Goal: Answer question/provide support: Share knowledge or assist other users

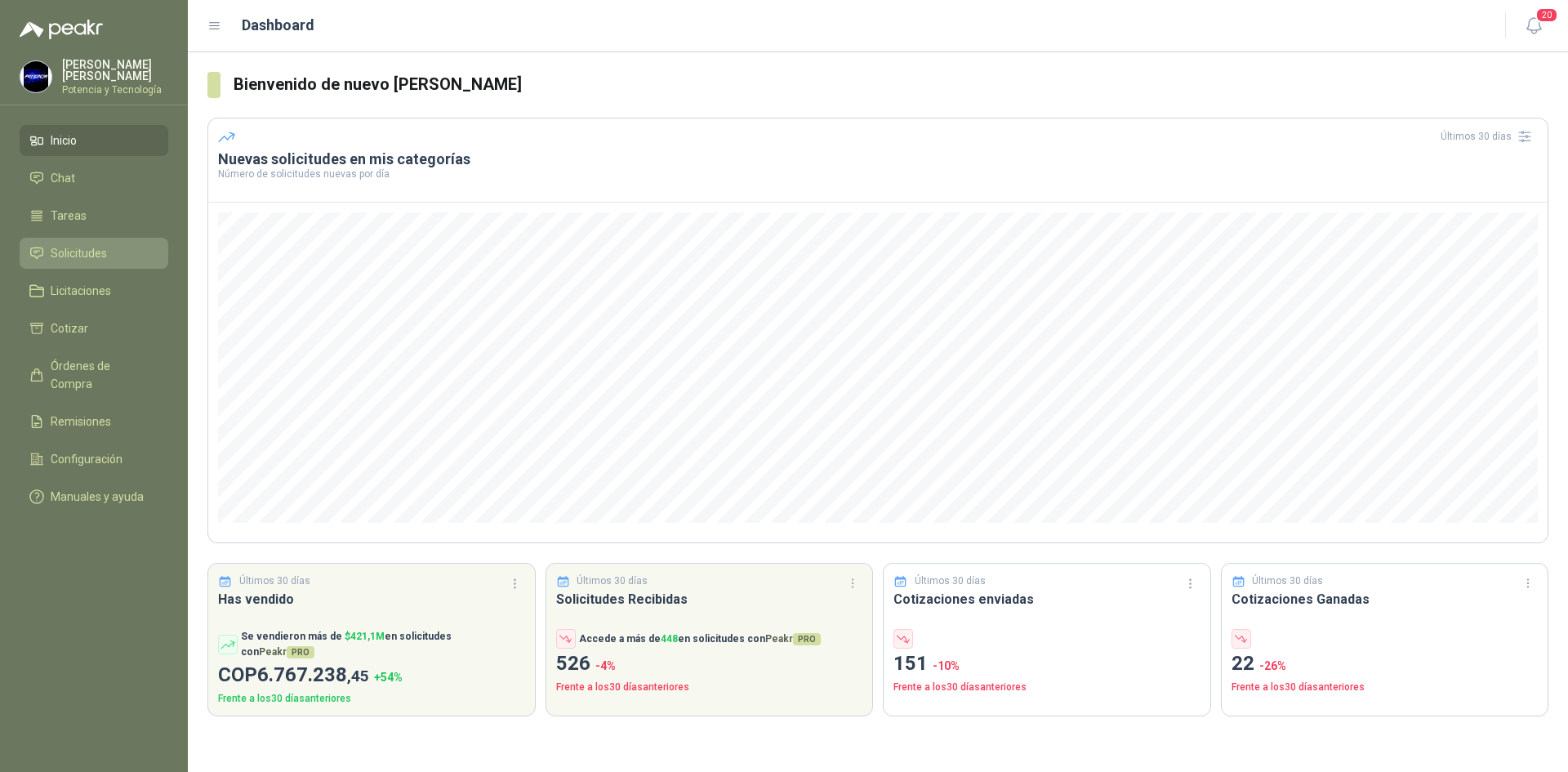
click at [91, 259] on link "Solicitudes" at bounding box center [94, 253] width 148 height 31
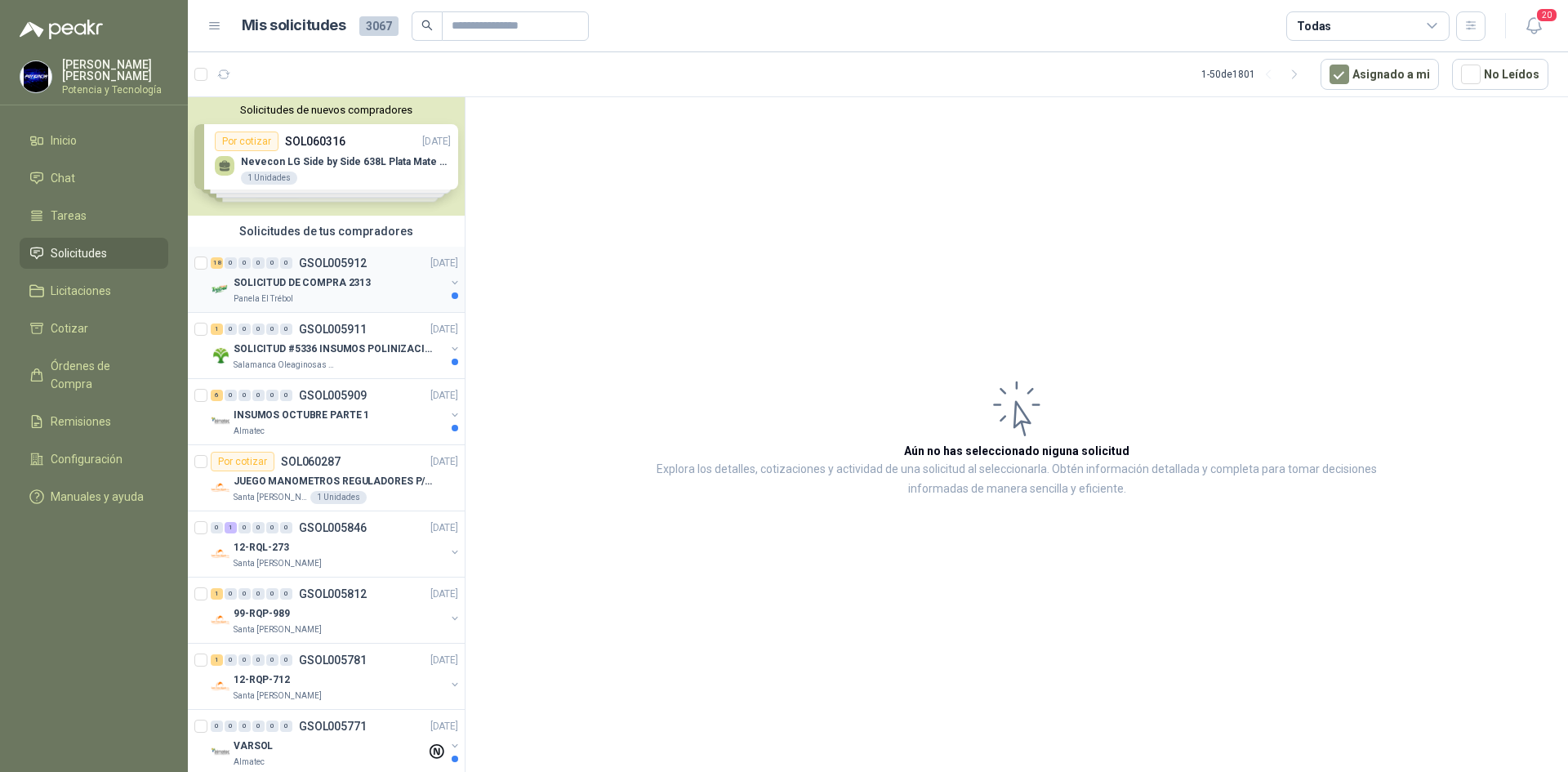
click at [256, 285] on p "SOLICITUD DE COMPRA 2313" at bounding box center [302, 283] width 137 height 15
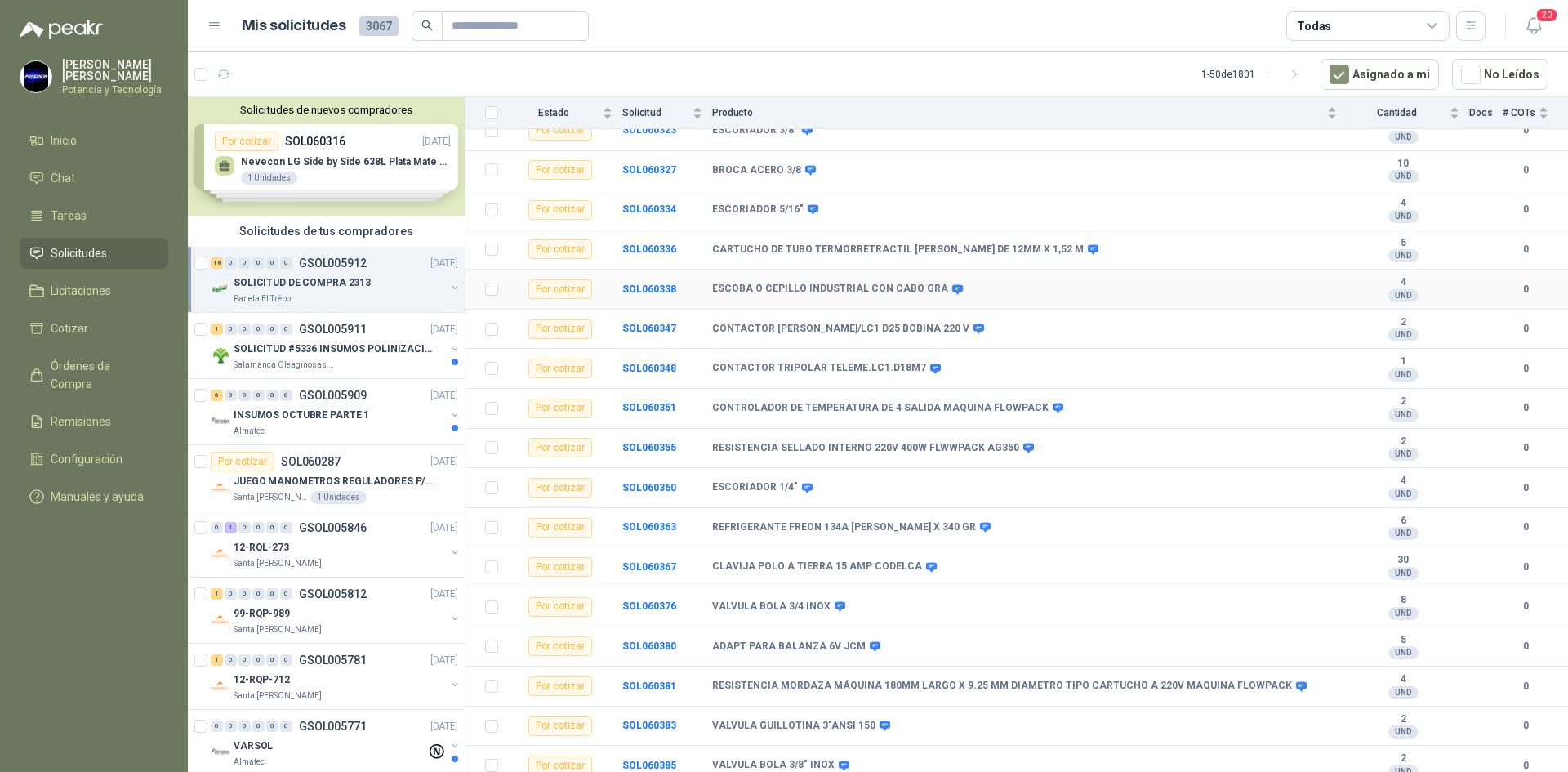
scroll to position [252, 0]
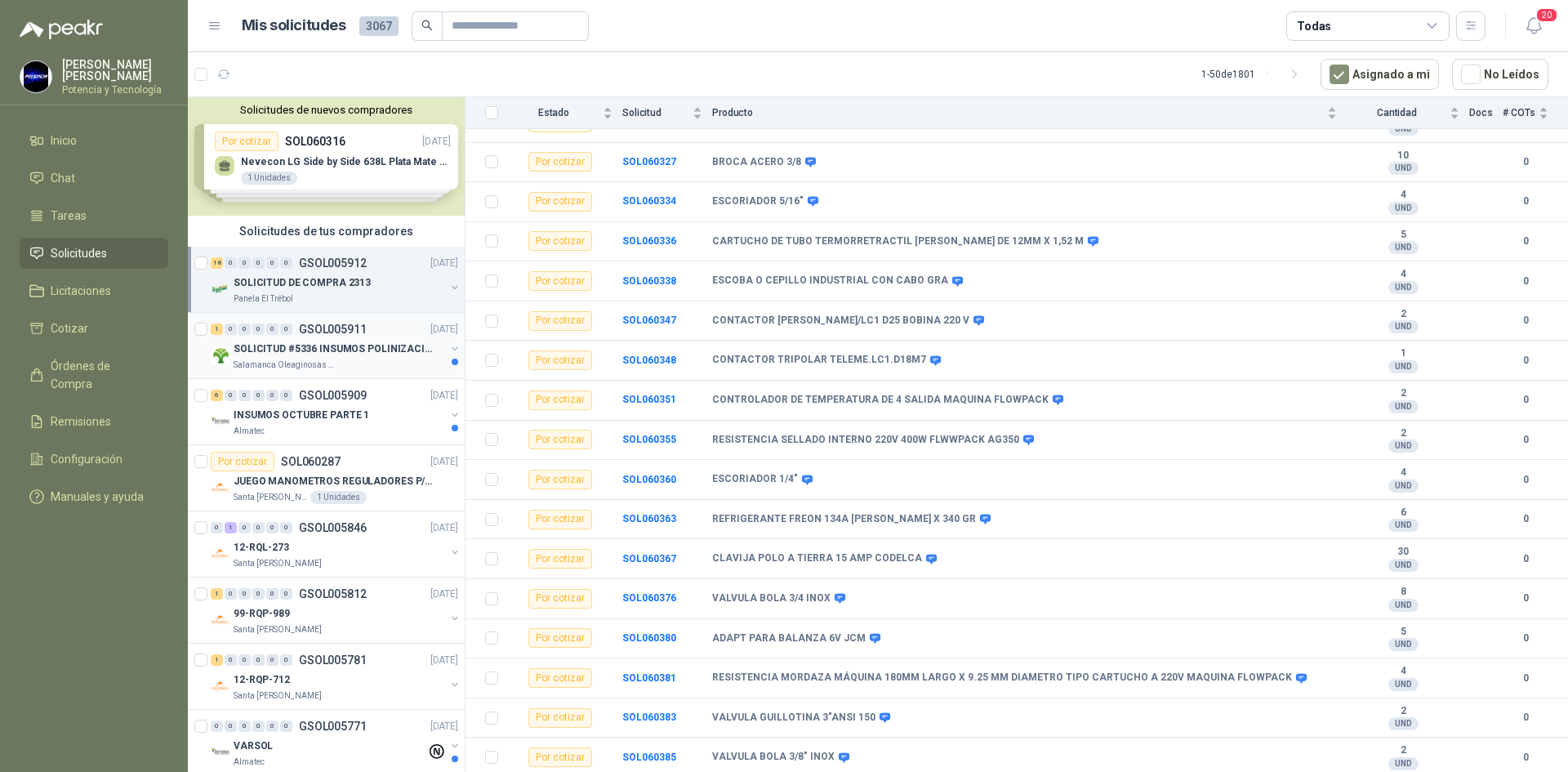
click at [355, 362] on div "Salamanca Oleaginosas SAS" at bounding box center [339, 366] width 211 height 13
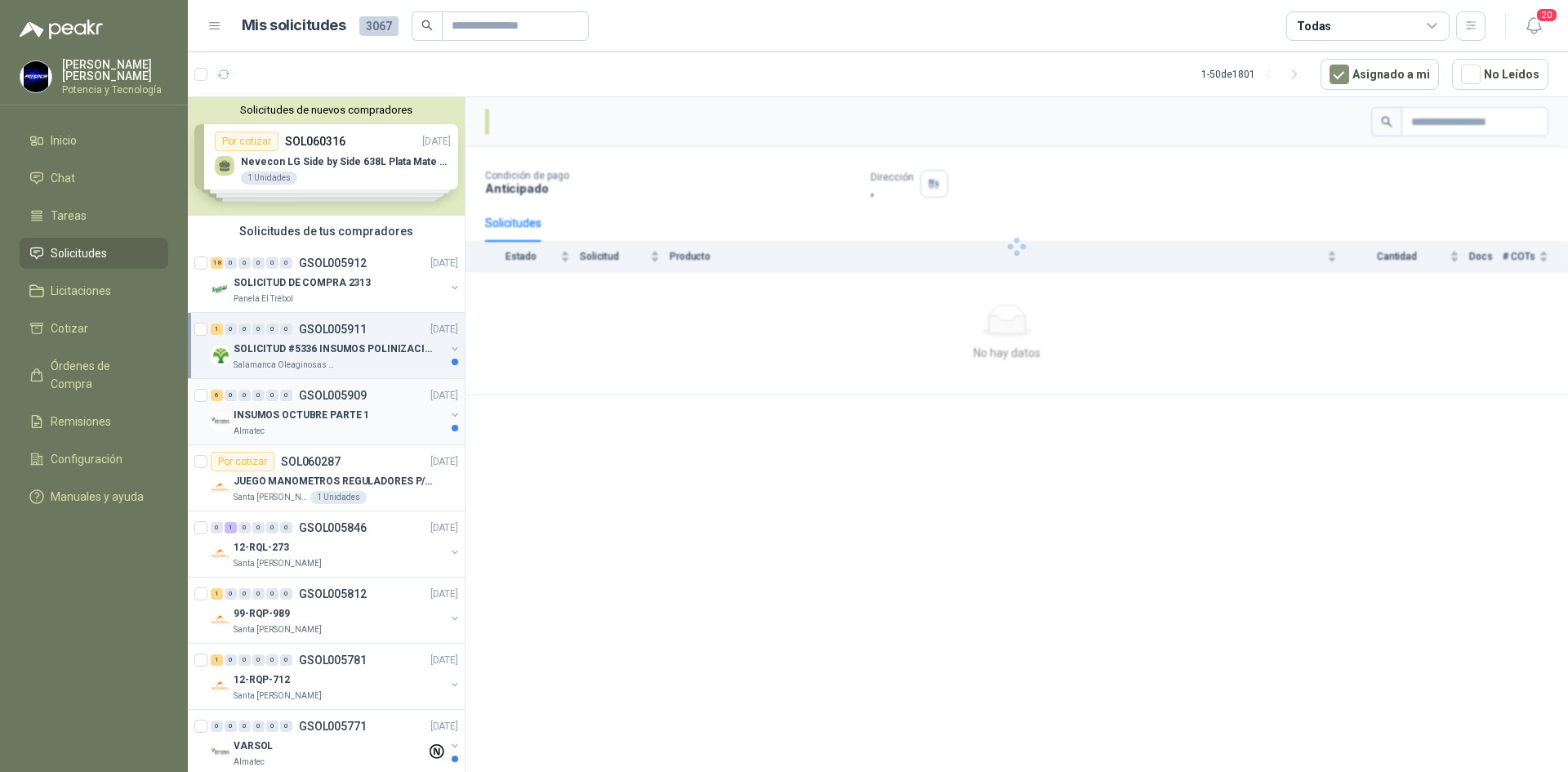
click at [372, 421] on div "INSUMOS OCTUBRE PARTE 1" at bounding box center [339, 415] width 211 height 20
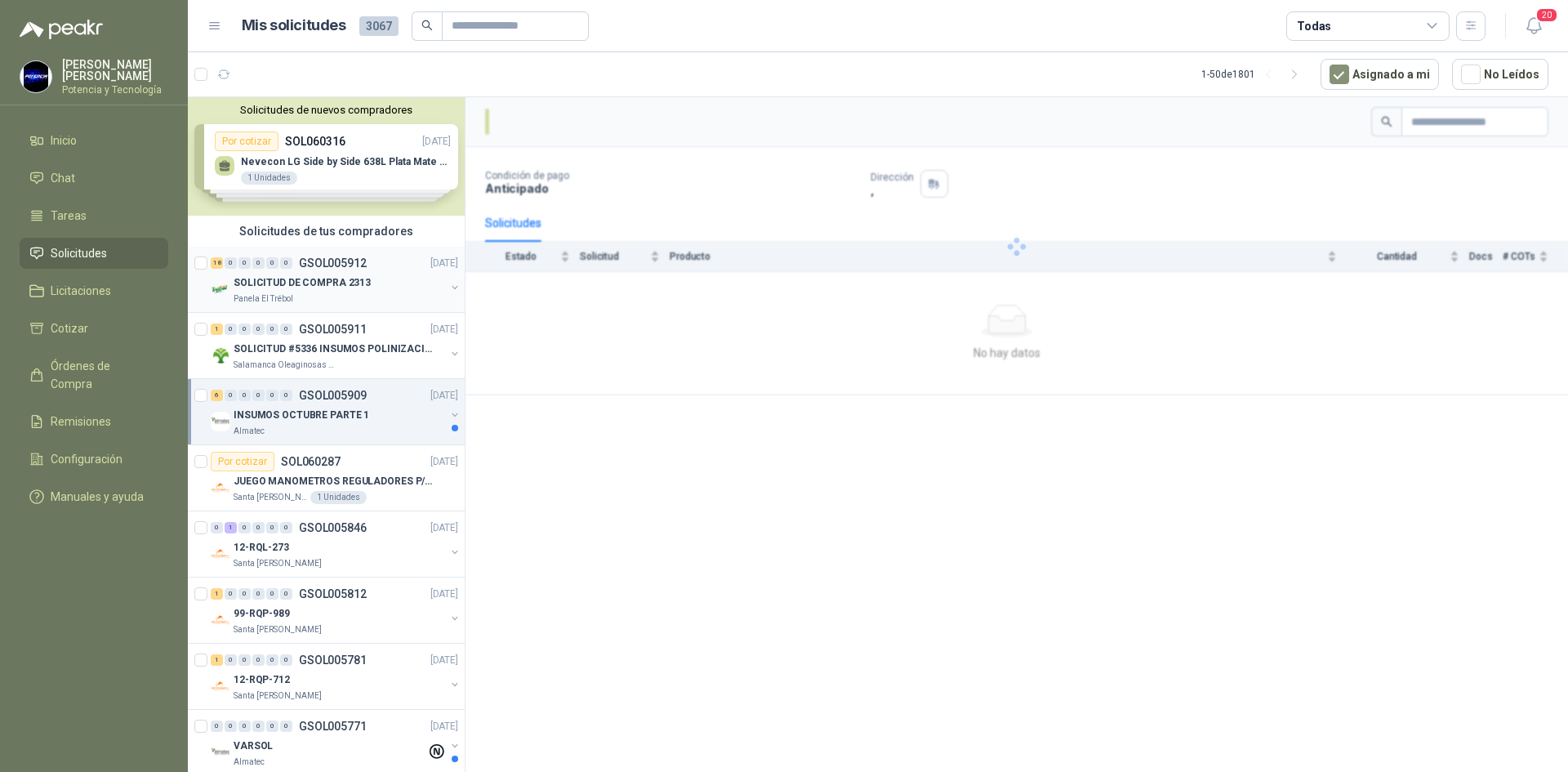
click at [358, 296] on div "Panela El Trébol" at bounding box center [339, 299] width 211 height 13
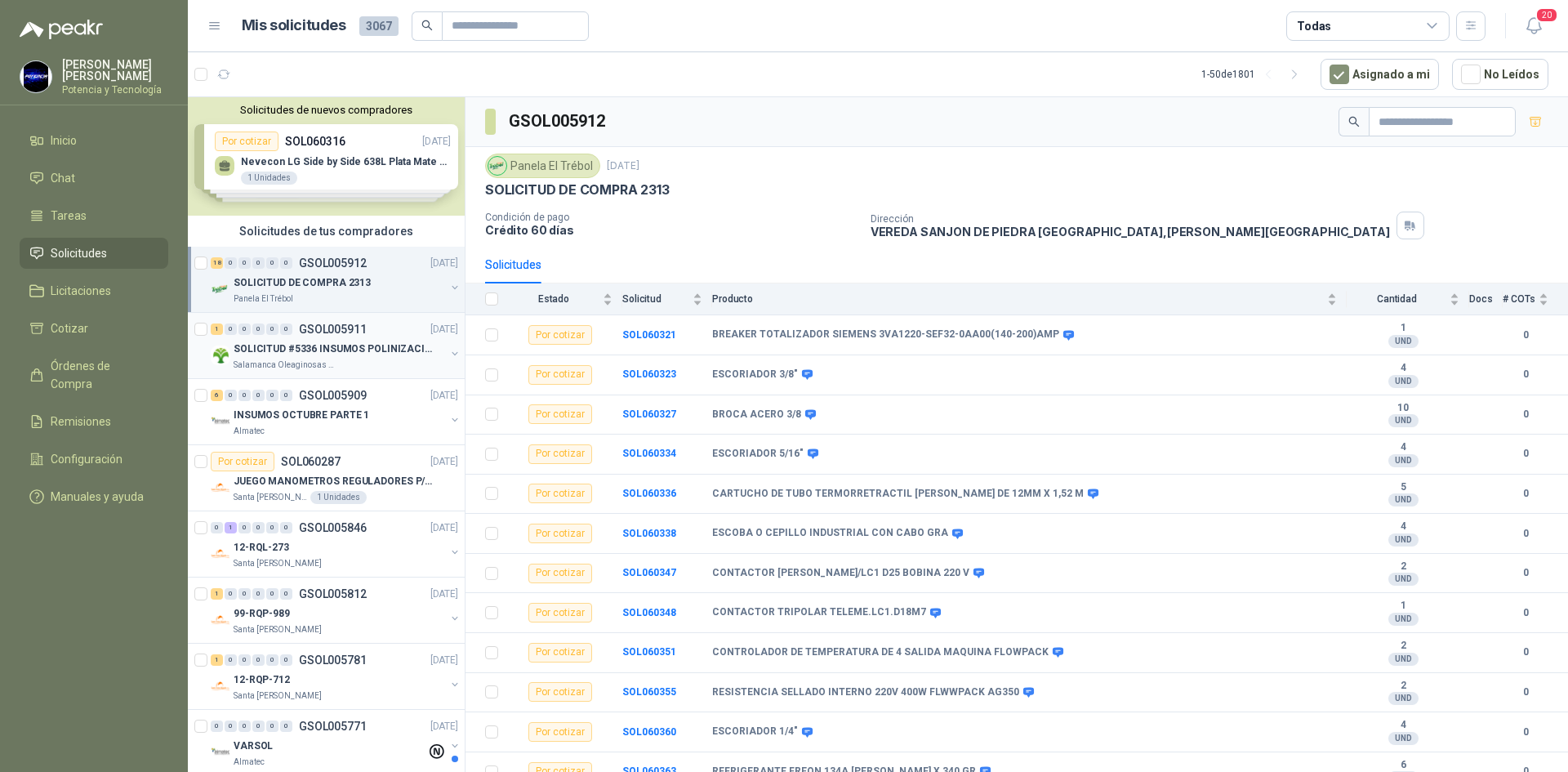
click at [331, 364] on div "Salamanca Oleaginosas SAS" at bounding box center [339, 366] width 211 height 13
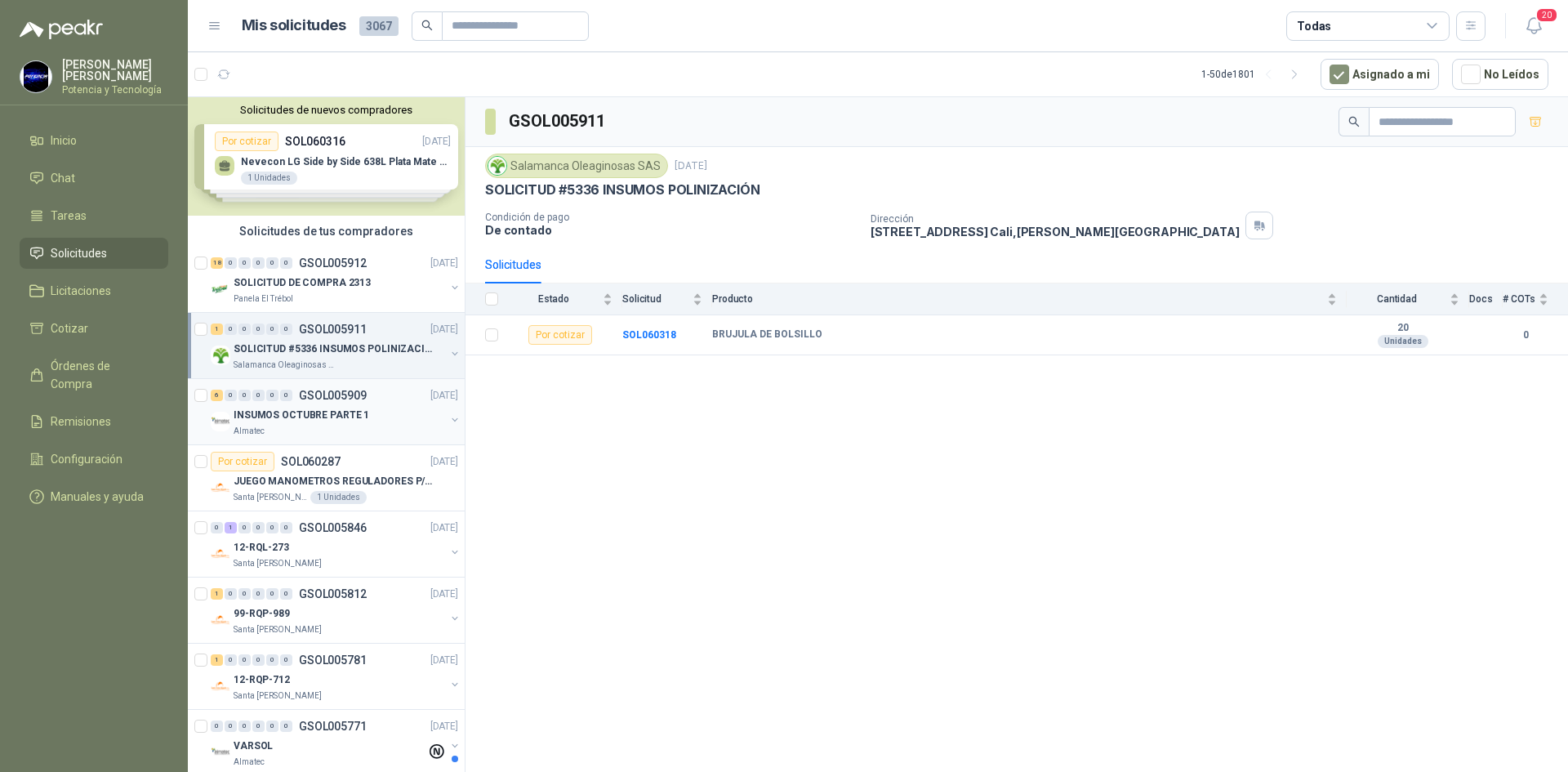
click at [334, 399] on p "GSOL005909" at bounding box center [332, 395] width 68 height 11
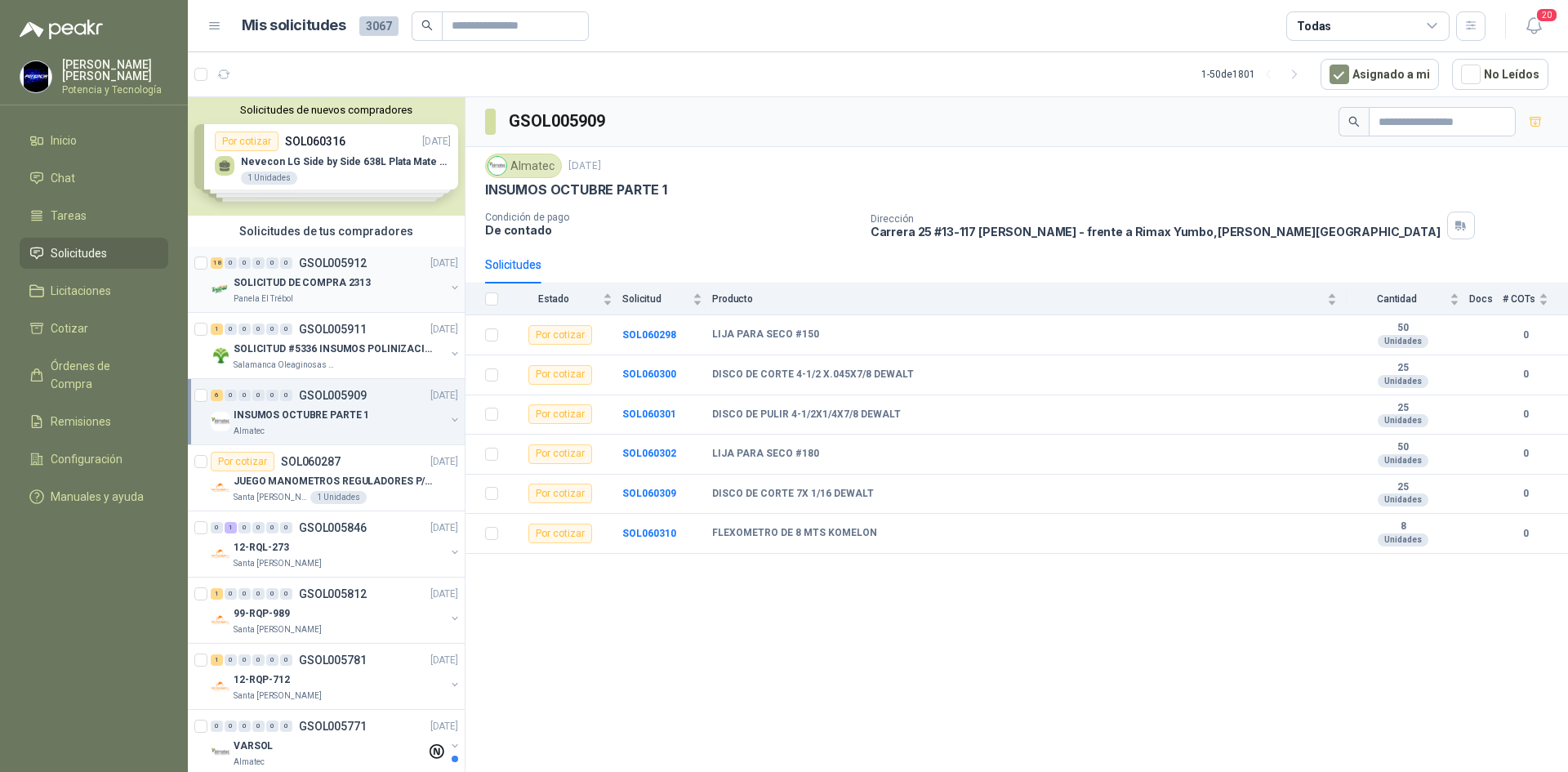
click at [350, 295] on div "Panela El Trébol" at bounding box center [339, 299] width 211 height 13
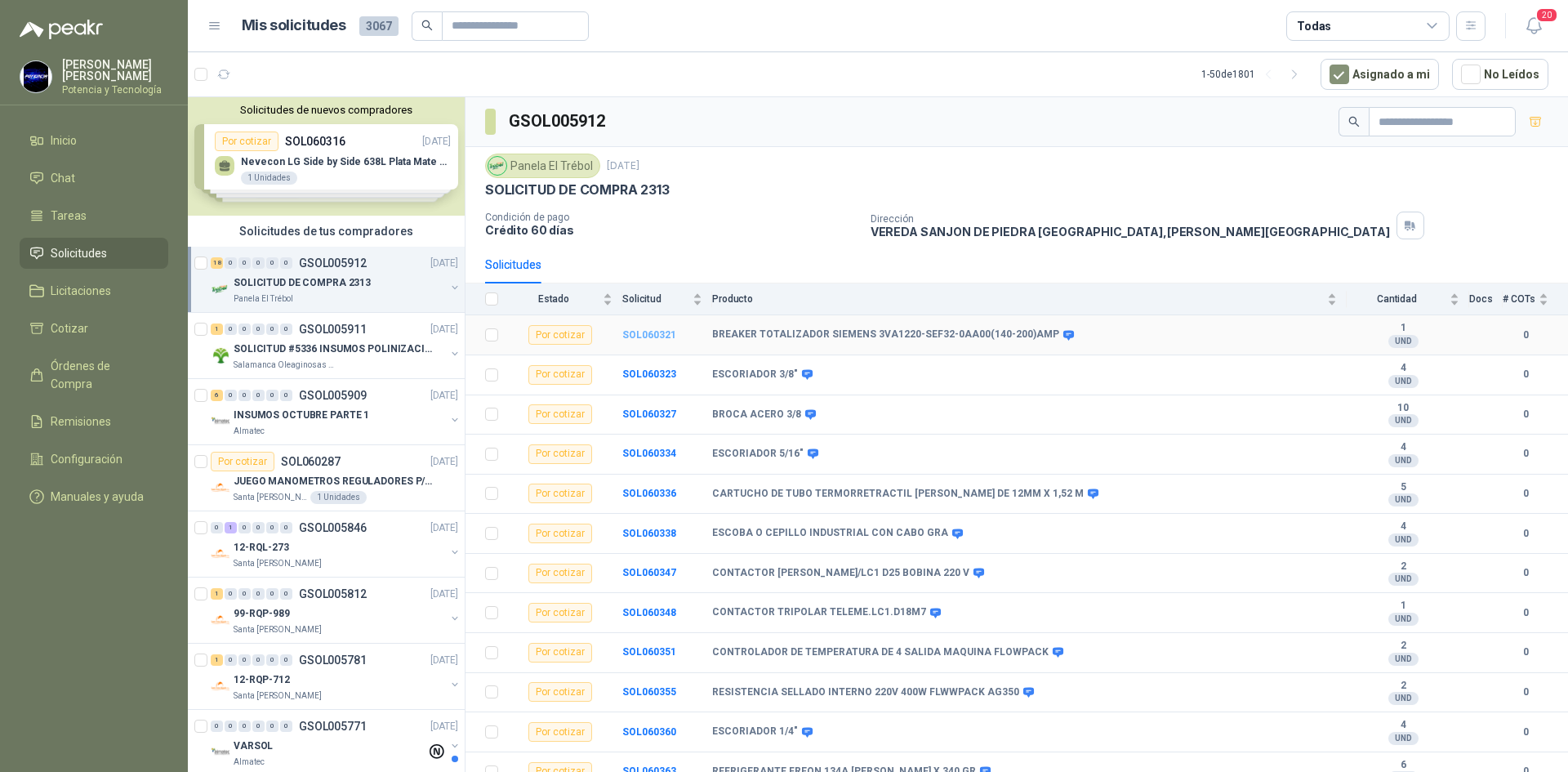
click at [656, 333] on b "SOL060321" at bounding box center [649, 335] width 54 height 11
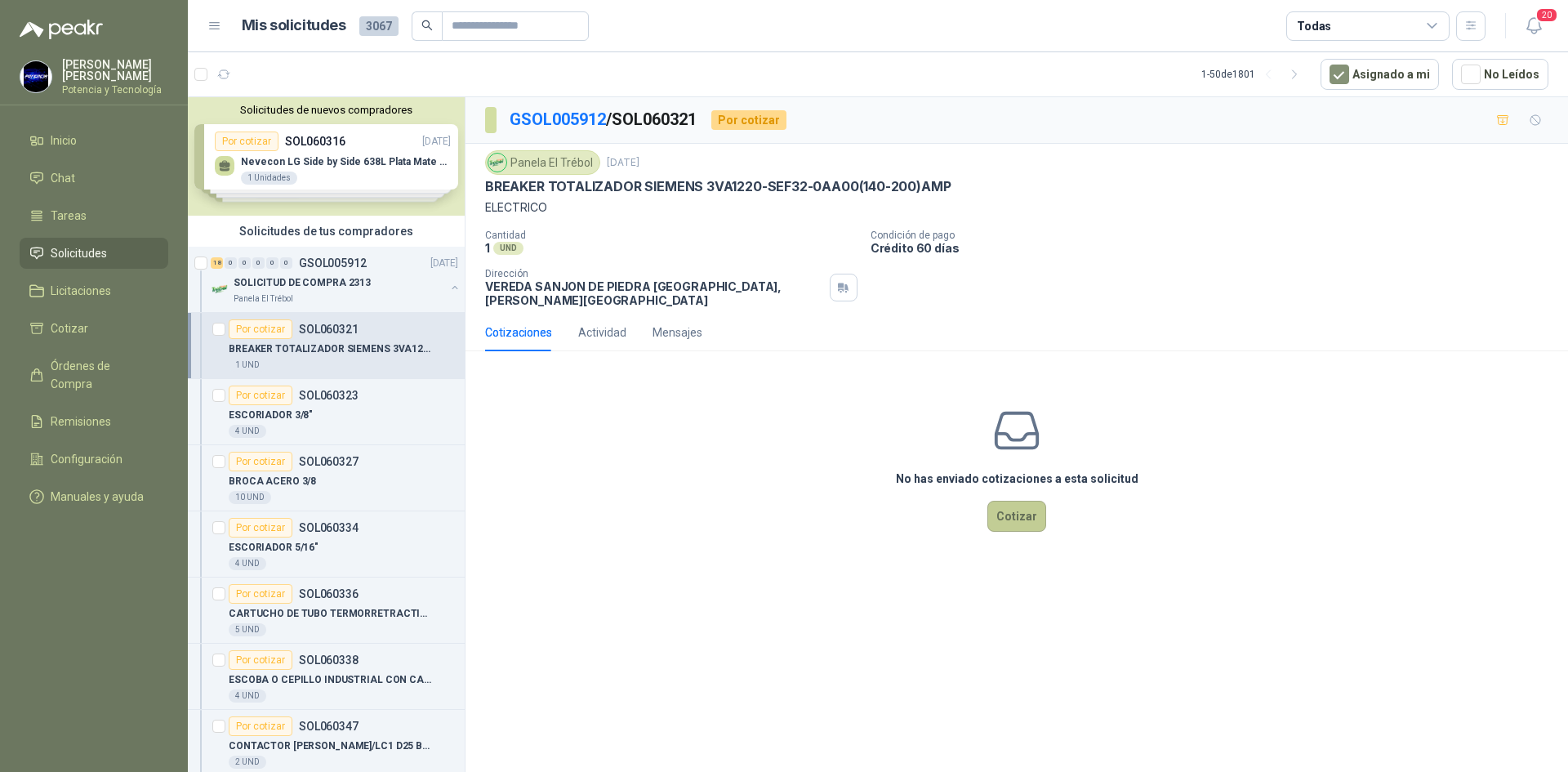
click at [1030, 505] on button "Cotizar" at bounding box center [1017, 516] width 59 height 31
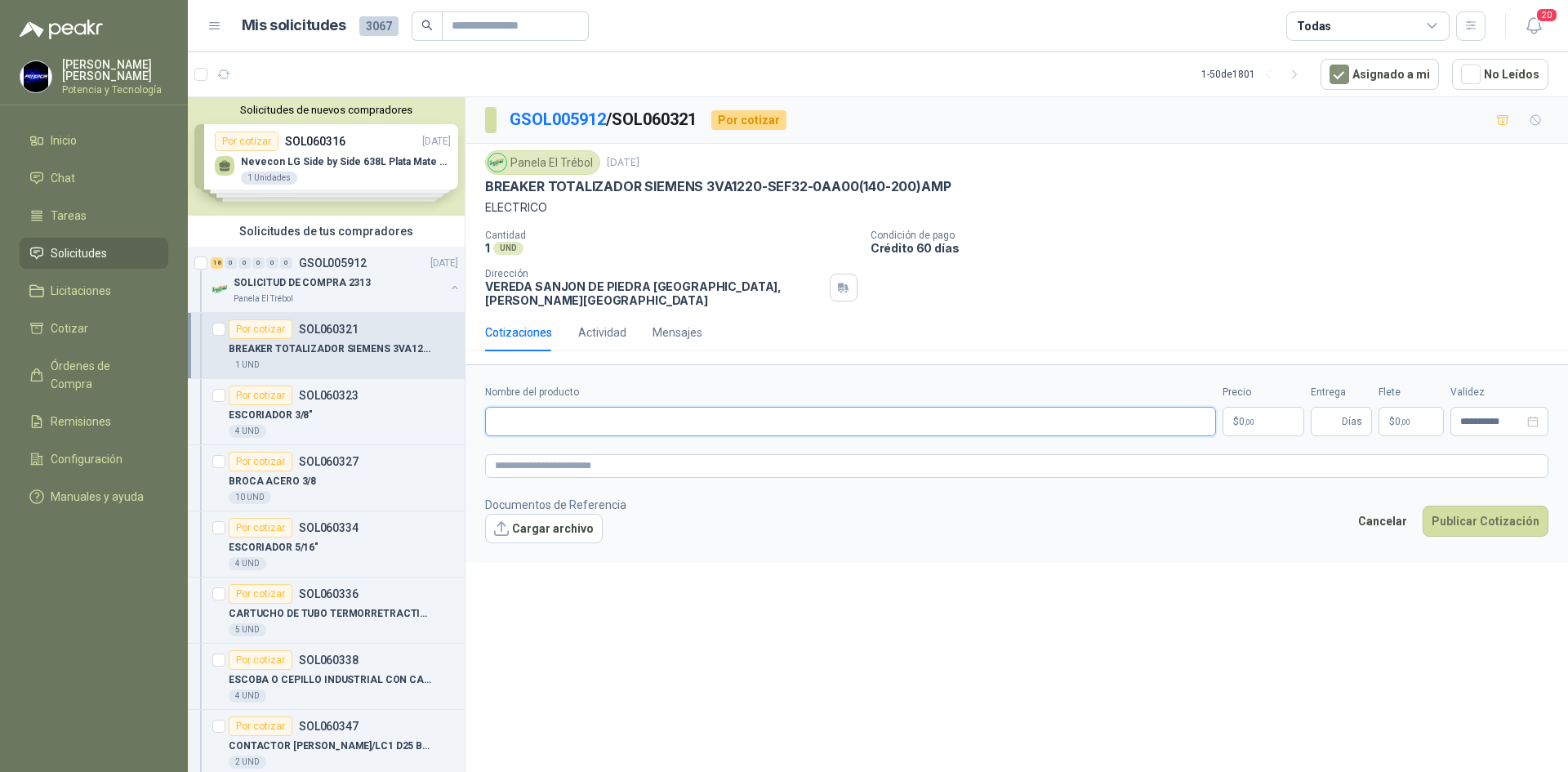
paste input "**********"
type input "**********"
click at [1268, 410] on p "$ 0 ,00" at bounding box center [1264, 421] width 82 height 30
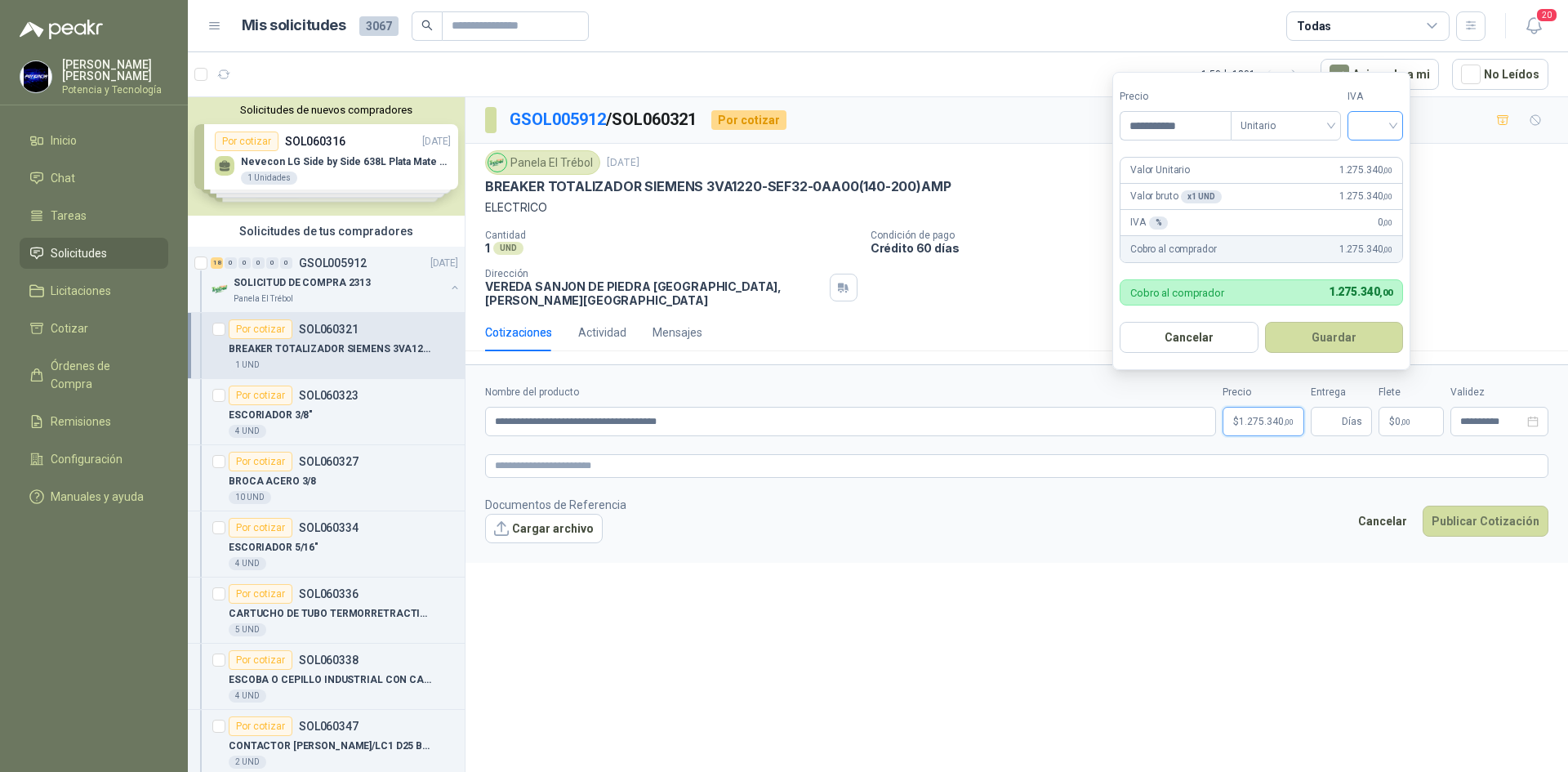
type input "**********"
click at [1380, 117] on input "search" at bounding box center [1375, 125] width 36 height 25
click at [1377, 150] on div "19%" at bounding box center [1379, 159] width 30 height 18
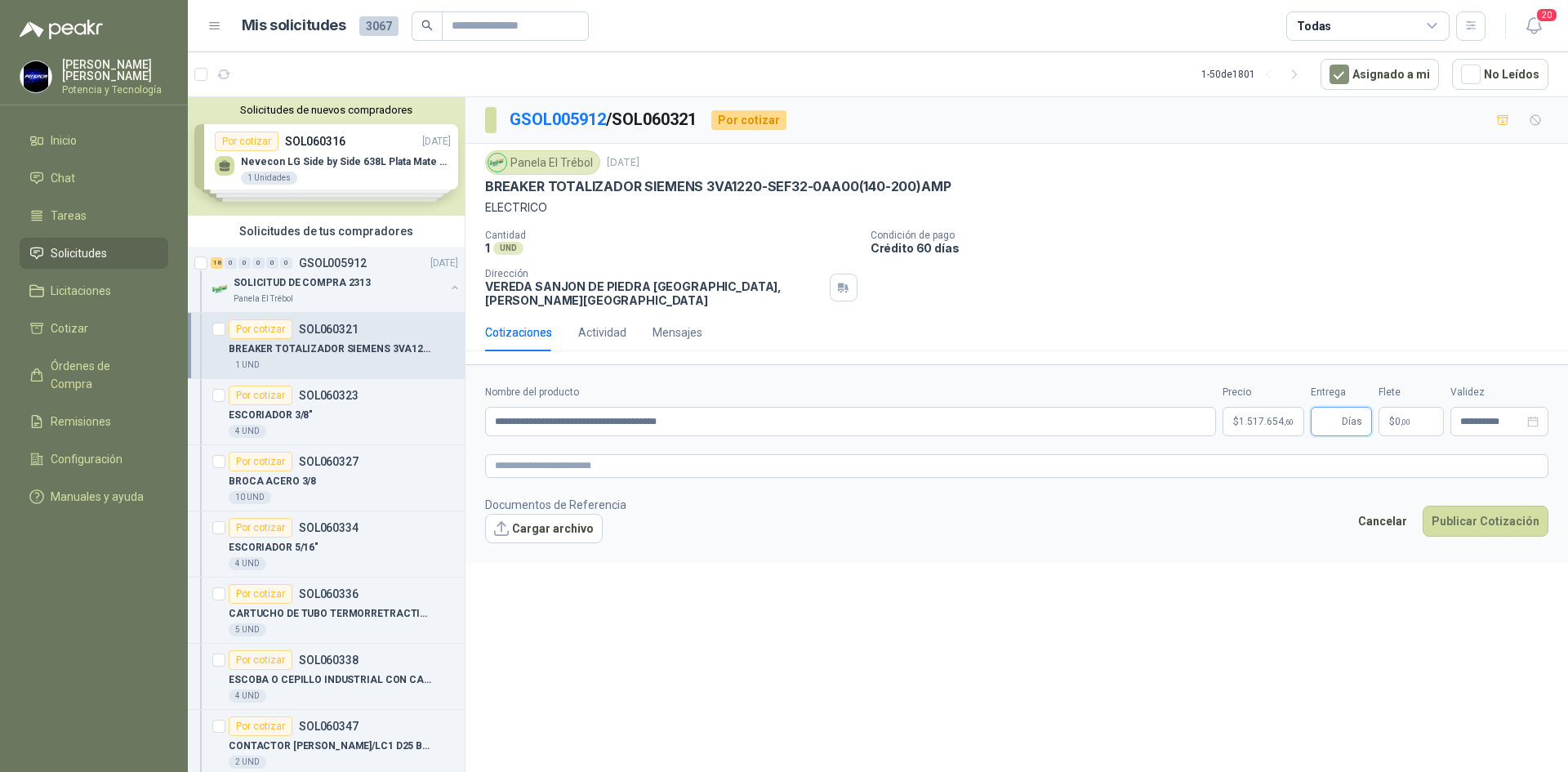
click at [1339, 407] on input "Entrega" at bounding box center [1329, 421] width 18 height 28
type input "*"
click at [1392, 417] on span "$" at bounding box center [1392, 422] width 6 height 10
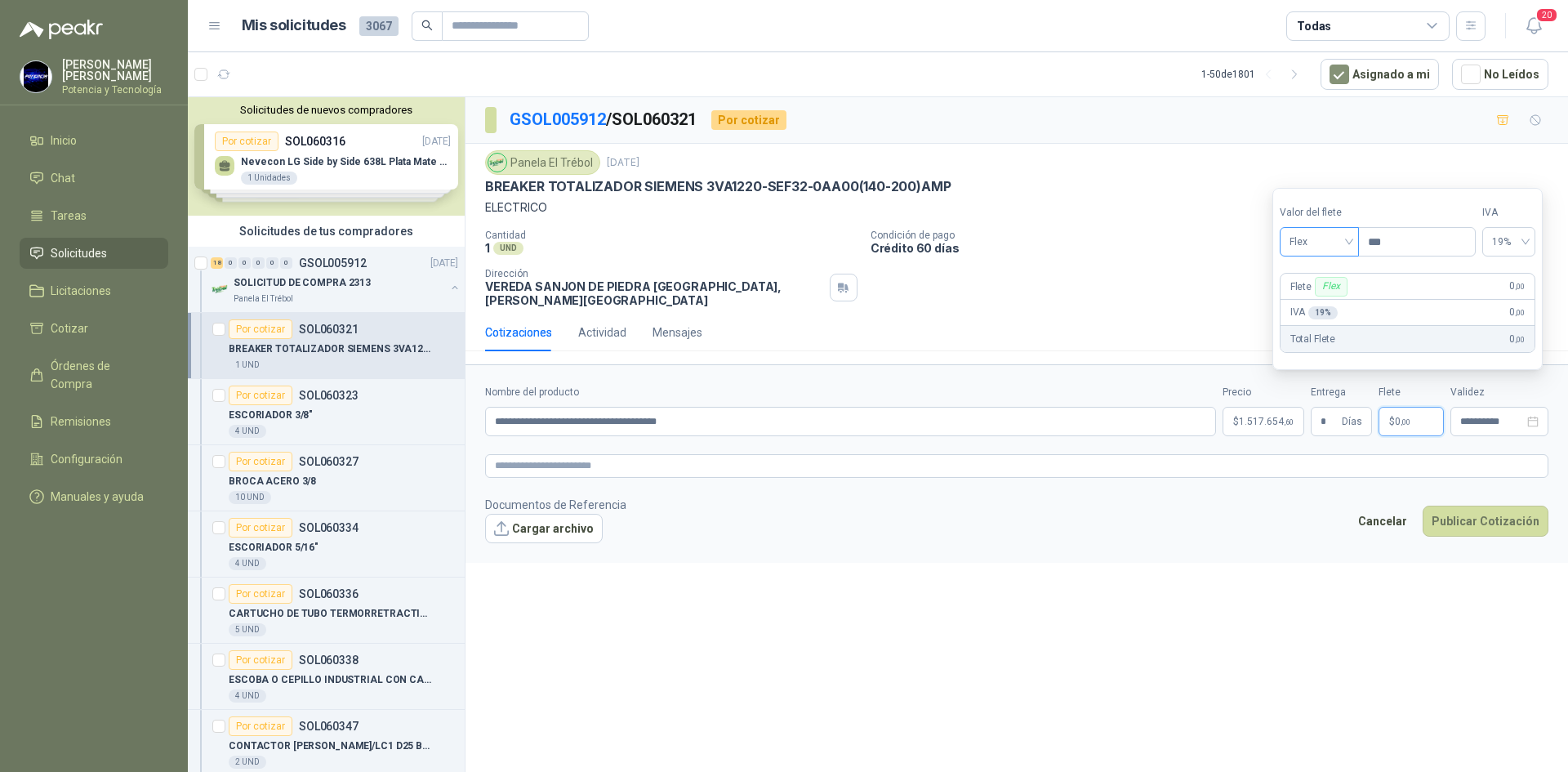
click at [1328, 245] on span "Flex" at bounding box center [1319, 242] width 60 height 25
click at [1320, 297] on div "Incluido" at bounding box center [1321, 302] width 56 height 18
click at [1469, 417] on input "**********" at bounding box center [1492, 422] width 64 height 10
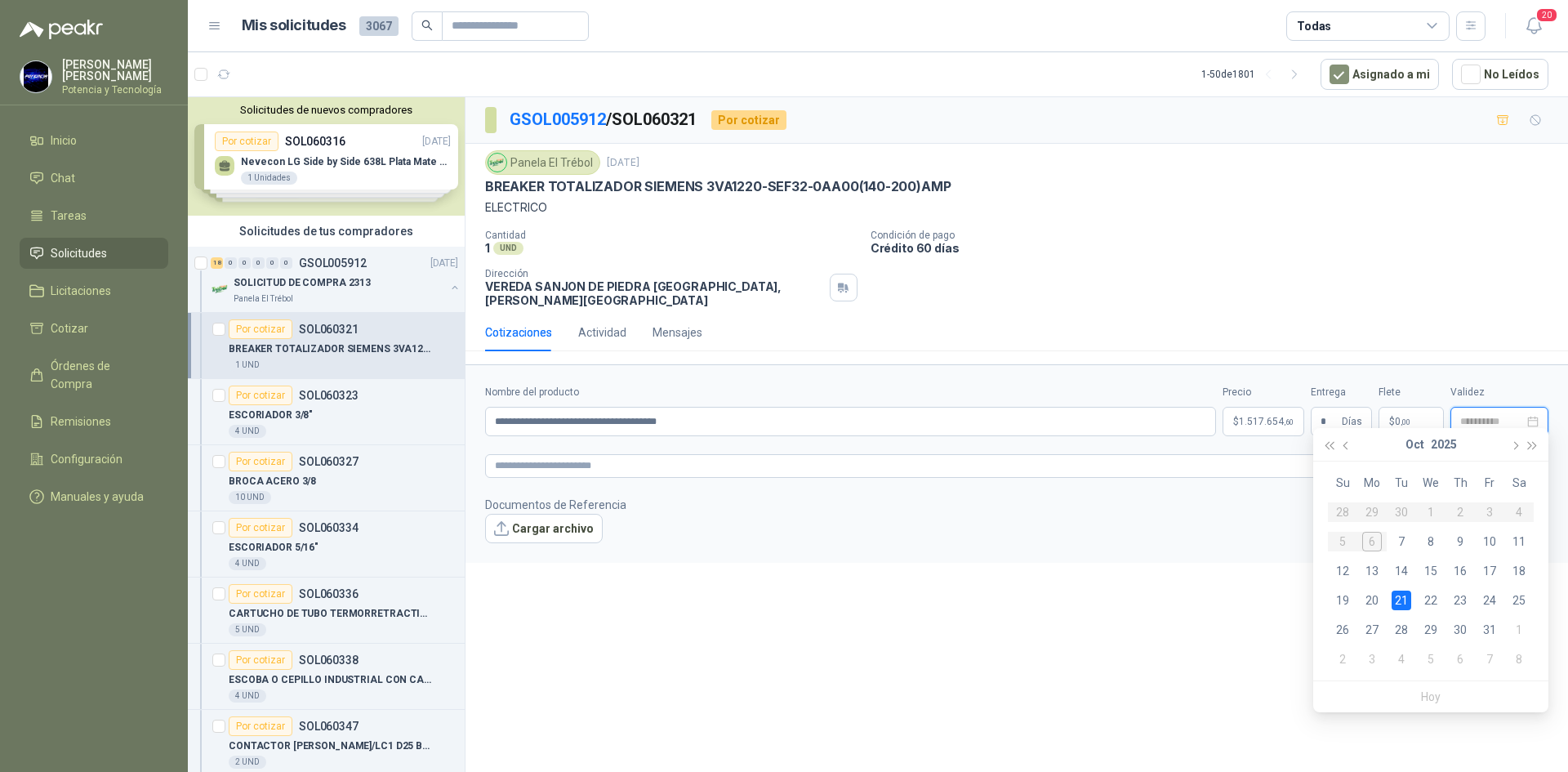
type input "**********"
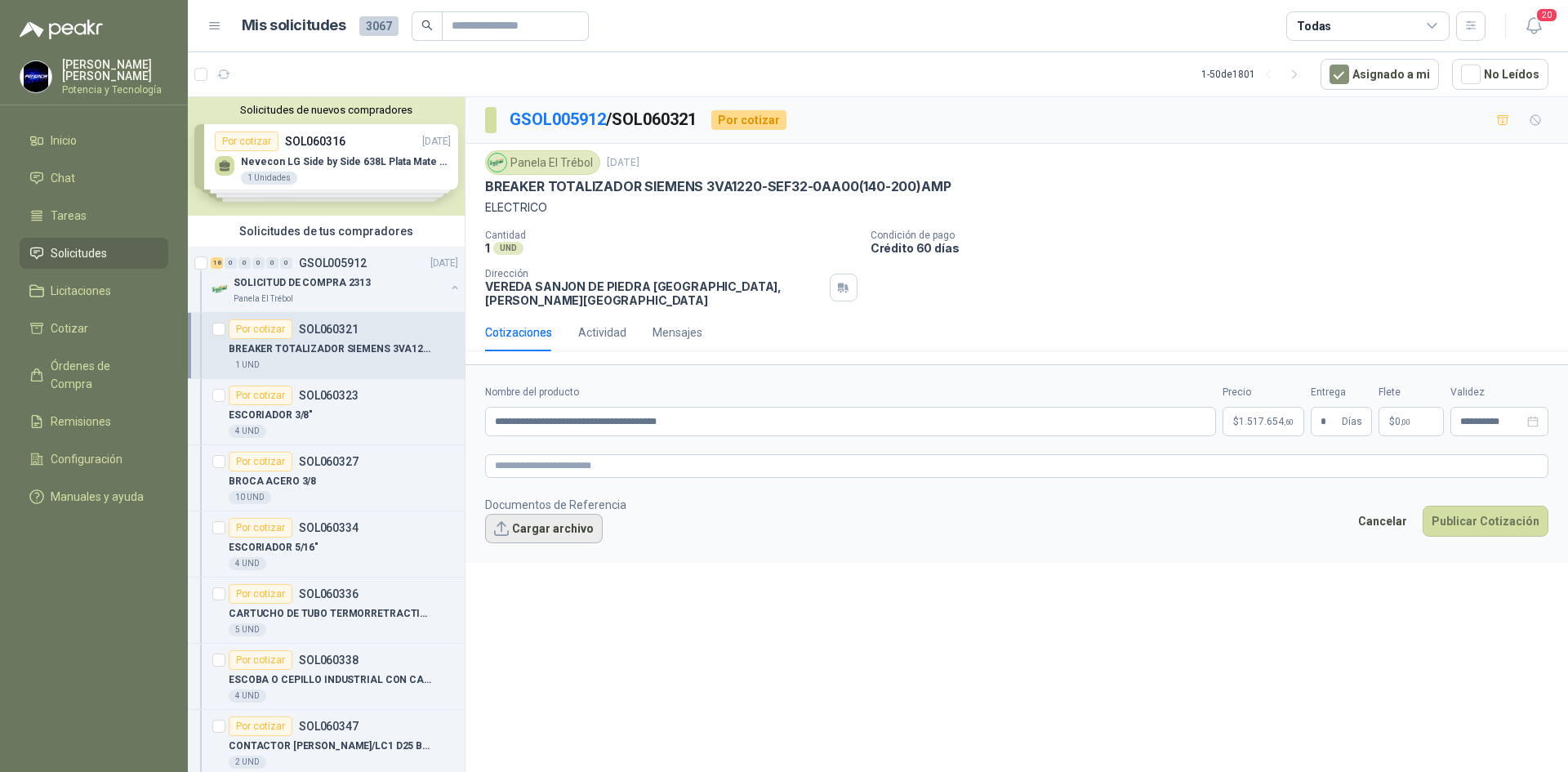
click at [544, 514] on button "Cargar archivo" at bounding box center [544, 528] width 118 height 30
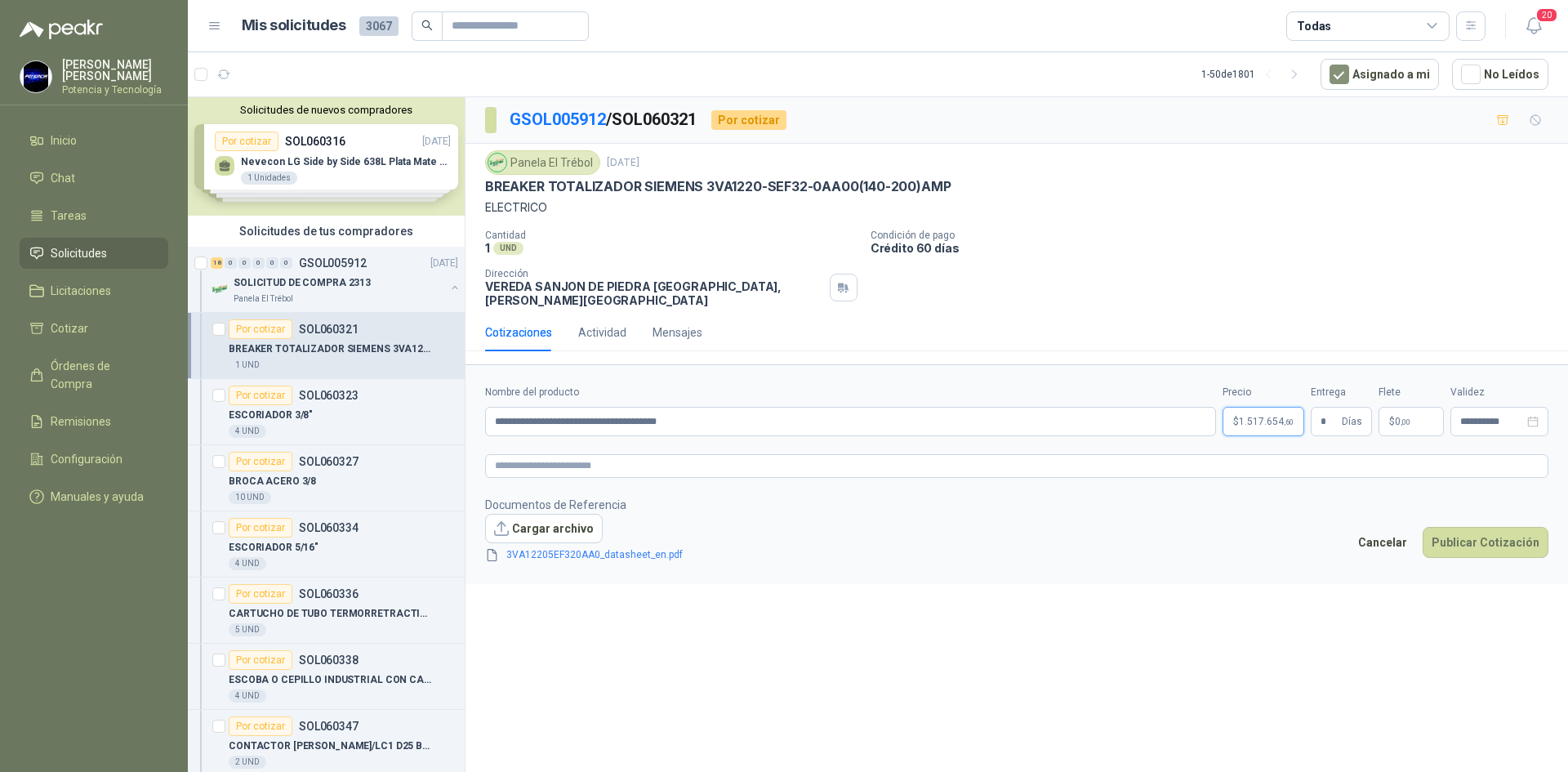
drag, startPoint x: 1246, startPoint y: 412, endPoint x: 1225, endPoint y: 433, distance: 29.7
click at [1246, 417] on span "1.517.654 ,60" at bounding box center [1266, 422] width 55 height 10
click at [1471, 527] on button "Publicar Cotización" at bounding box center [1485, 543] width 126 height 31
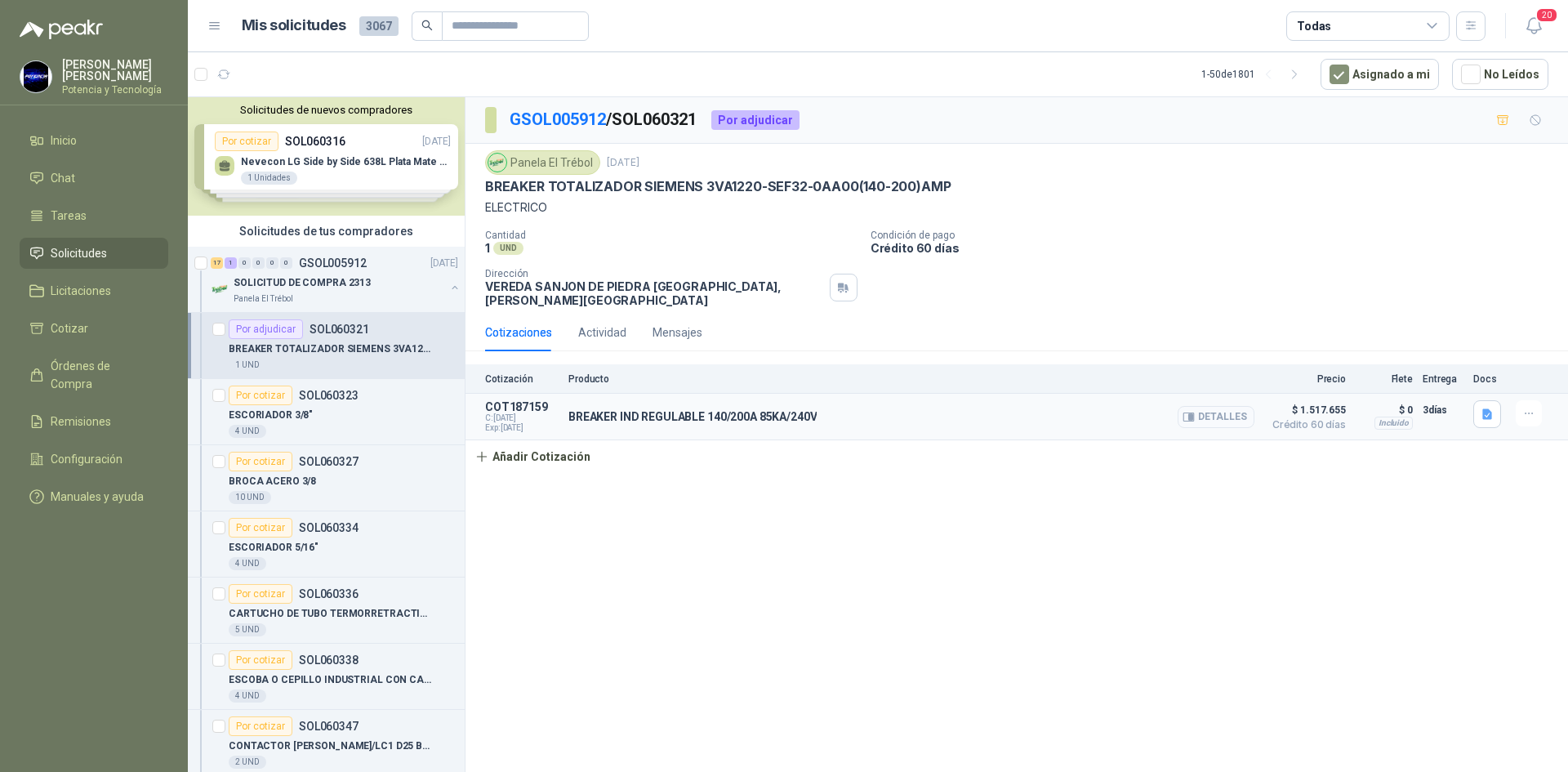
click at [1206, 406] on button "Detalles" at bounding box center [1216, 417] width 77 height 22
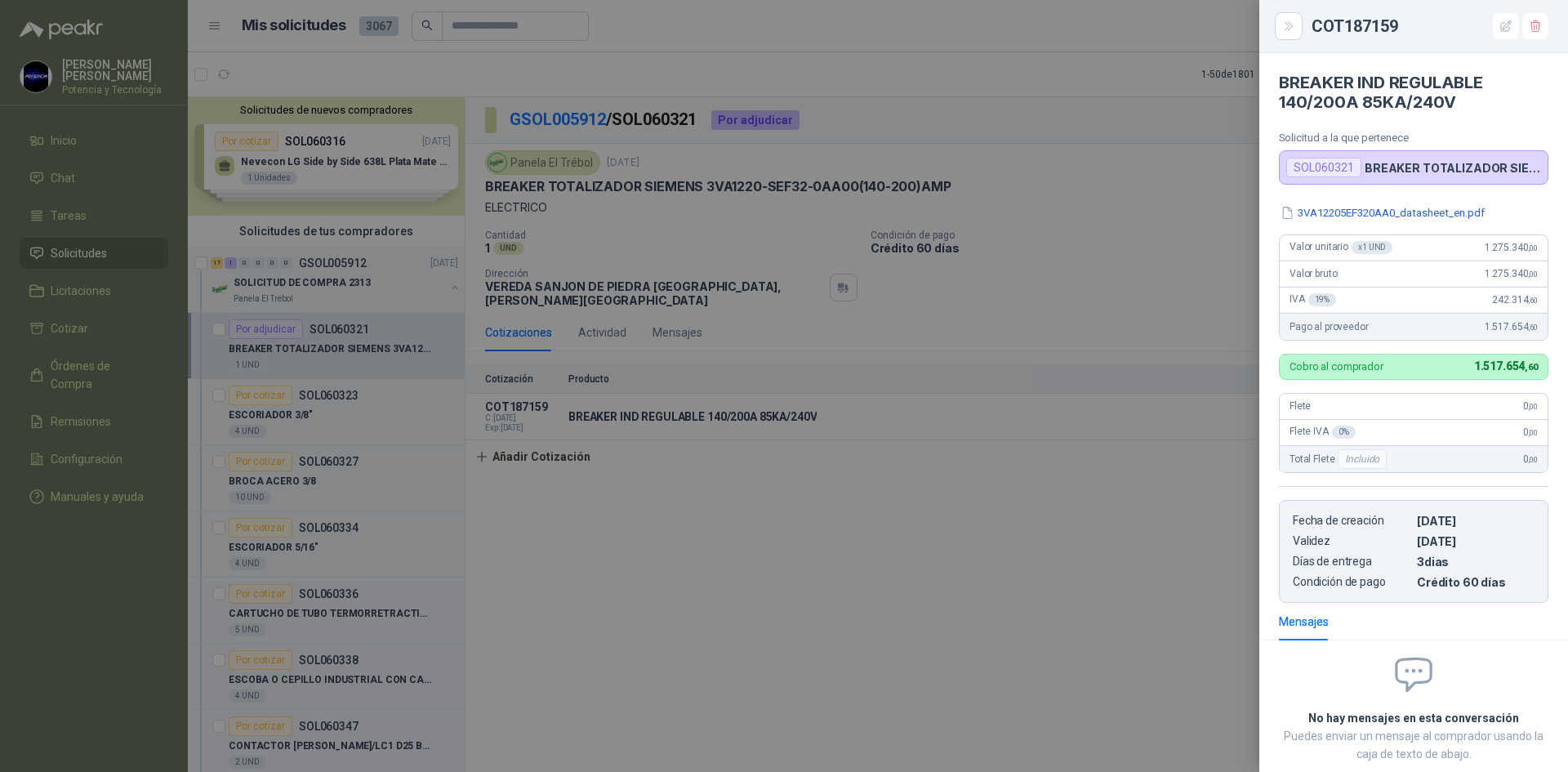
scroll to position [94, 0]
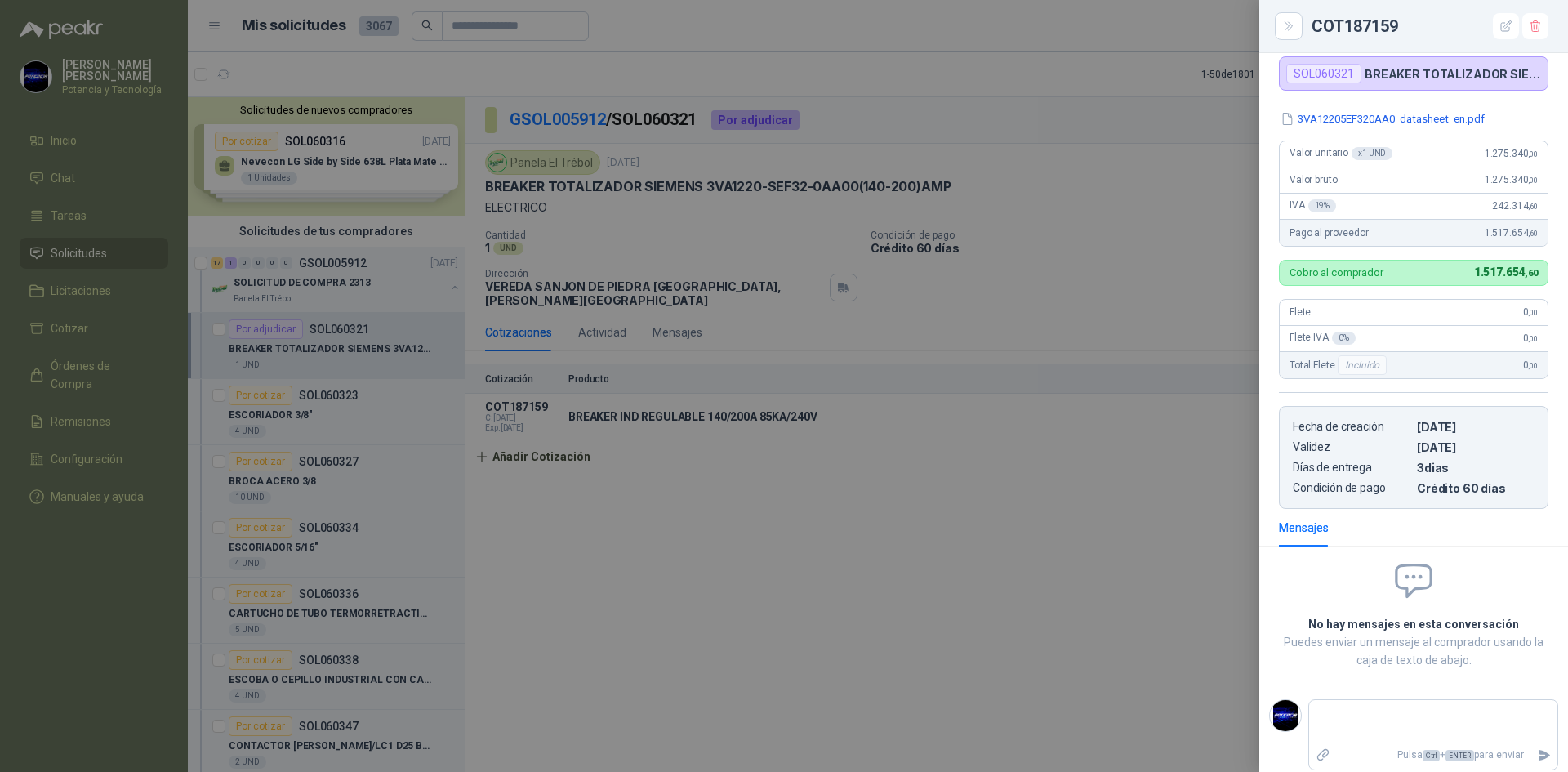
click at [645, 483] on div at bounding box center [784, 386] width 1568 height 772
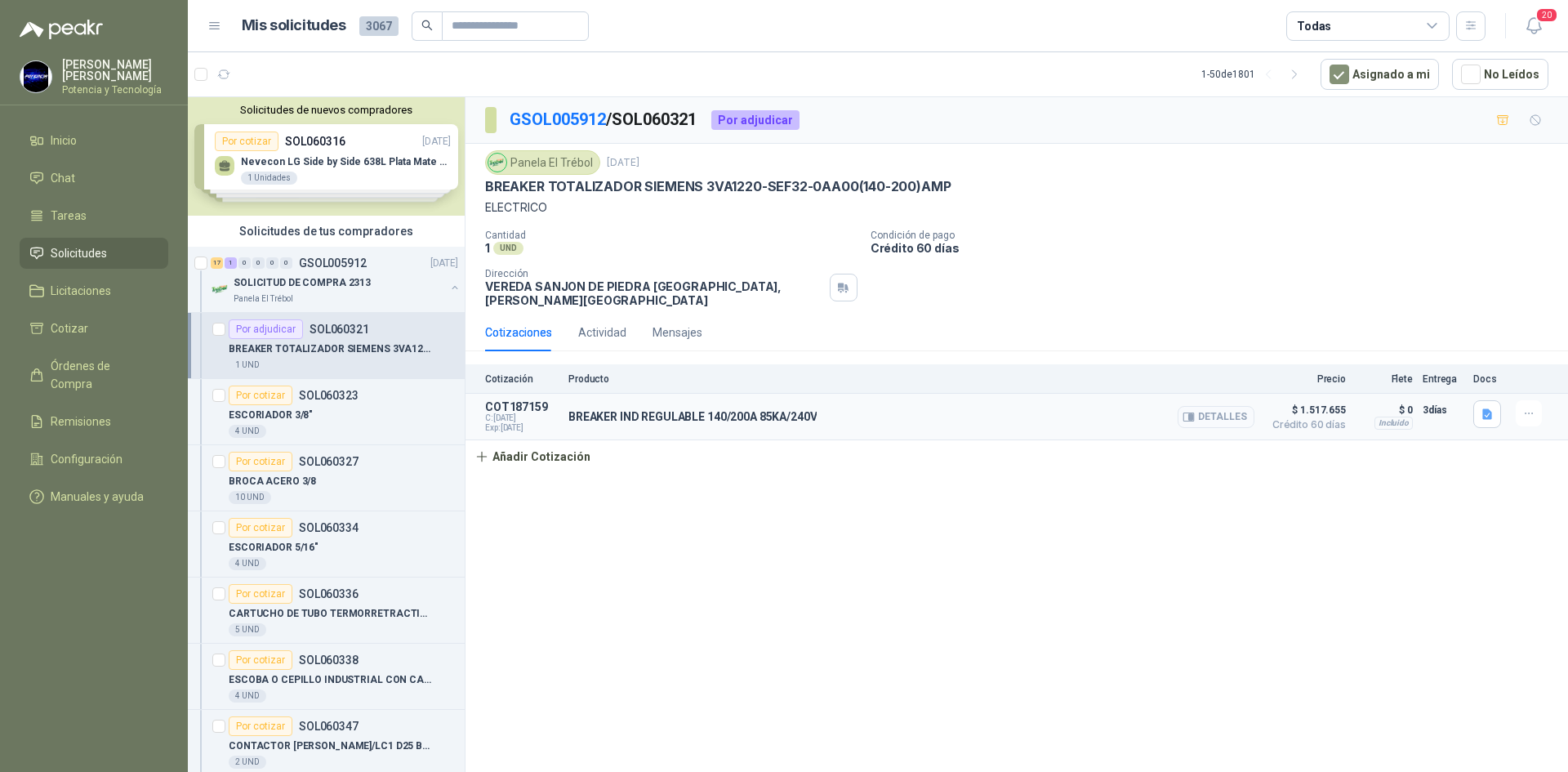
click at [1242, 409] on button "Detalles" at bounding box center [1216, 417] width 77 height 22
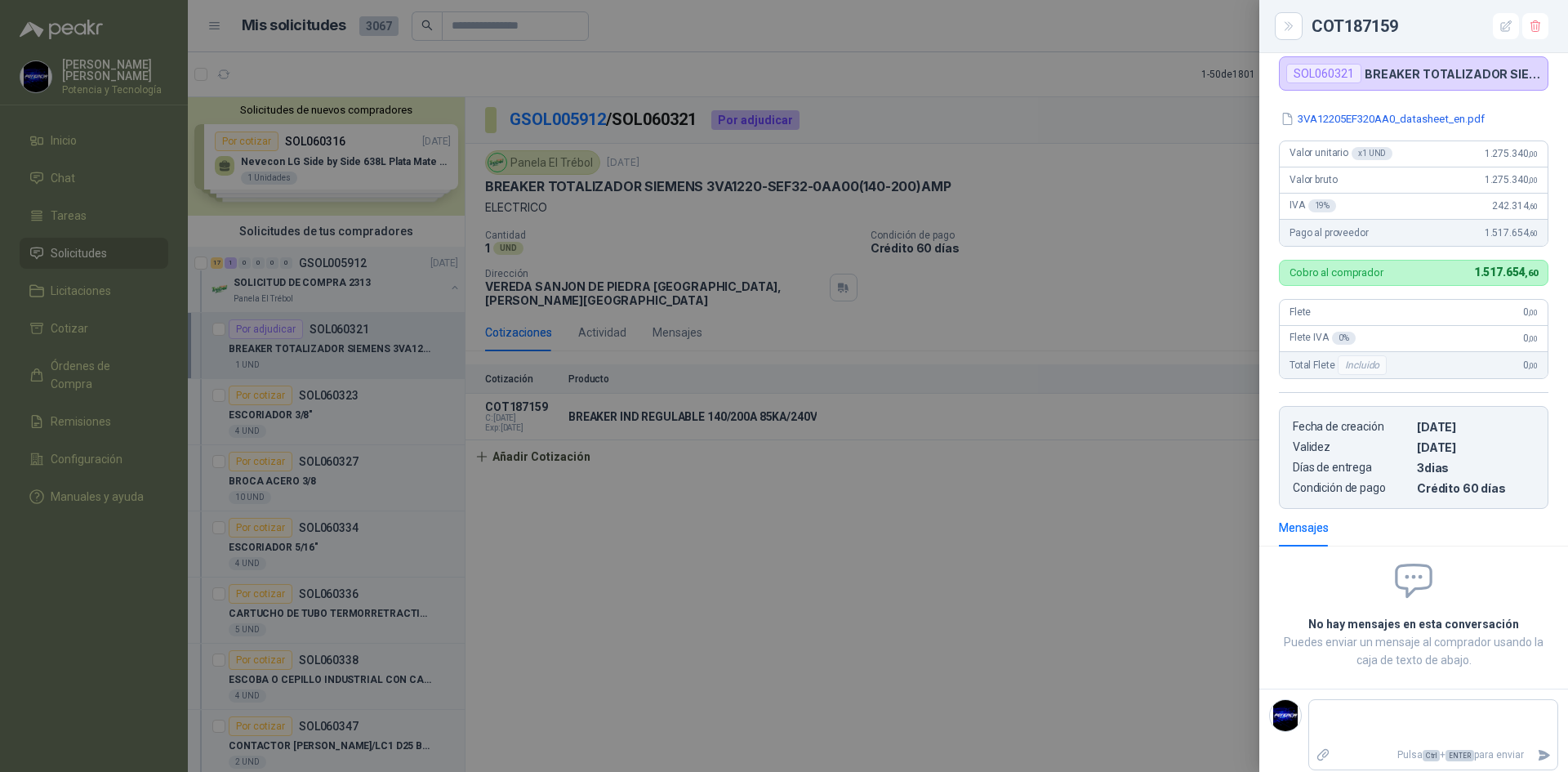
click at [1068, 450] on div at bounding box center [784, 386] width 1568 height 772
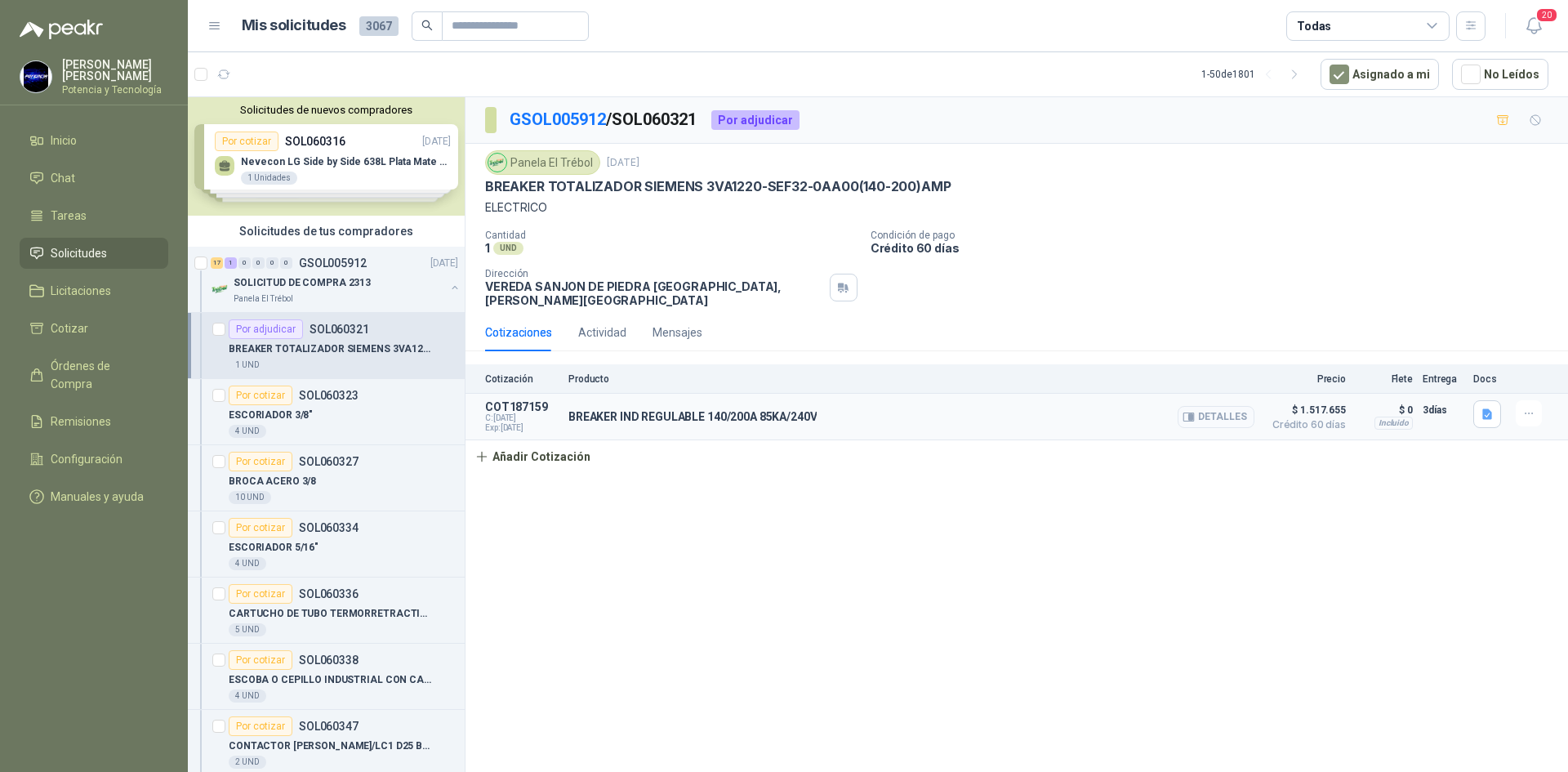
click at [1202, 406] on button "Detalles" at bounding box center [1216, 417] width 77 height 22
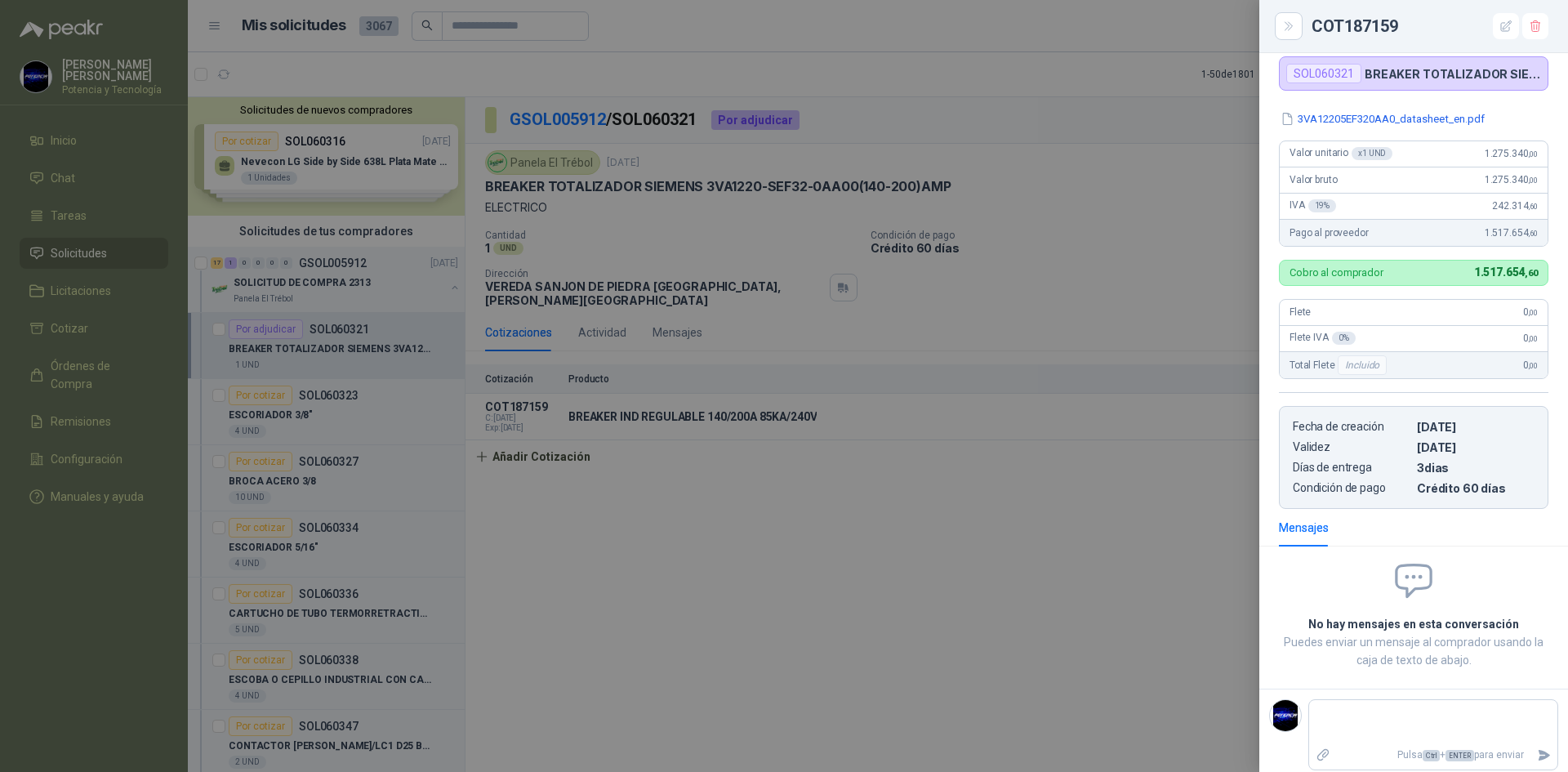
click at [1070, 522] on div at bounding box center [784, 386] width 1568 height 772
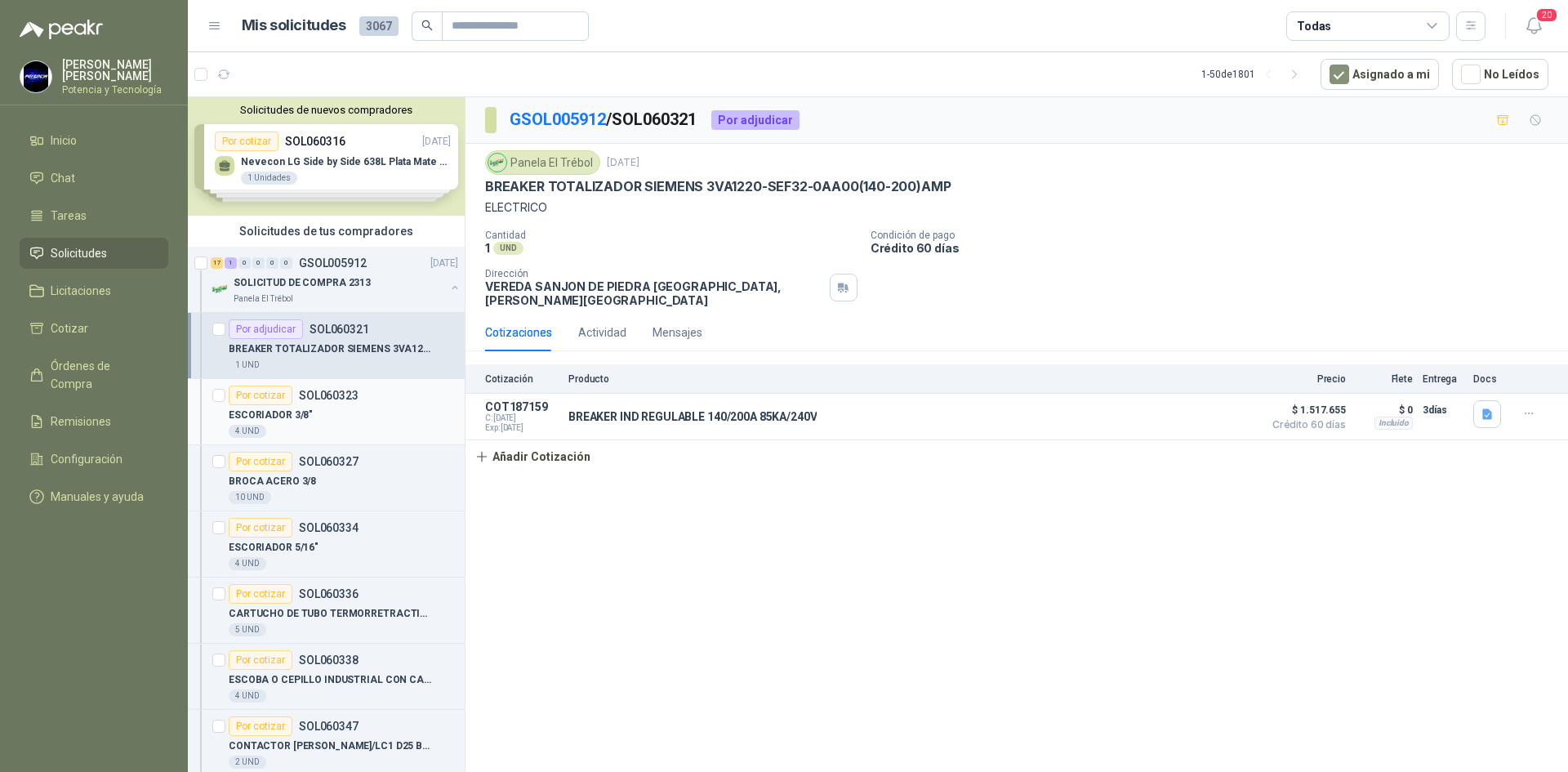
click at [374, 430] on div "4 UND" at bounding box center [343, 431] width 229 height 13
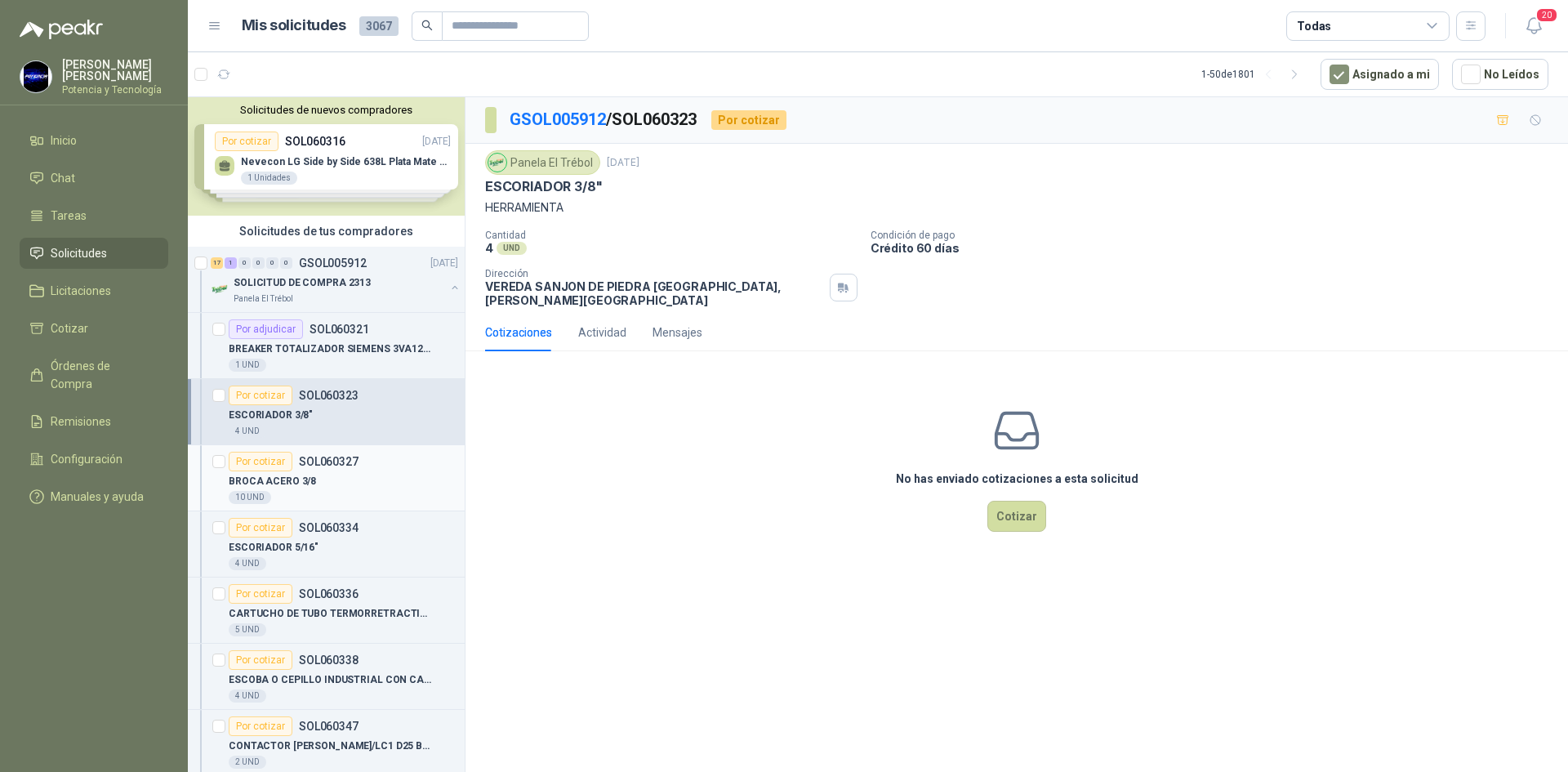
click at [322, 464] on p "SOL060327" at bounding box center [328, 462] width 60 height 11
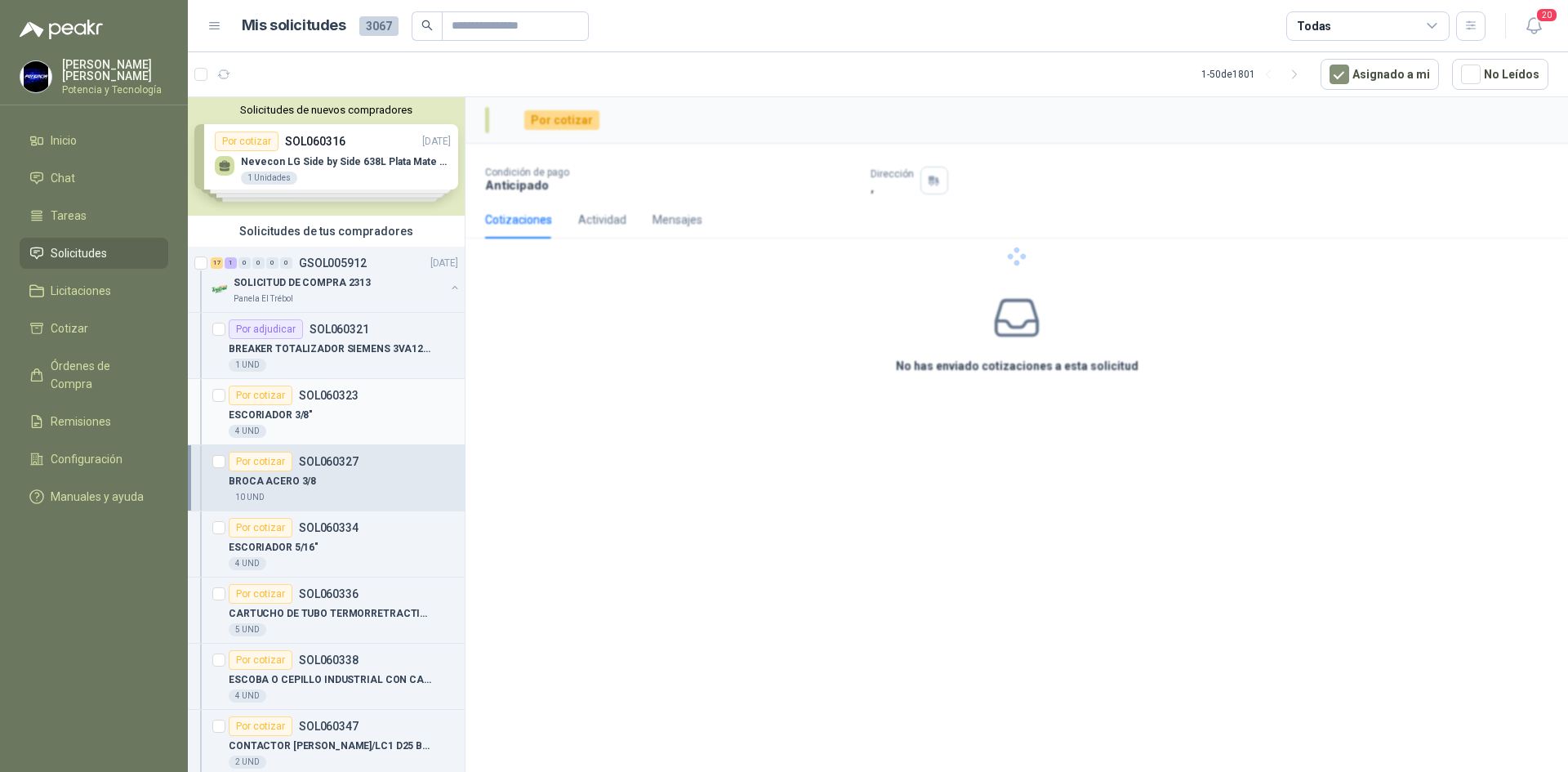
click at [347, 418] on div "ESCORIADOR 3/8"" at bounding box center [343, 415] width 229 height 20
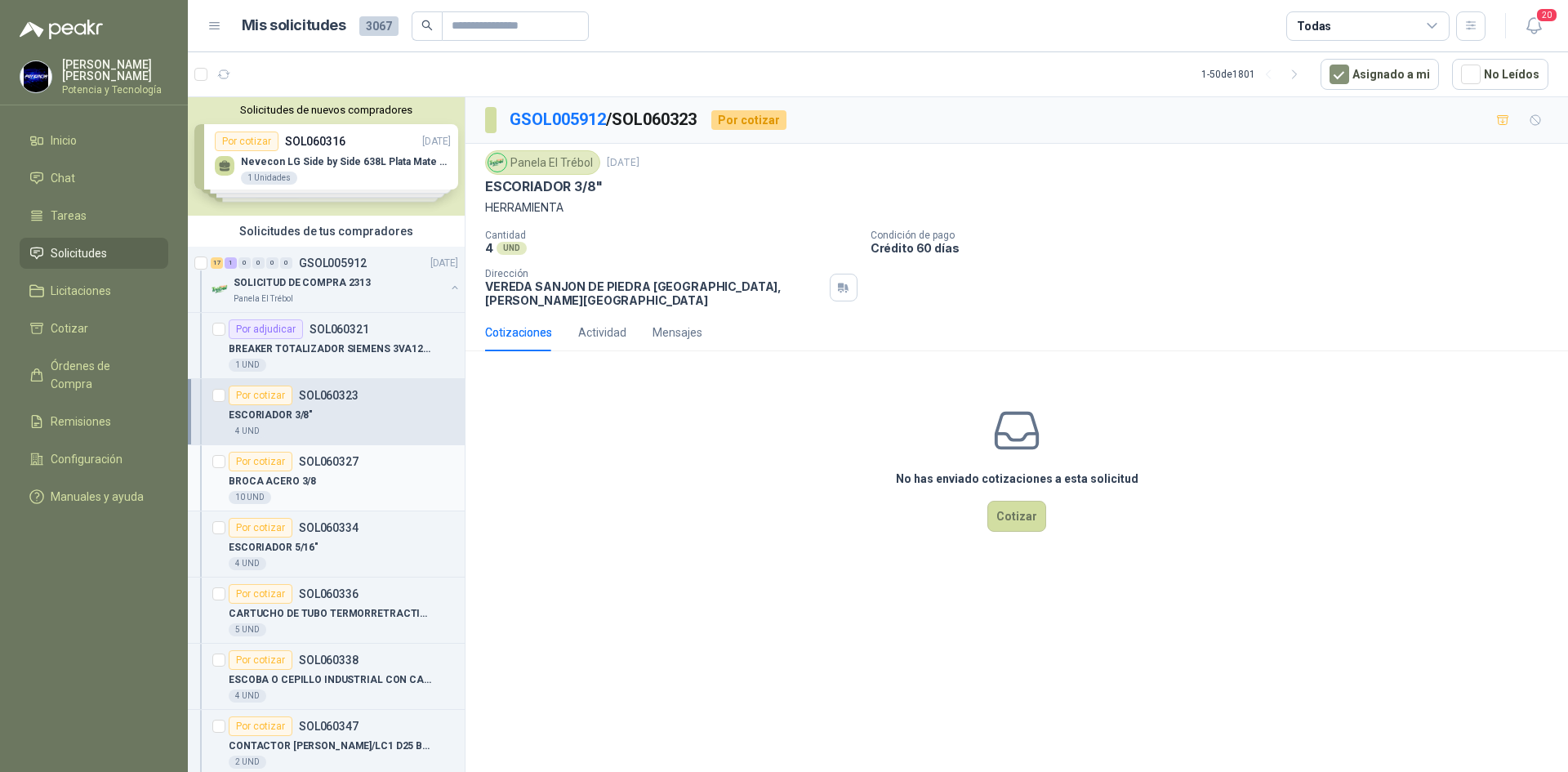
click at [323, 481] on div "BROCA ACERO 3/8" at bounding box center [343, 481] width 229 height 20
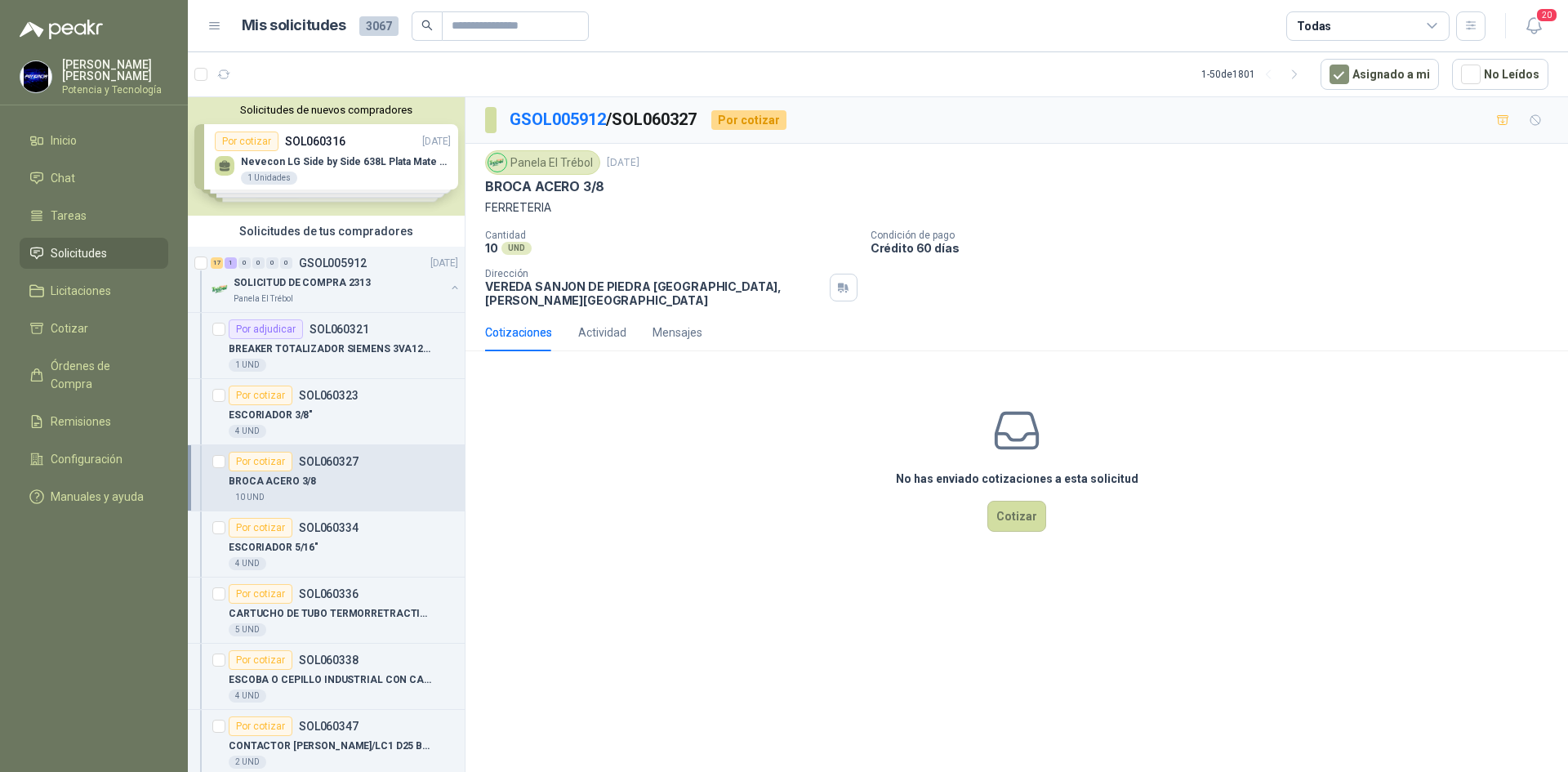
scroll to position [82, 0]
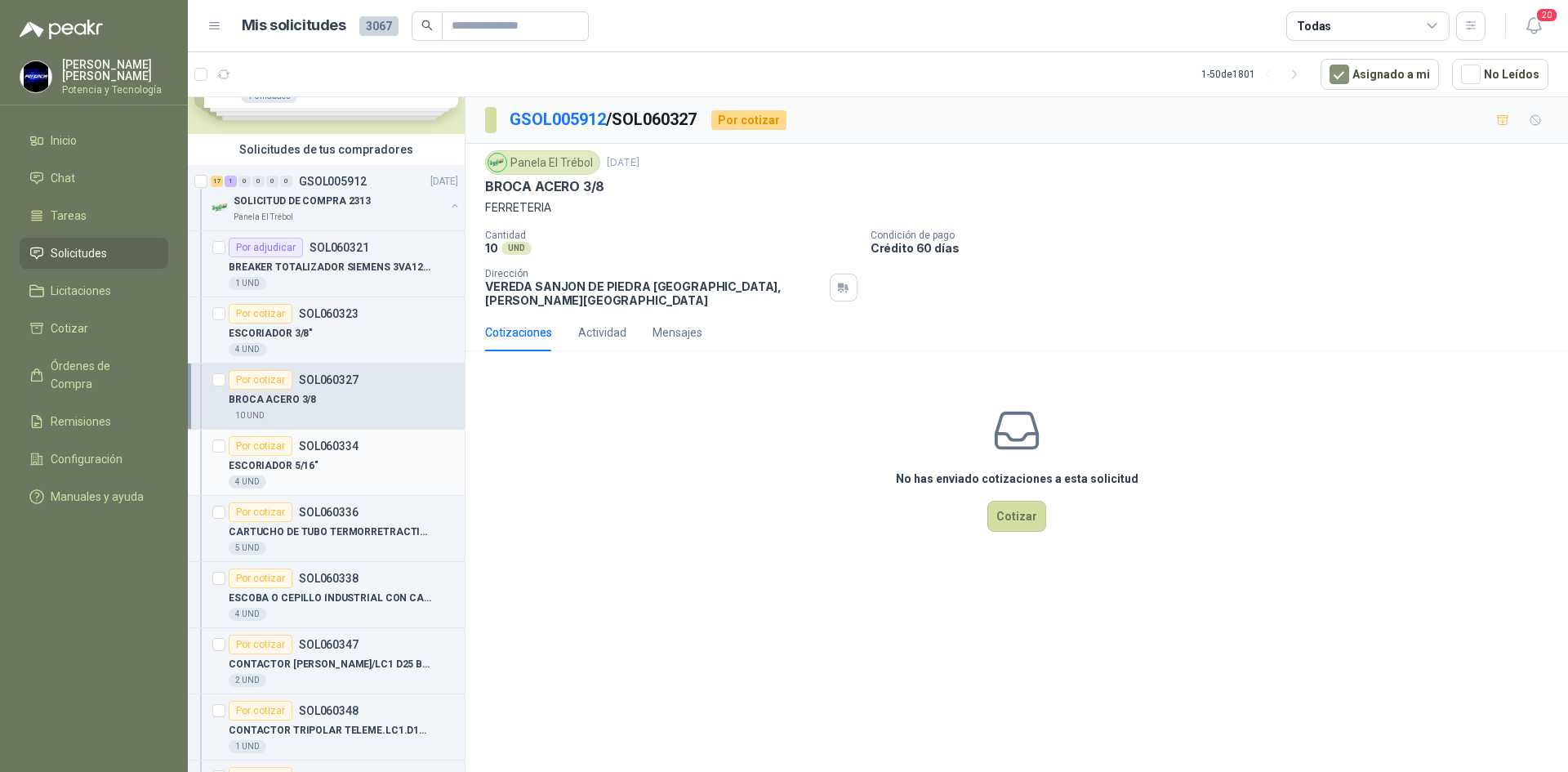
click at [339, 465] on div "ESCORIADOR 5/16"" at bounding box center [343, 465] width 229 height 20
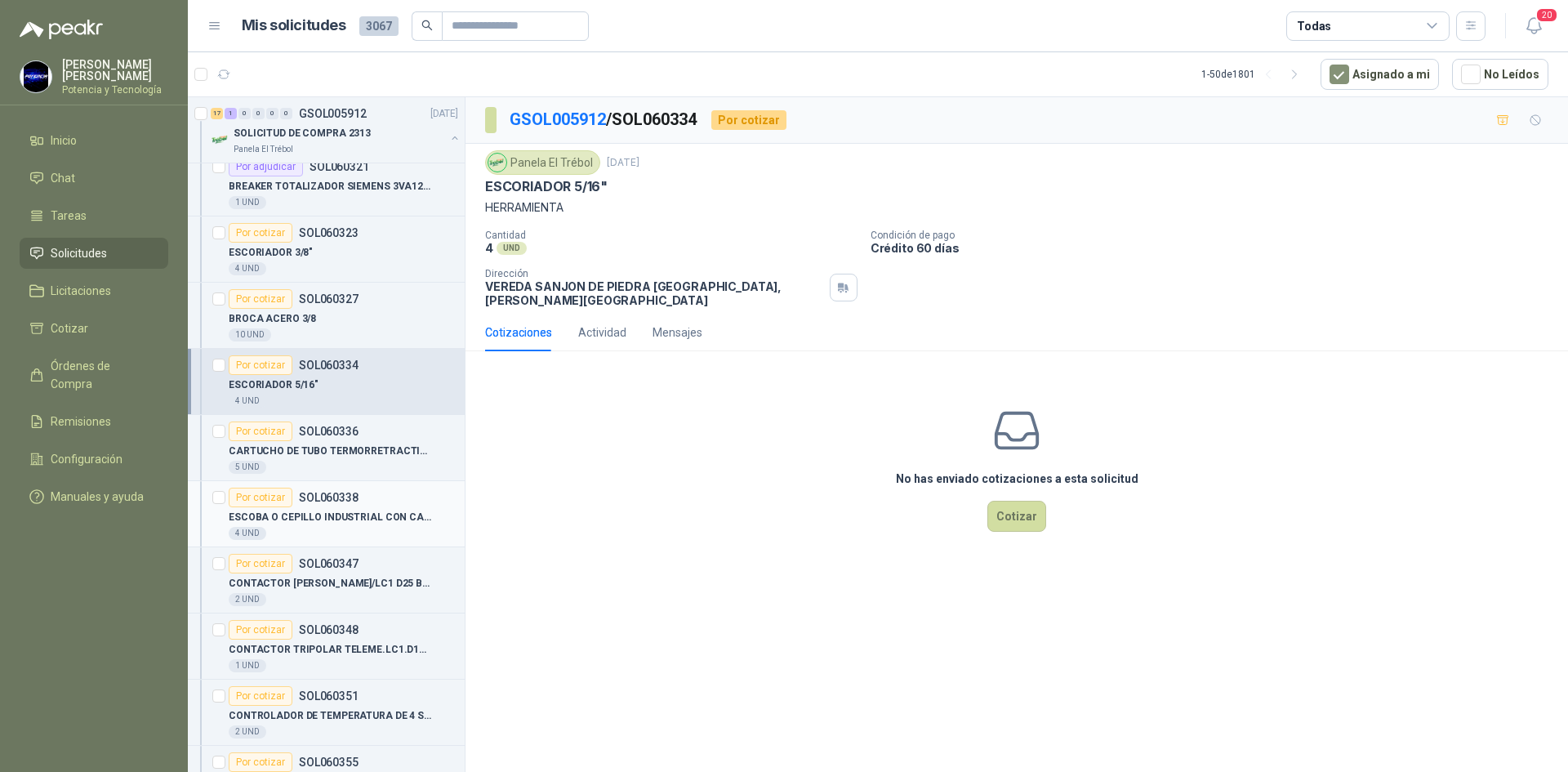
scroll to position [164, 0]
click at [319, 445] on p "CARTUCHO DE TUBO TERMORRETRACTIL [PERSON_NAME] DE 12MM X 1,52 M" at bounding box center [330, 450] width 204 height 15
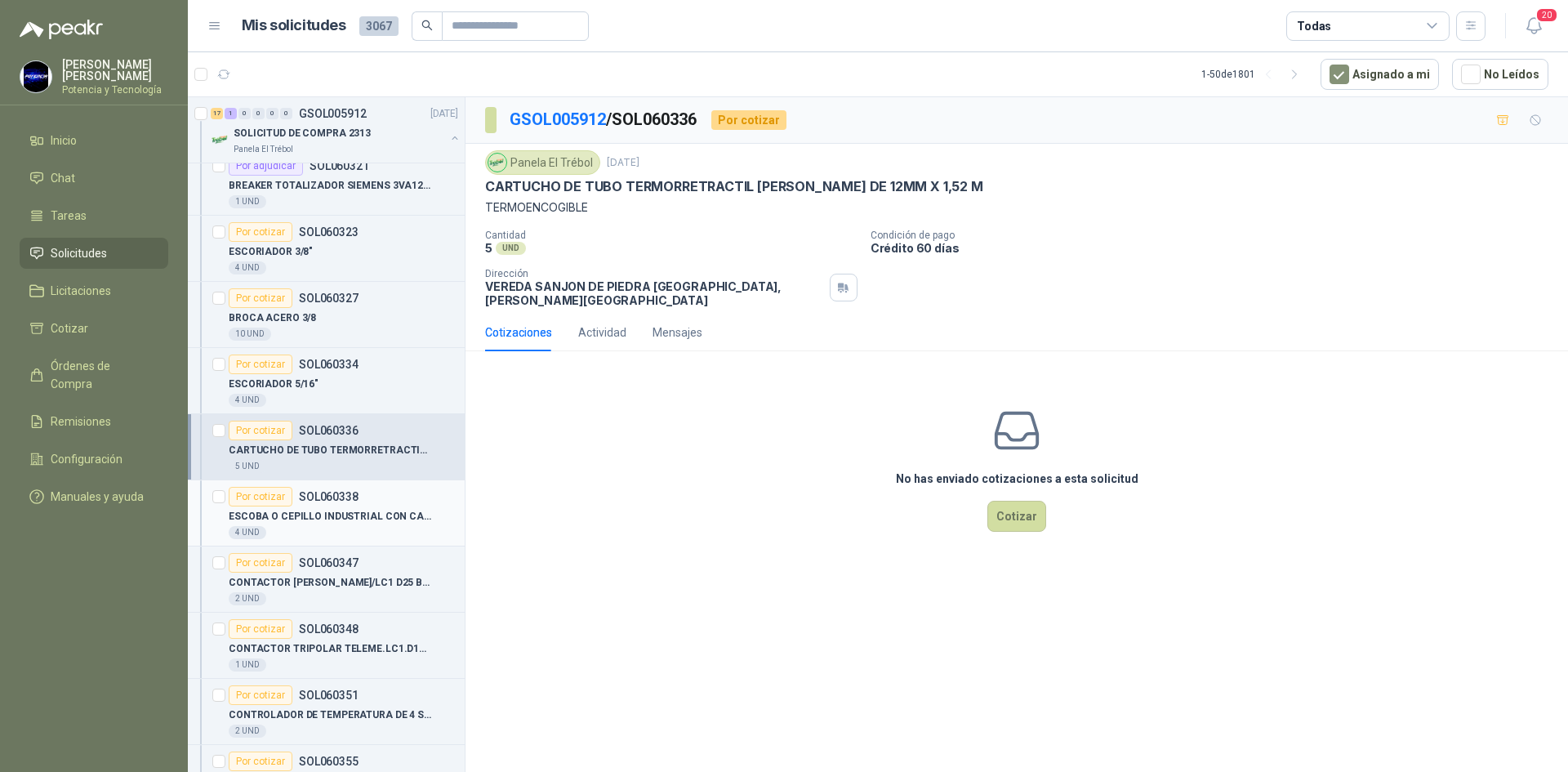
click at [331, 523] on p "ESCOBA O CEPILLO INDUSTRIAL CON CABO GRA" at bounding box center [330, 517] width 204 height 15
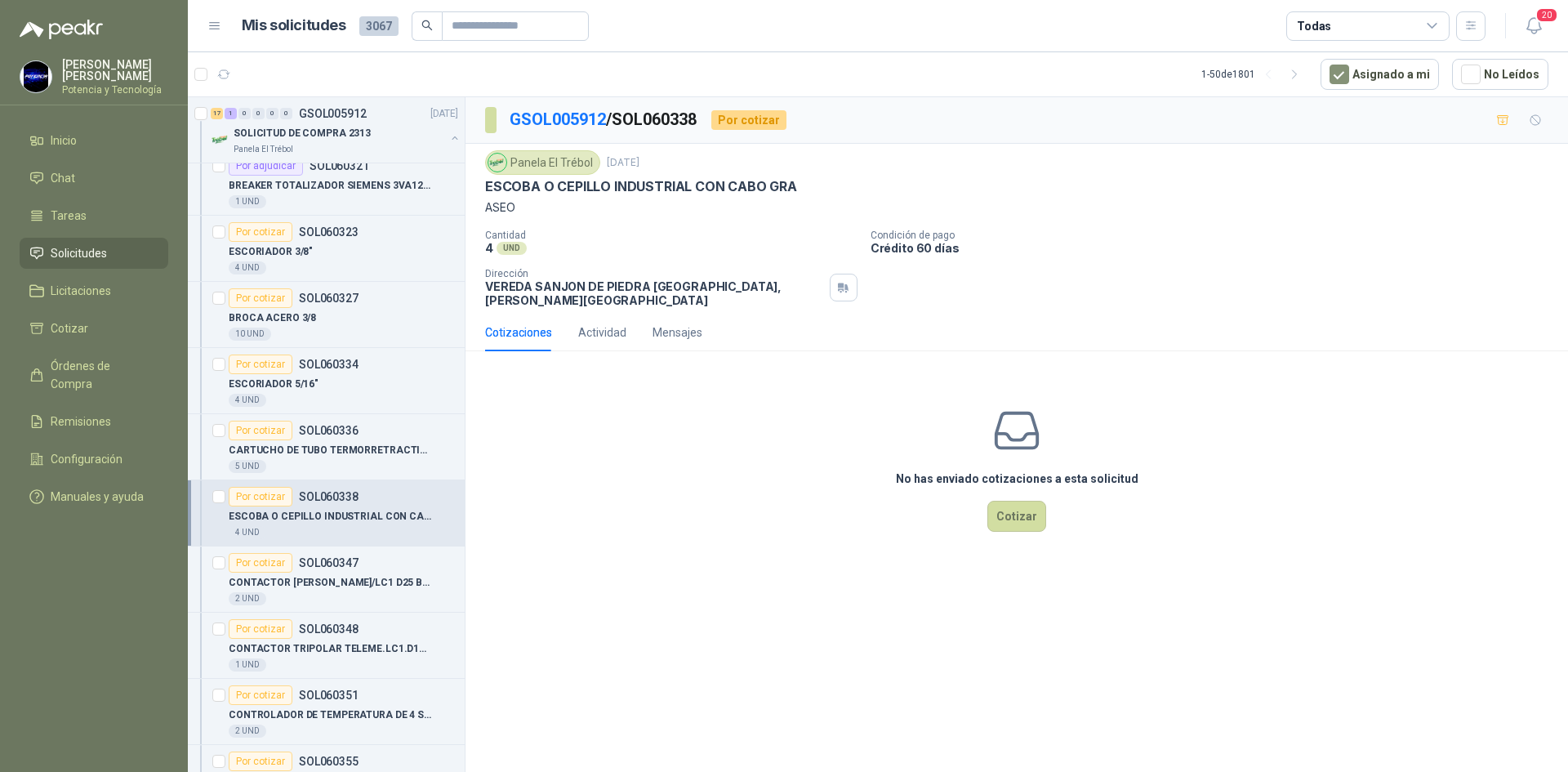
click at [331, 523] on p "ESCOBA O CEPILLO INDUSTRIAL CON CABO GRA" at bounding box center [330, 517] width 204 height 15
click at [321, 579] on p "CONTACTOR [PERSON_NAME]/LC1 D25 BOBINA 220 V" at bounding box center [330, 583] width 204 height 15
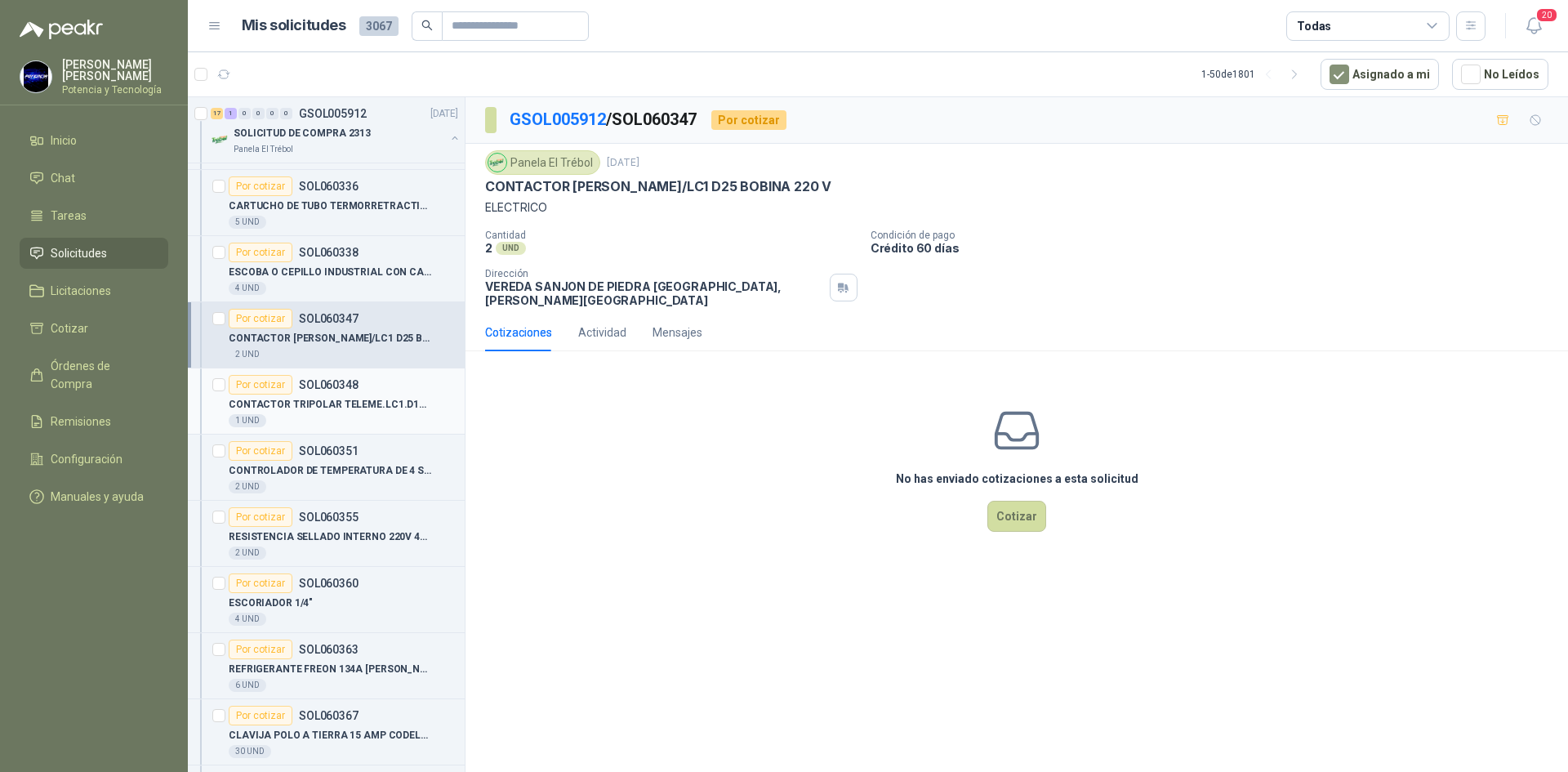
scroll to position [408, 0]
click at [1009, 501] on button "Cotizar" at bounding box center [1017, 516] width 59 height 31
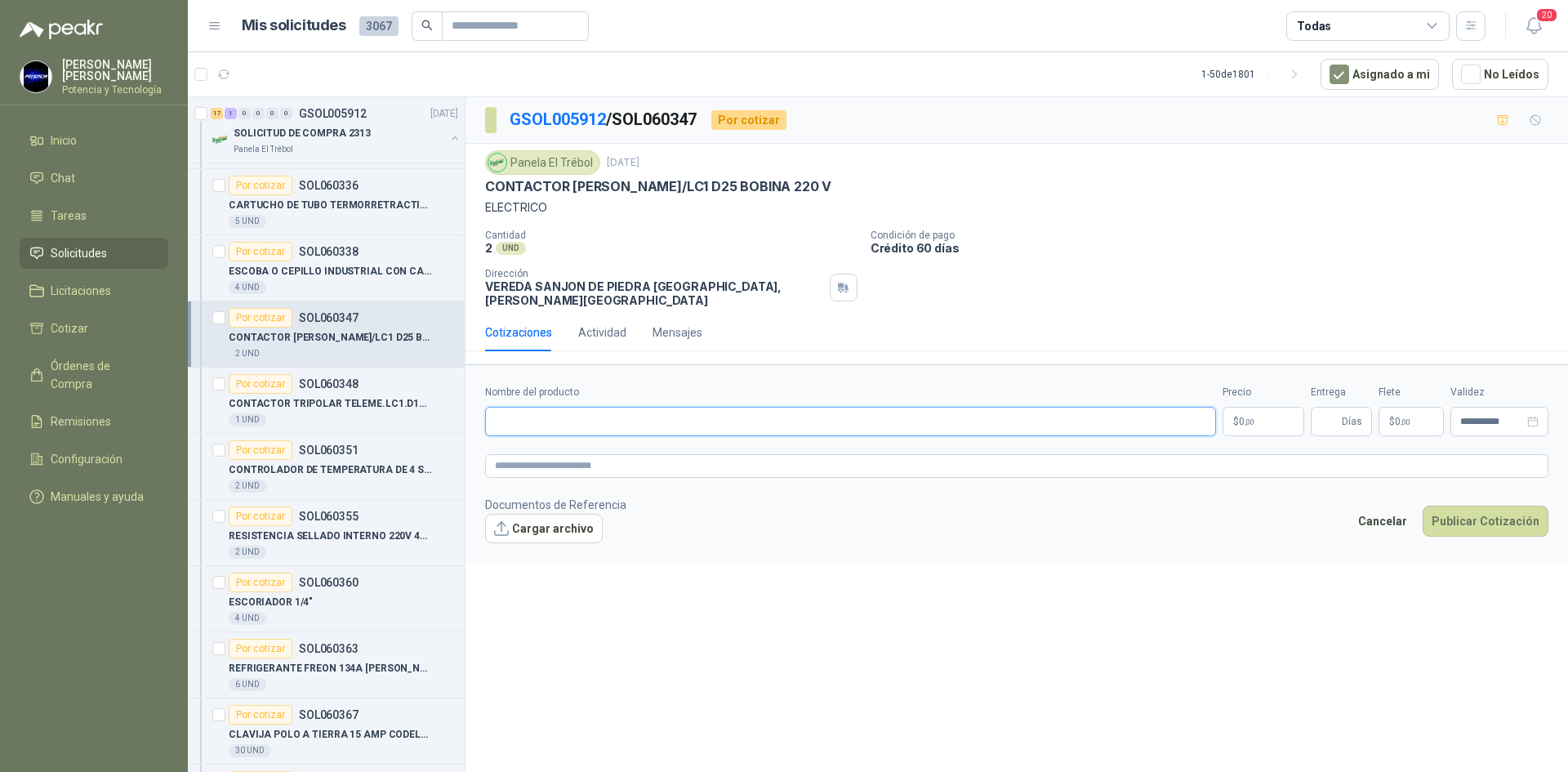
paste input "**********"
type input "**********"
click at [1283, 406] on p "$ 0 ,00" at bounding box center [1264, 421] width 82 height 30
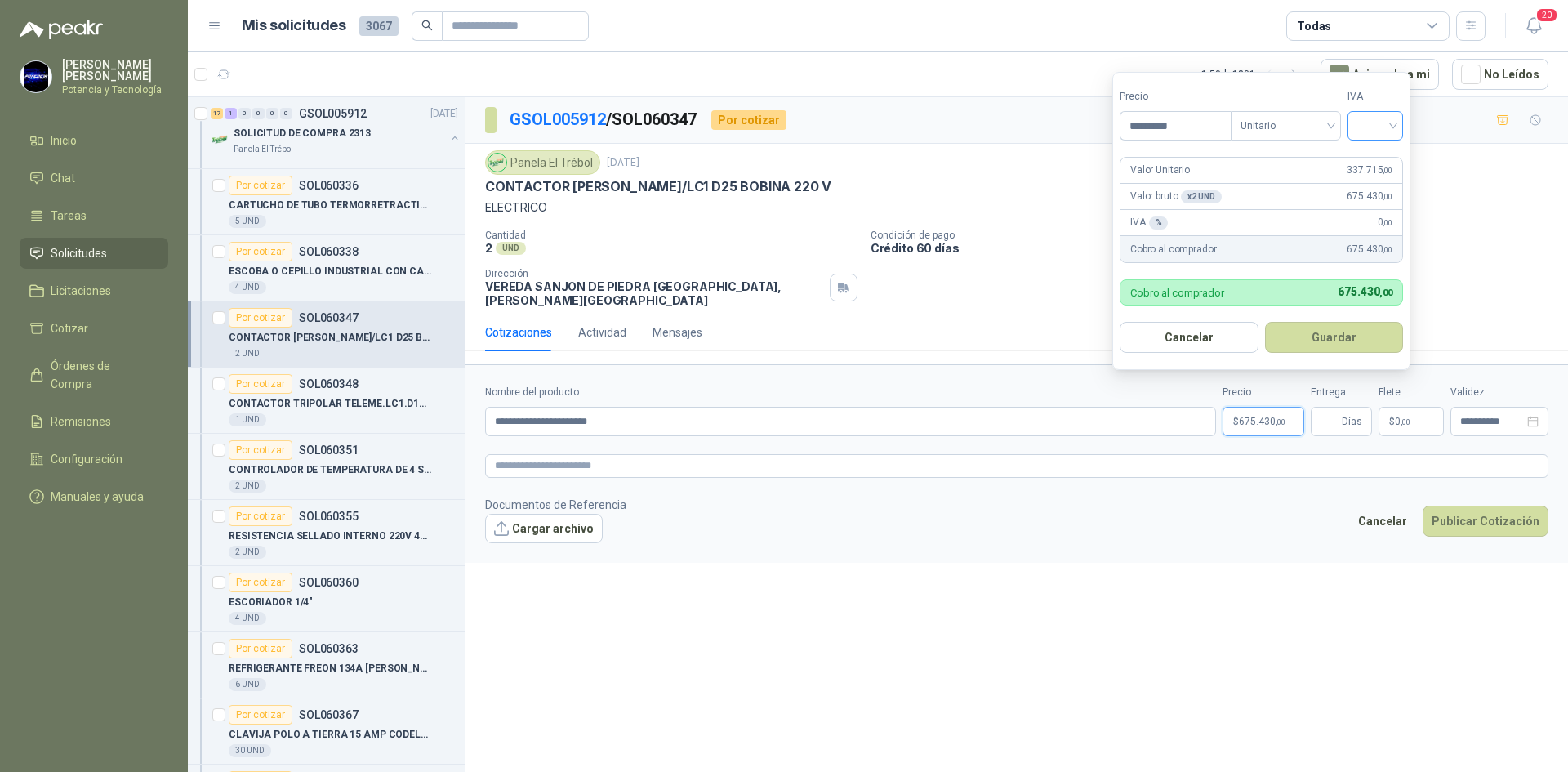
type input "*********"
click at [1377, 116] on input "search" at bounding box center [1375, 125] width 36 height 25
click at [1365, 167] on div "19%" at bounding box center [1379, 159] width 30 height 18
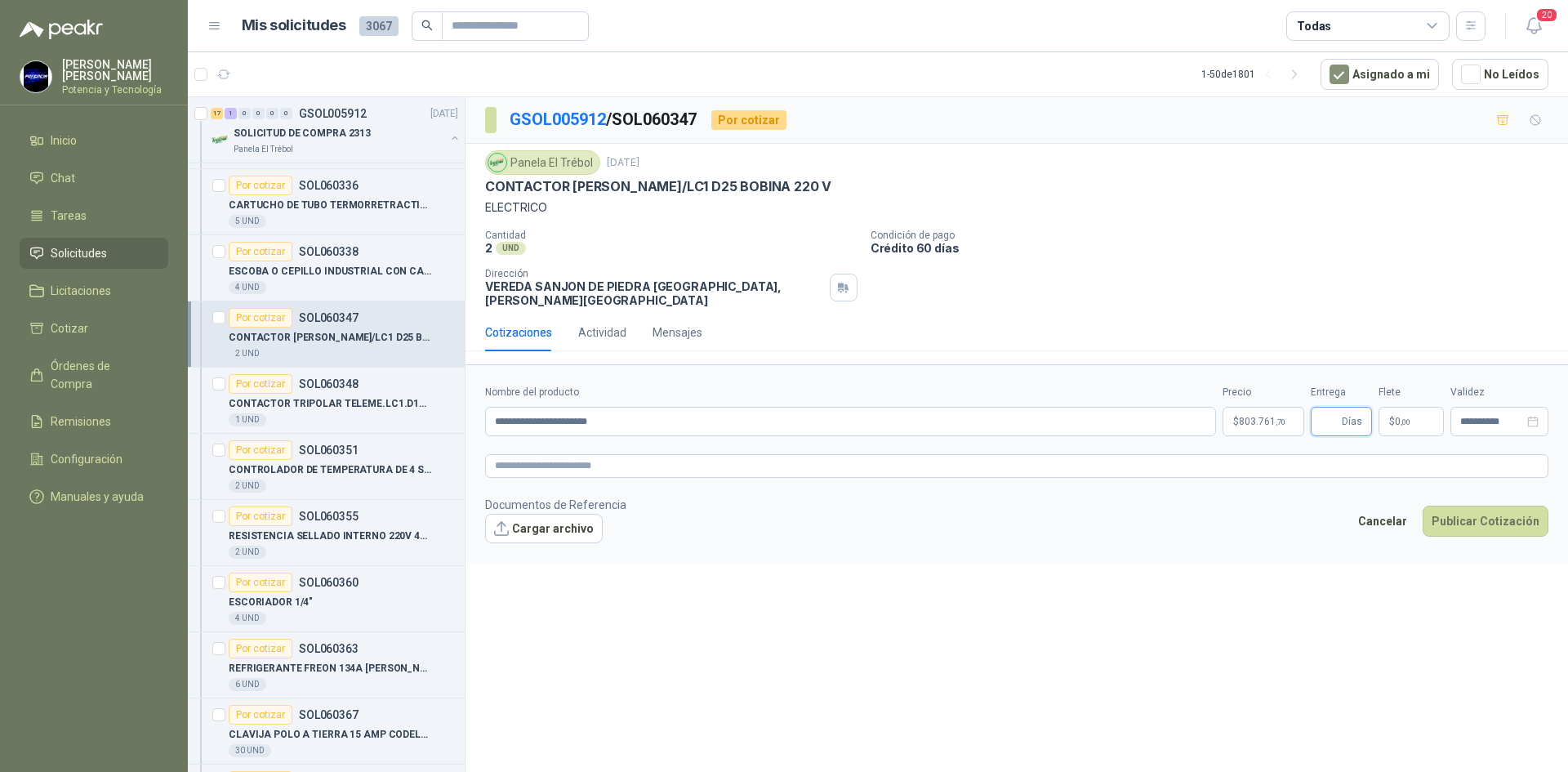
click at [1330, 419] on input "Entrega" at bounding box center [1329, 421] width 18 height 28
type input "*"
drag, startPoint x: 1407, startPoint y: 409, endPoint x: 1385, endPoint y: 375, distance: 40.5
click at [1407, 418] on span ",00" at bounding box center [1405, 422] width 10 height 9
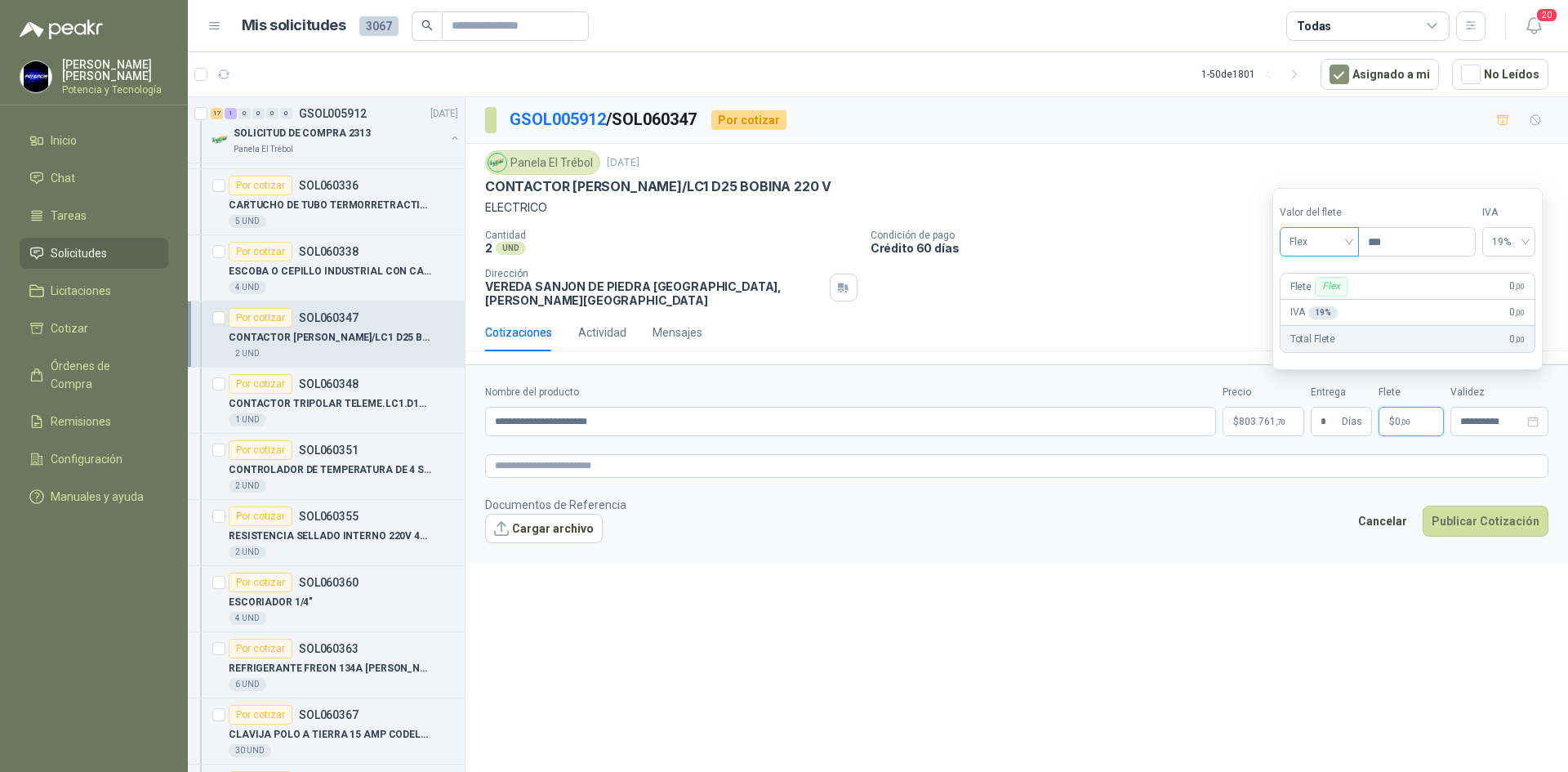
click at [1318, 247] on span "Flex" at bounding box center [1319, 242] width 60 height 25
click at [1310, 294] on div "Incluido" at bounding box center [1321, 302] width 56 height 18
click at [1399, 417] on span "0 ,00" at bounding box center [1402, 422] width 15 height 10
click at [1326, 243] on span "Incluido" at bounding box center [1318, 242] width 63 height 25
drag, startPoint x: 1312, startPoint y: 457, endPoint x: 1280, endPoint y: 443, distance: 34.9
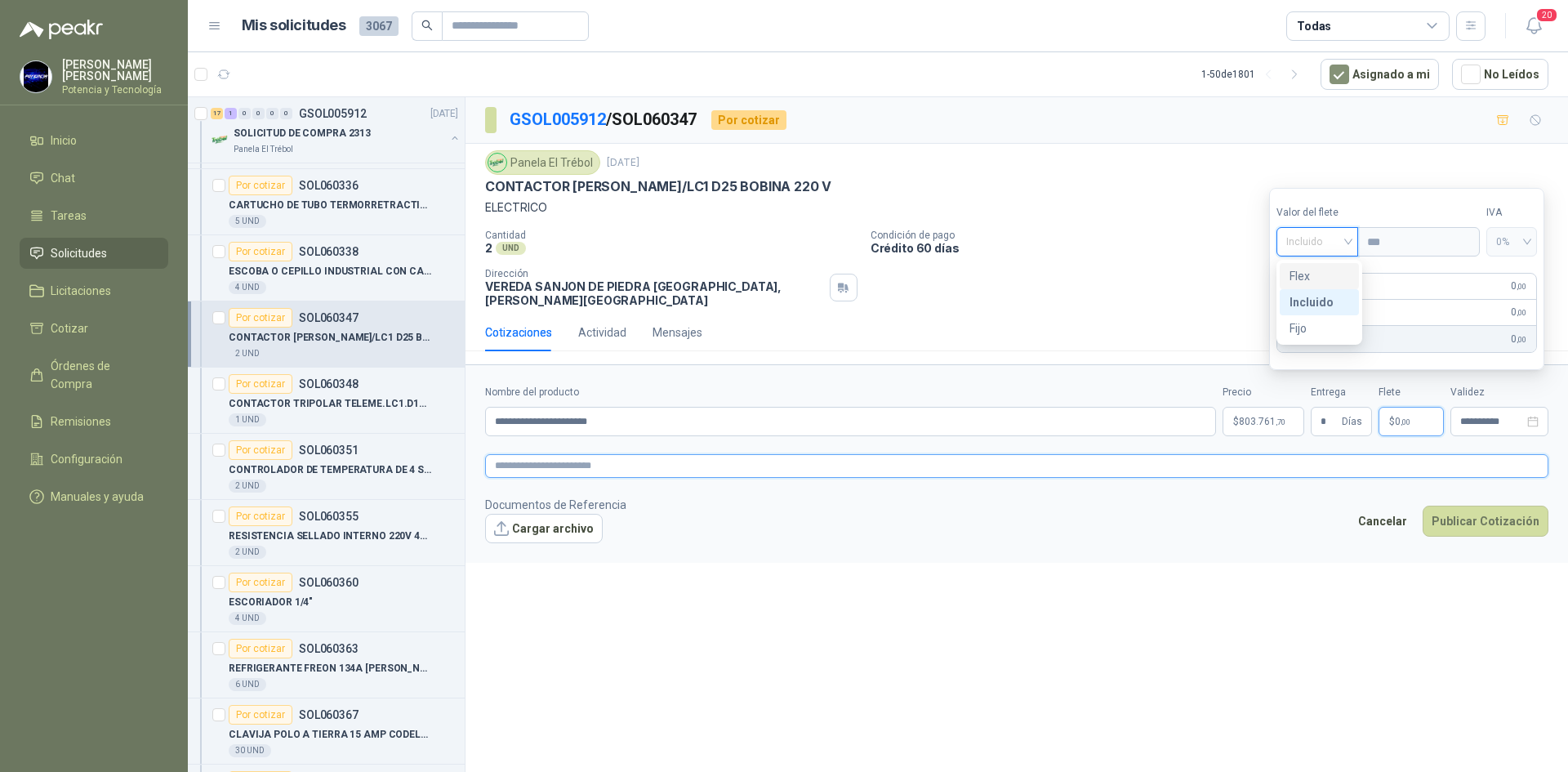
click at [1310, 458] on textarea at bounding box center [1016, 465] width 1063 height 24
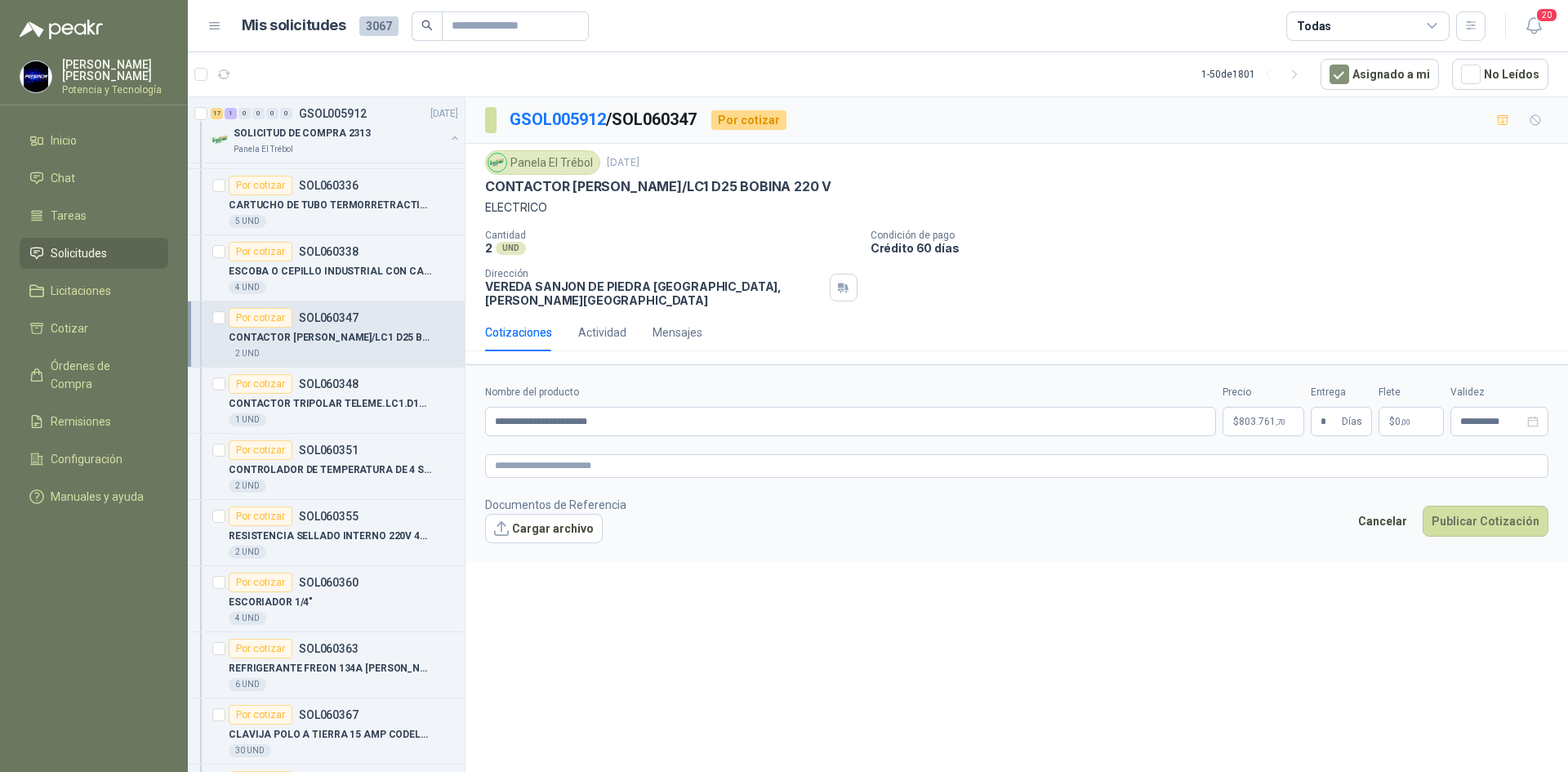
click at [1262, 426] on form "**********" at bounding box center [1016, 464] width 1103 height 198
click at [1255, 417] on span "803.761 ,70" at bounding box center [1262, 422] width 47 height 10
click at [1461, 505] on button "Publicar Cotización" at bounding box center [1485, 521] width 126 height 31
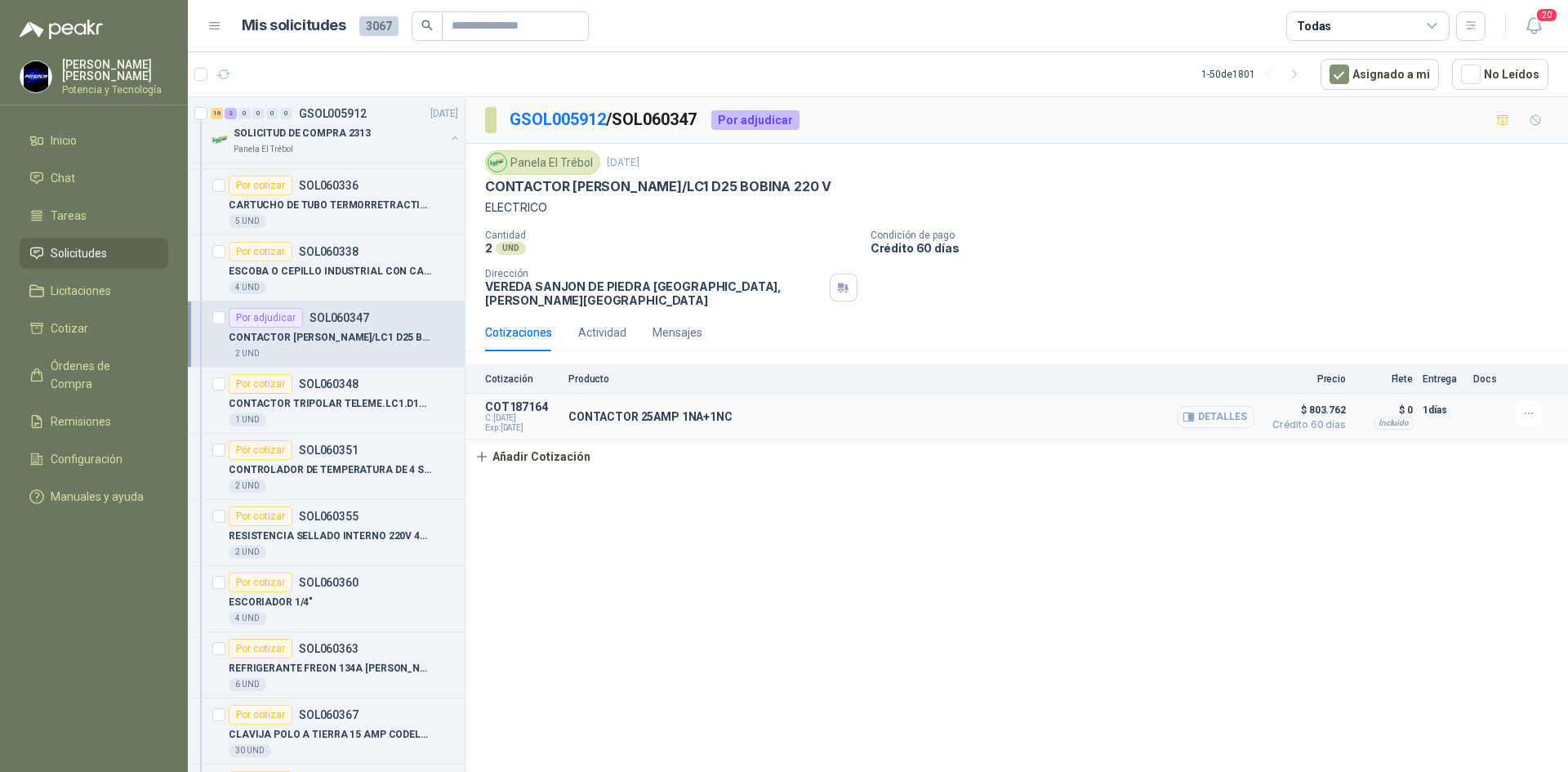
click at [1227, 408] on button "Detalles" at bounding box center [1216, 417] width 77 height 22
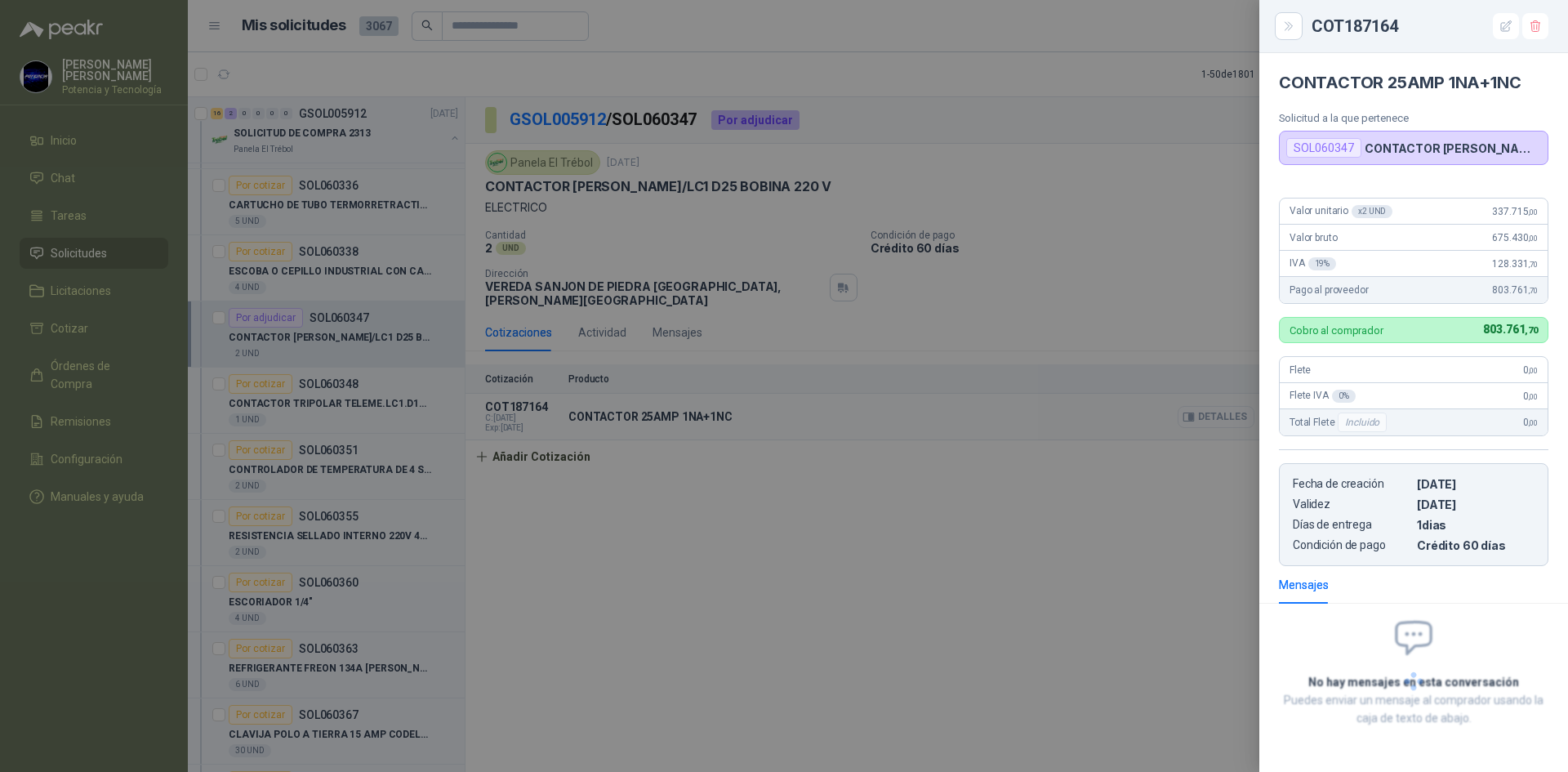
scroll to position [6, 0]
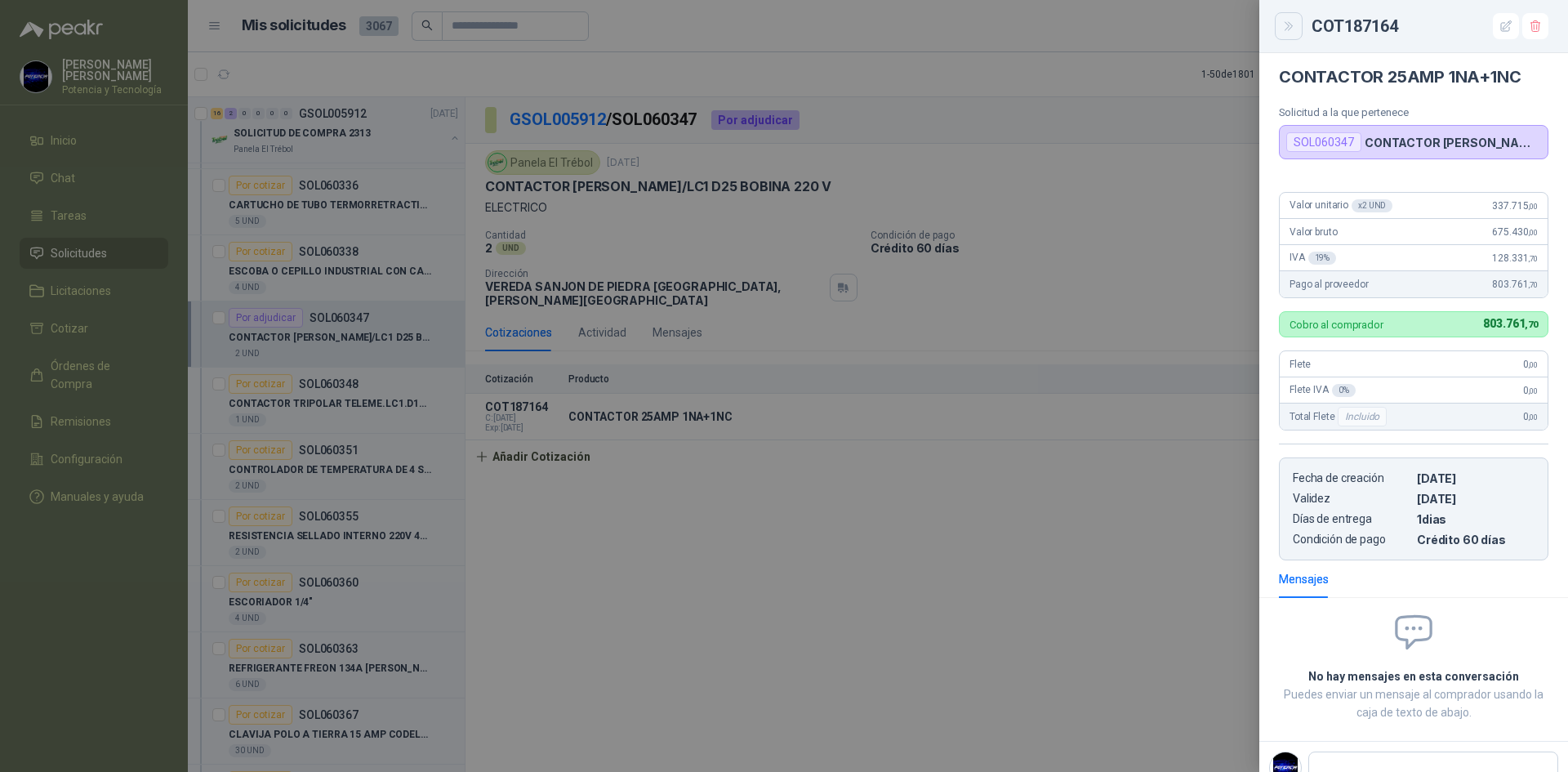
click at [1285, 32] on icon "Close" at bounding box center [1288, 27] width 14 height 14
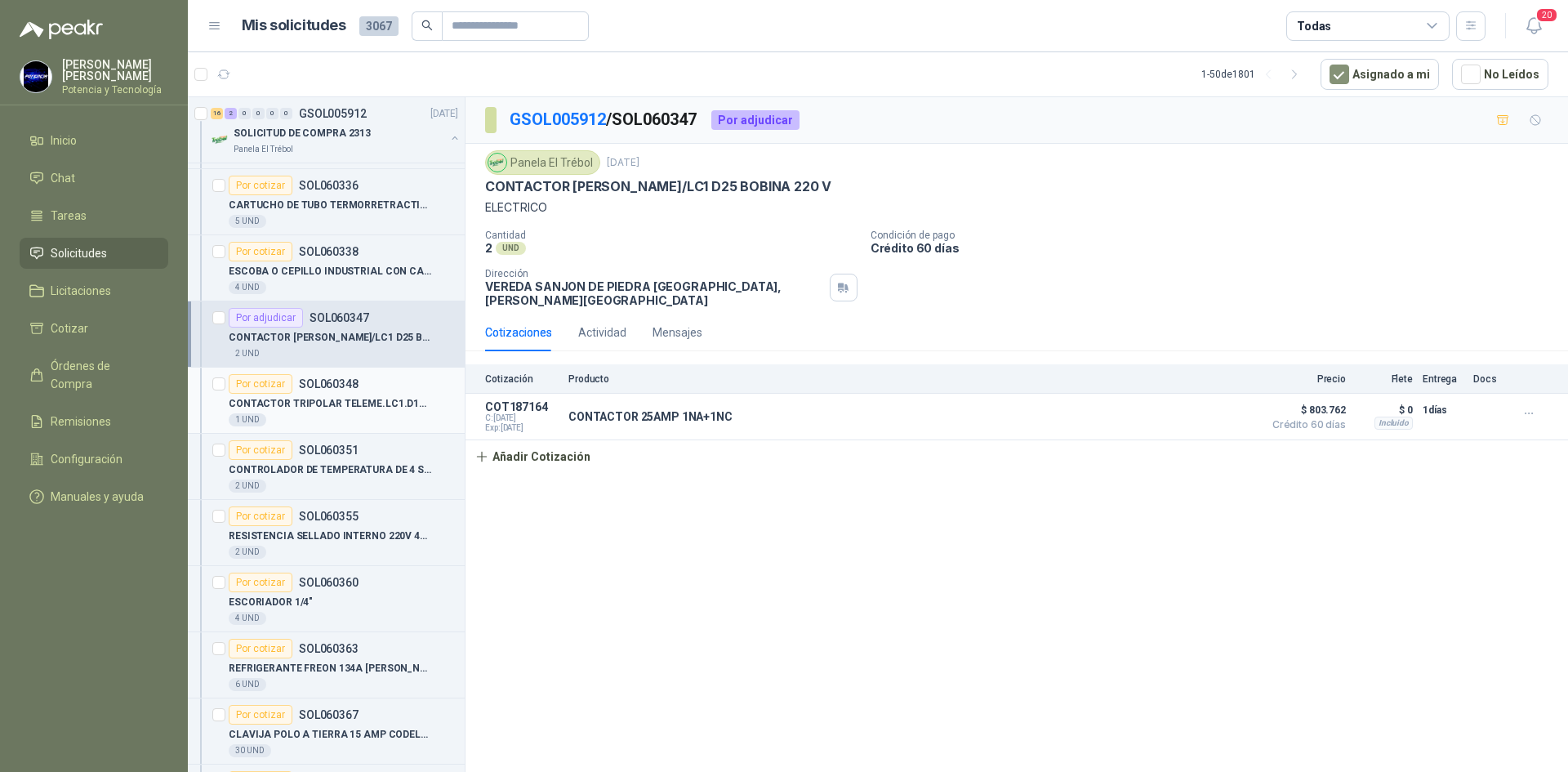
click at [250, 399] on p "CONTACTOR TRIPOLAR TELEME.LC1.D18M7" at bounding box center [330, 404] width 204 height 15
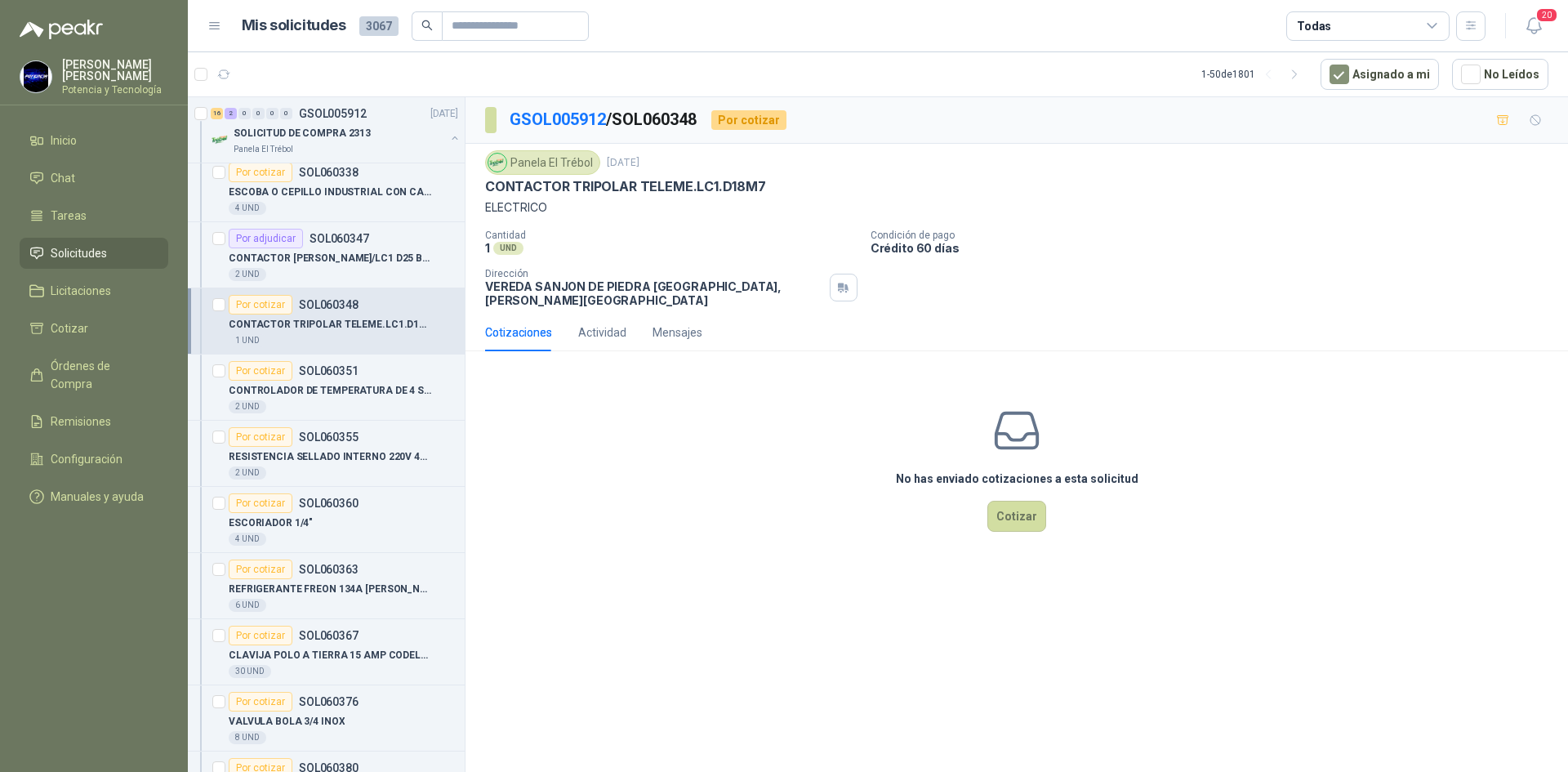
scroll to position [490, 0]
click at [308, 261] on p "CONTACTOR [PERSON_NAME]/LC1 D25 BOBINA 220 V" at bounding box center [330, 256] width 204 height 15
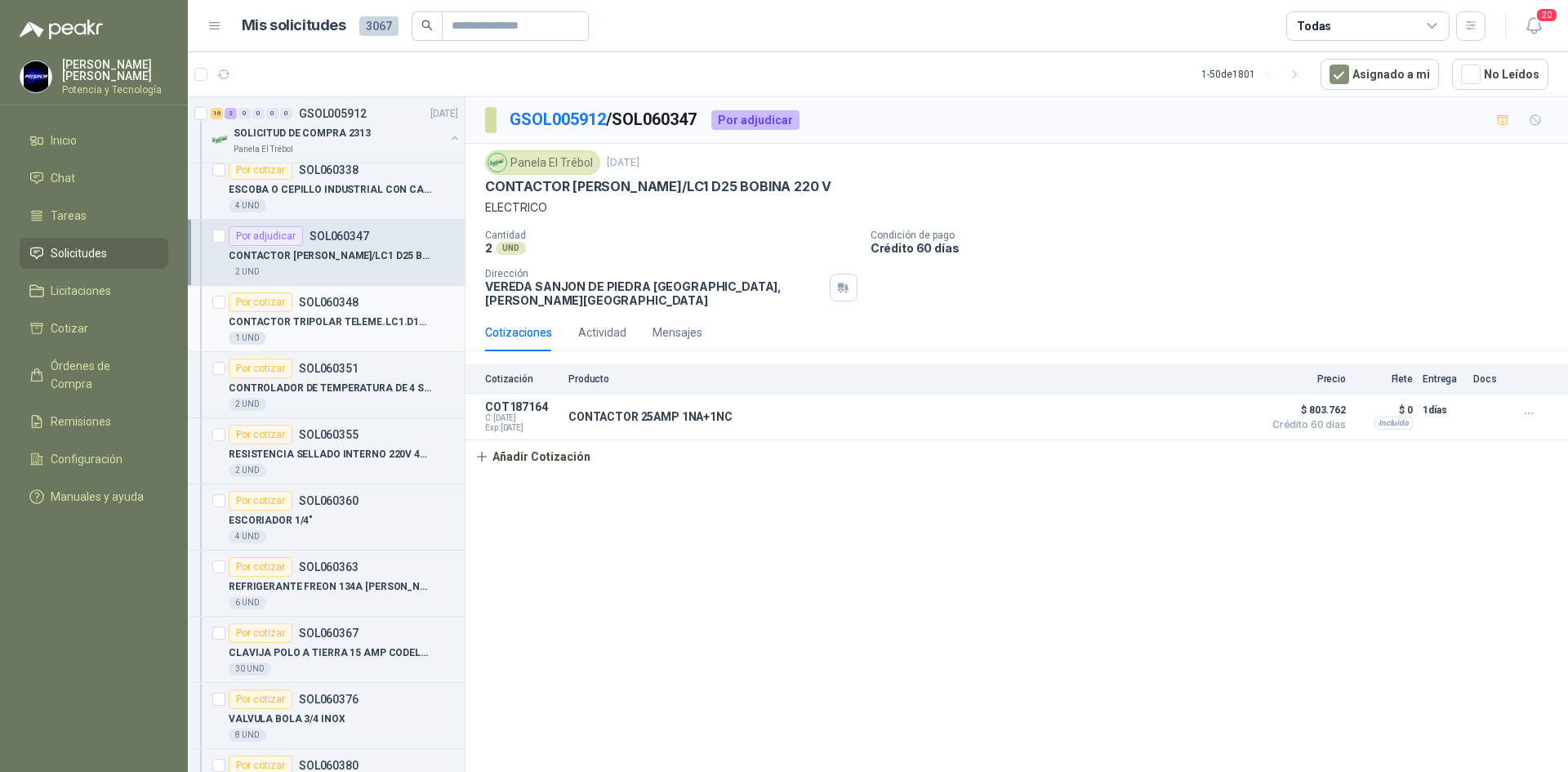
click at [361, 324] on p "CONTACTOR TRIPOLAR TELEME.LC1.D18M7" at bounding box center [330, 322] width 204 height 15
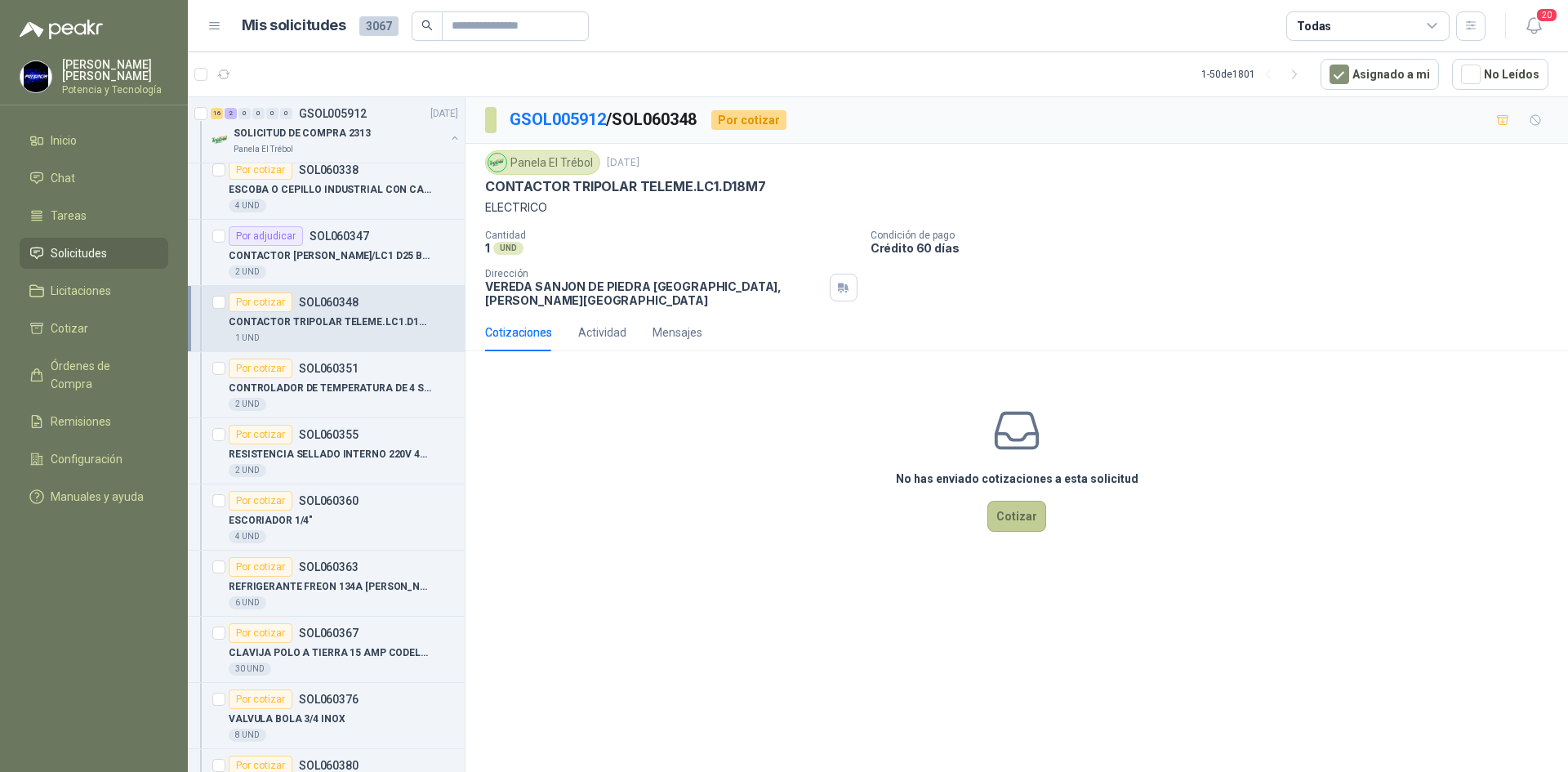
click at [1026, 510] on button "Cotizar" at bounding box center [1017, 516] width 59 height 31
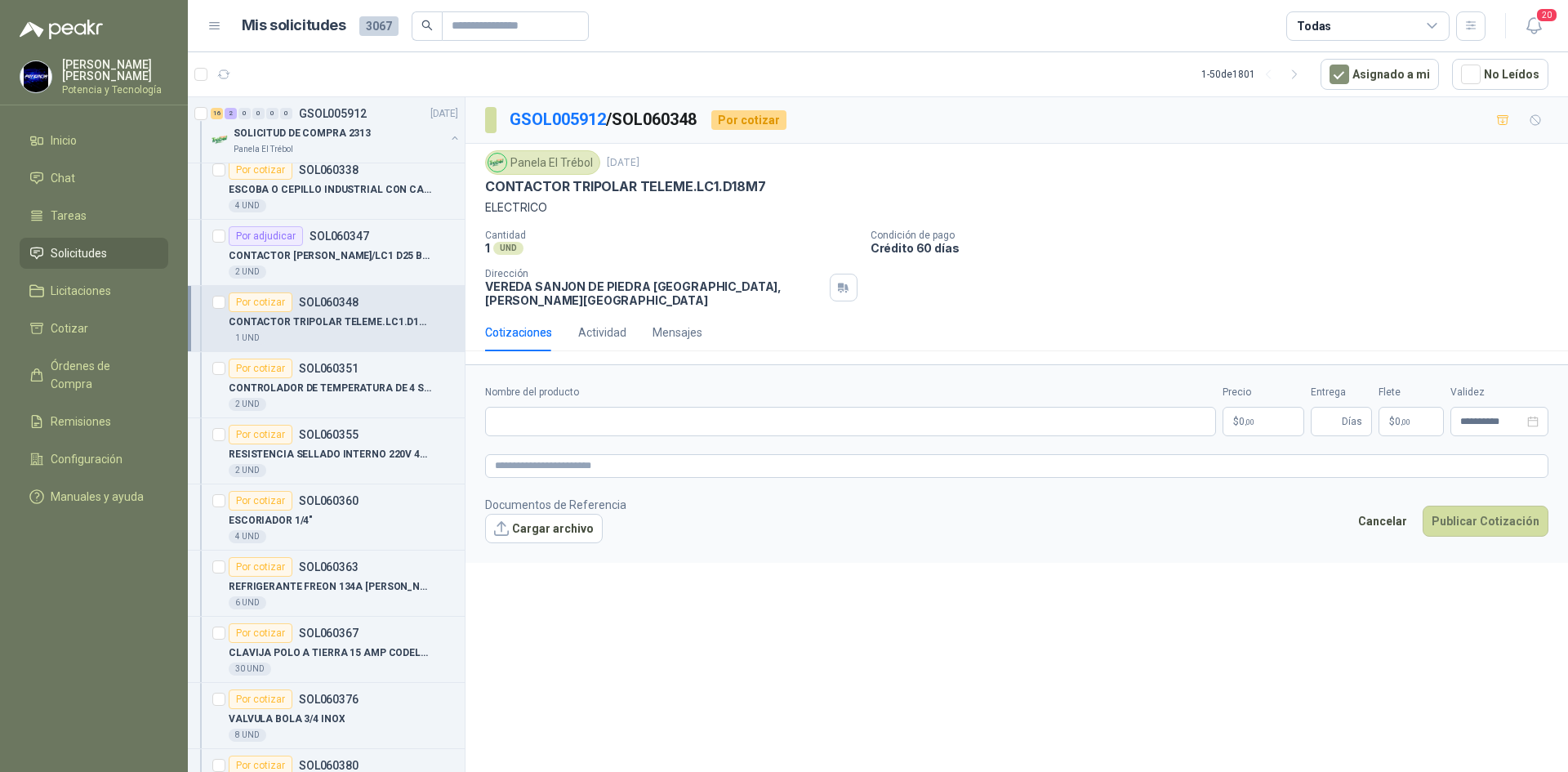
click at [1252, 417] on span "0 ,00" at bounding box center [1246, 422] width 15 height 10
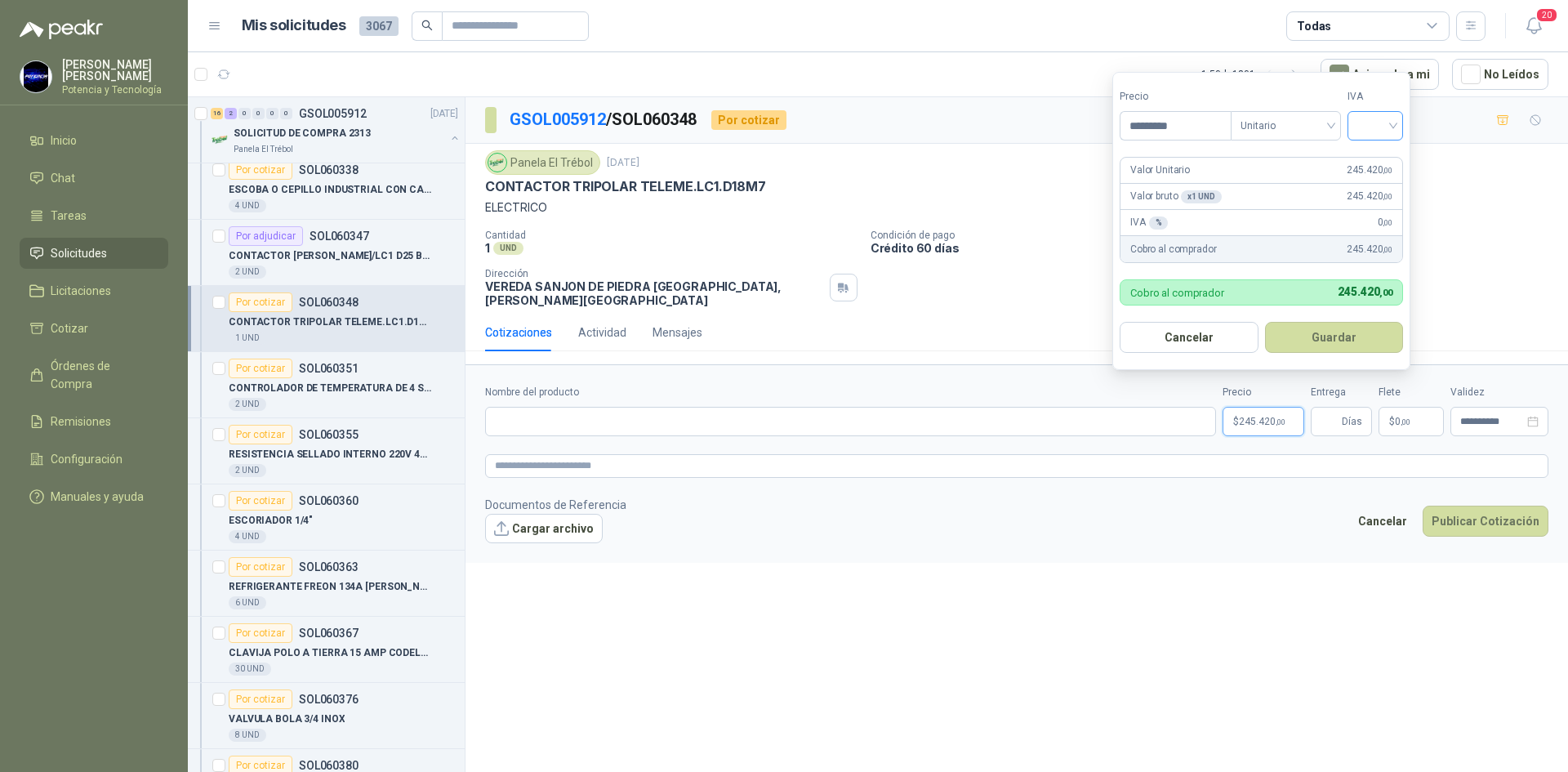
type input "*********"
click at [1362, 135] on input "search" at bounding box center [1375, 125] width 36 height 25
click at [1370, 169] on div "19%" at bounding box center [1379, 159] width 49 height 26
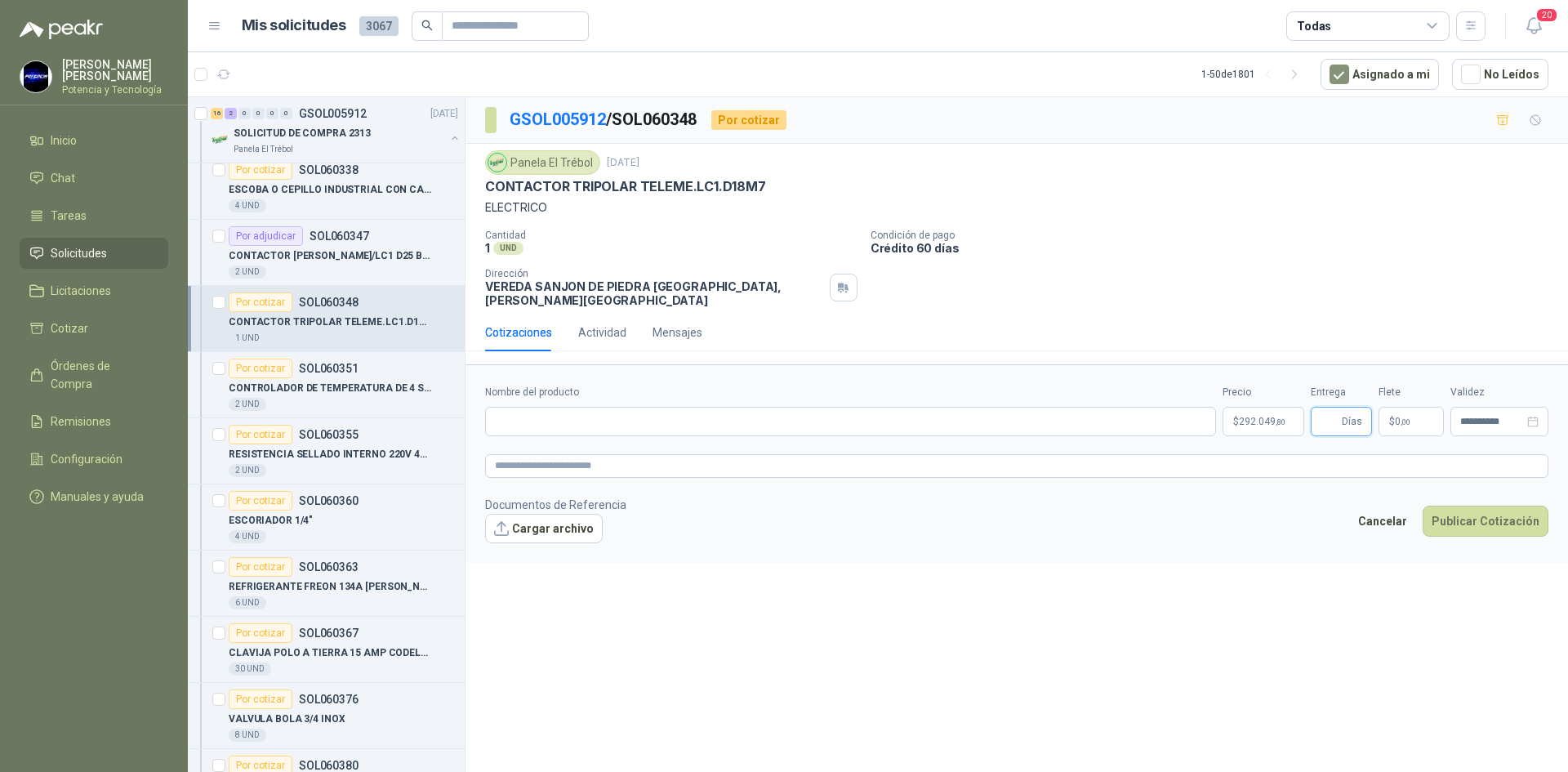
click at [1331, 407] on input "Entrega" at bounding box center [1329, 421] width 18 height 28
type input "*"
click at [1413, 406] on p "$ 0 ,00" at bounding box center [1411, 421] width 66 height 30
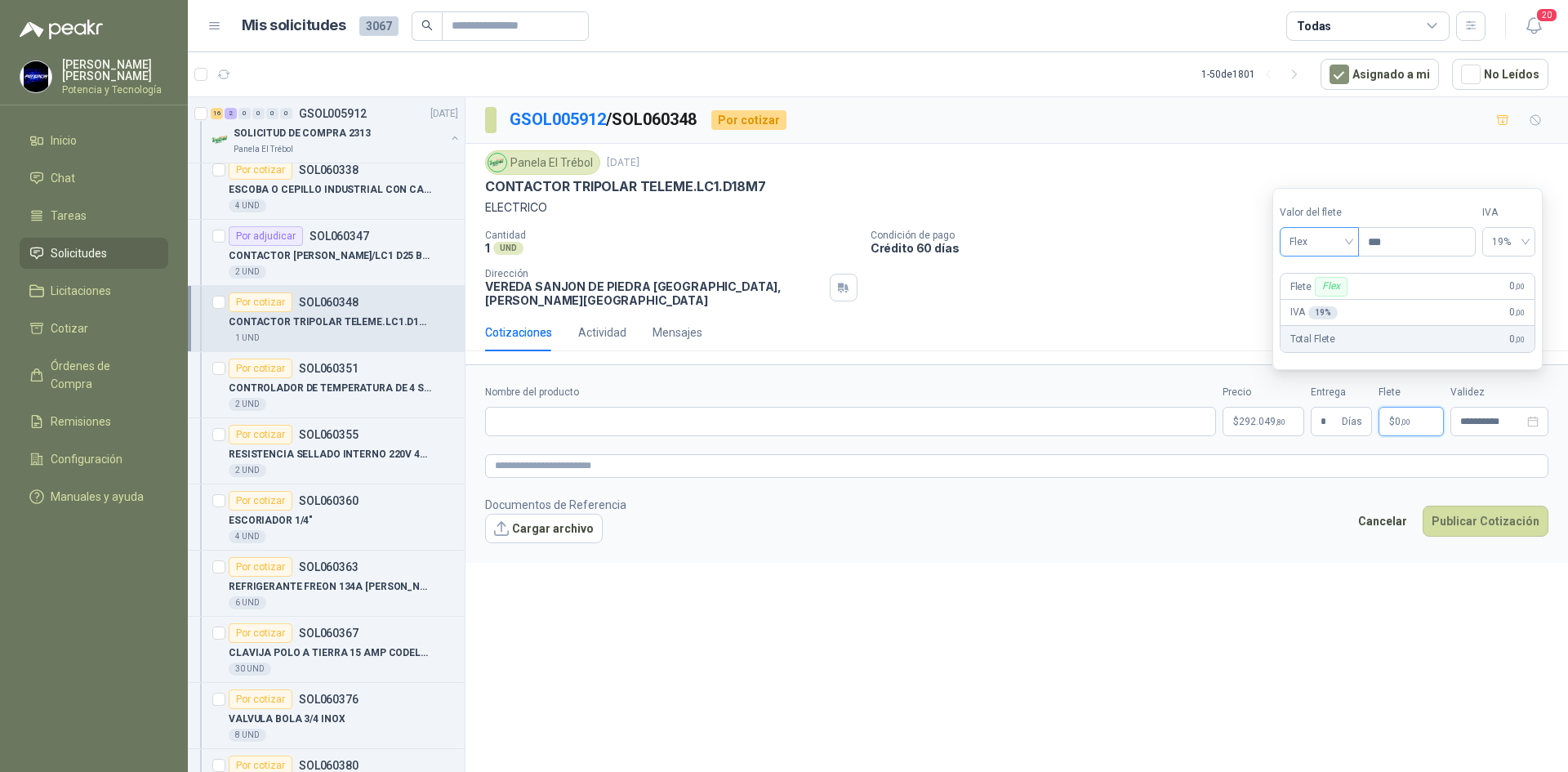
click at [1314, 244] on span "Flex" at bounding box center [1319, 242] width 60 height 25
click at [1316, 302] on div "Incluido" at bounding box center [1321, 302] width 56 height 18
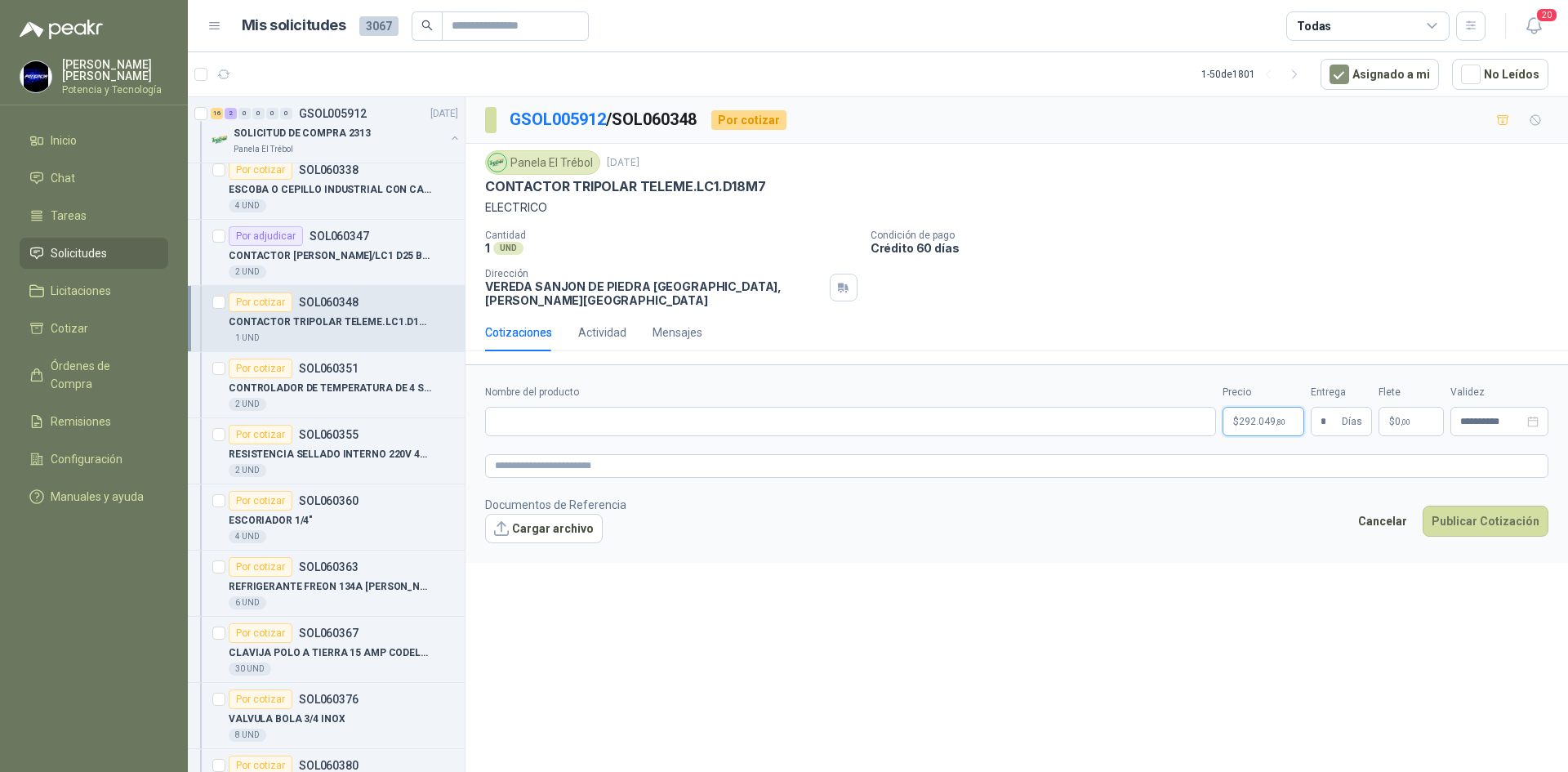
click at [1263, 417] on span "292.049 ,80" at bounding box center [1262, 422] width 47 height 10
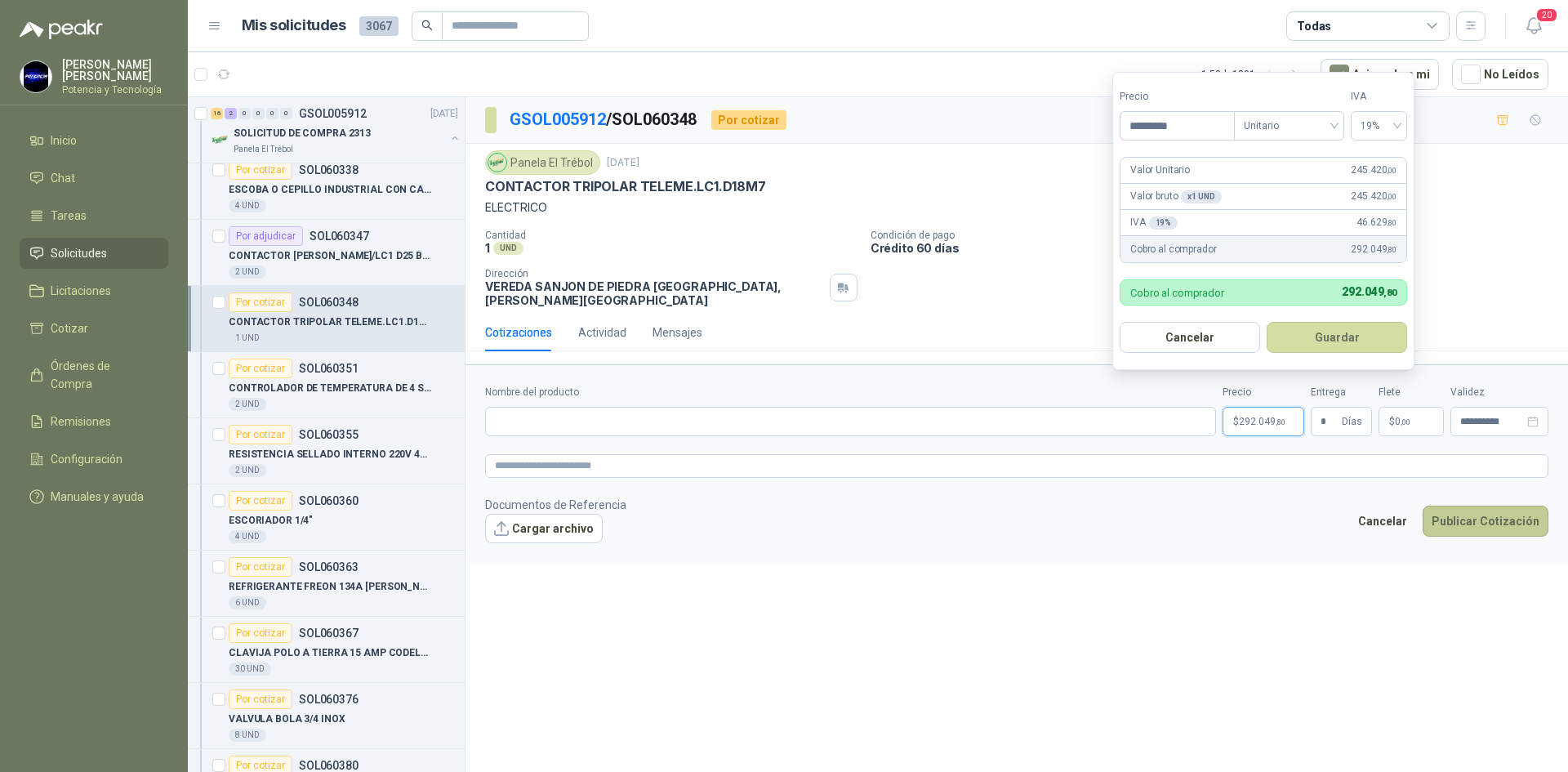
click at [1471, 505] on button "Publicar Cotización" at bounding box center [1485, 521] width 126 height 31
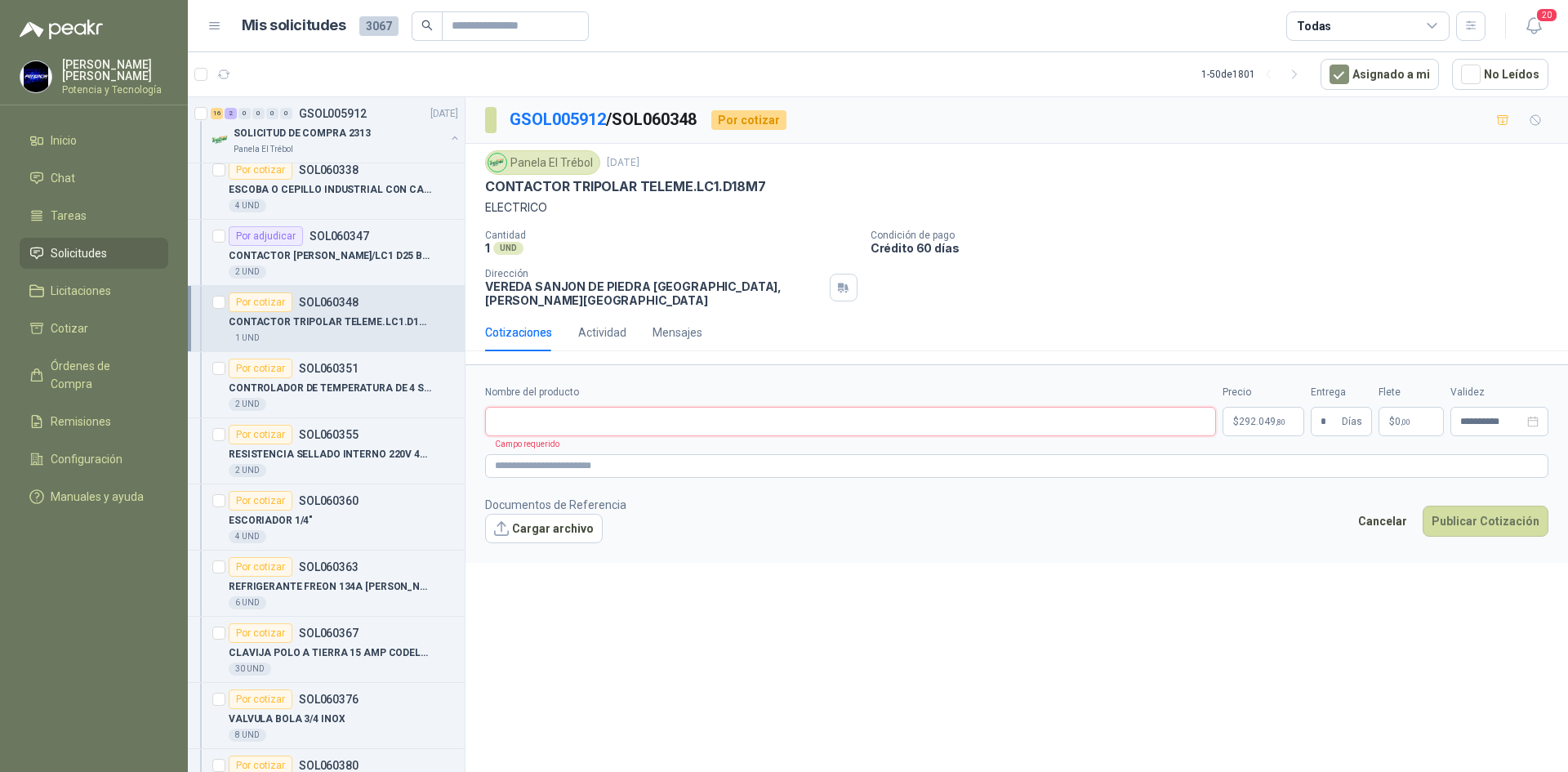
paste input "**********"
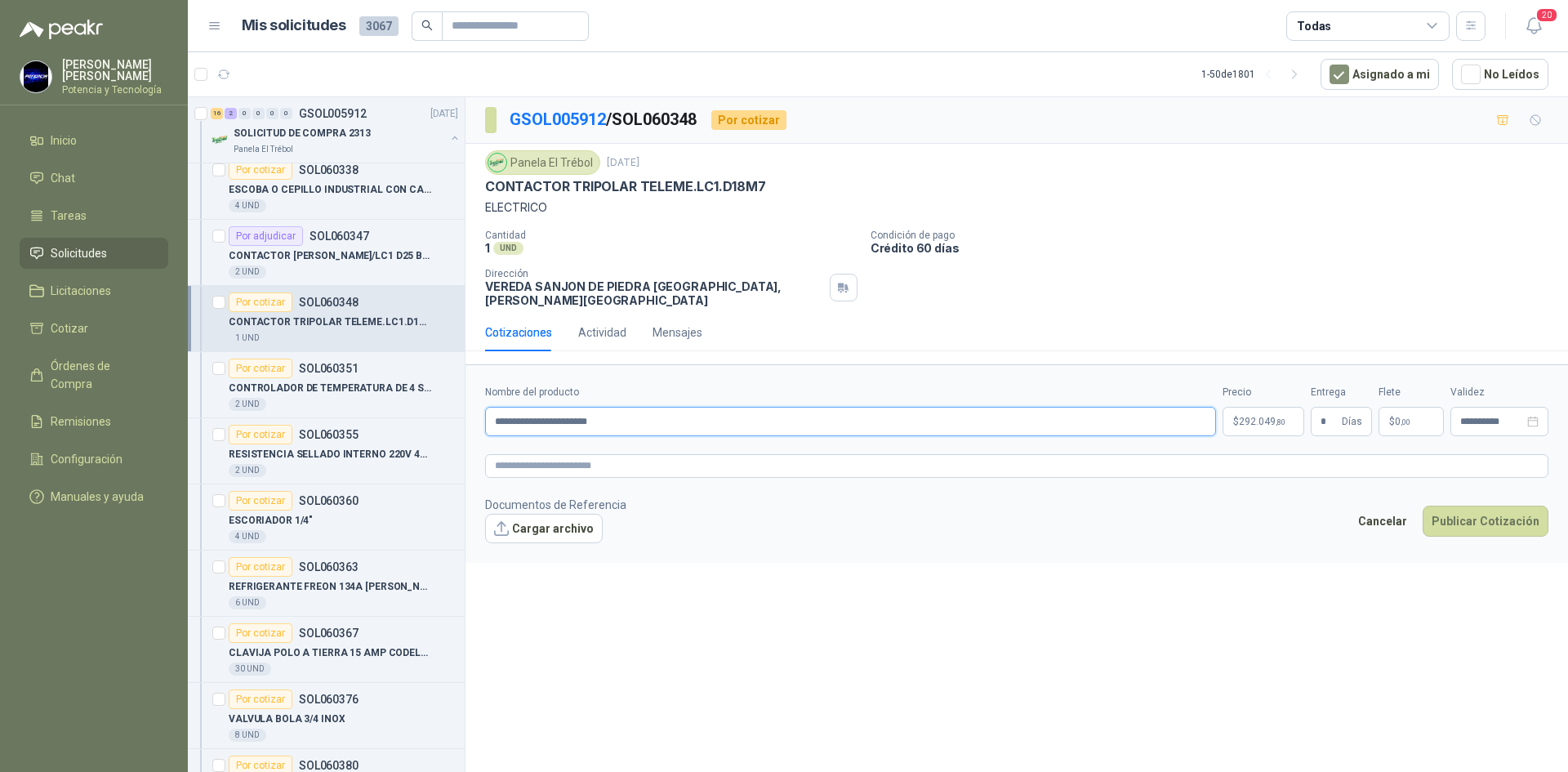
type input "**********"
click at [1282, 417] on span "292.049 ,80" at bounding box center [1262, 422] width 47 height 10
click at [1484, 505] on button "Publicar Cotización" at bounding box center [1485, 521] width 126 height 31
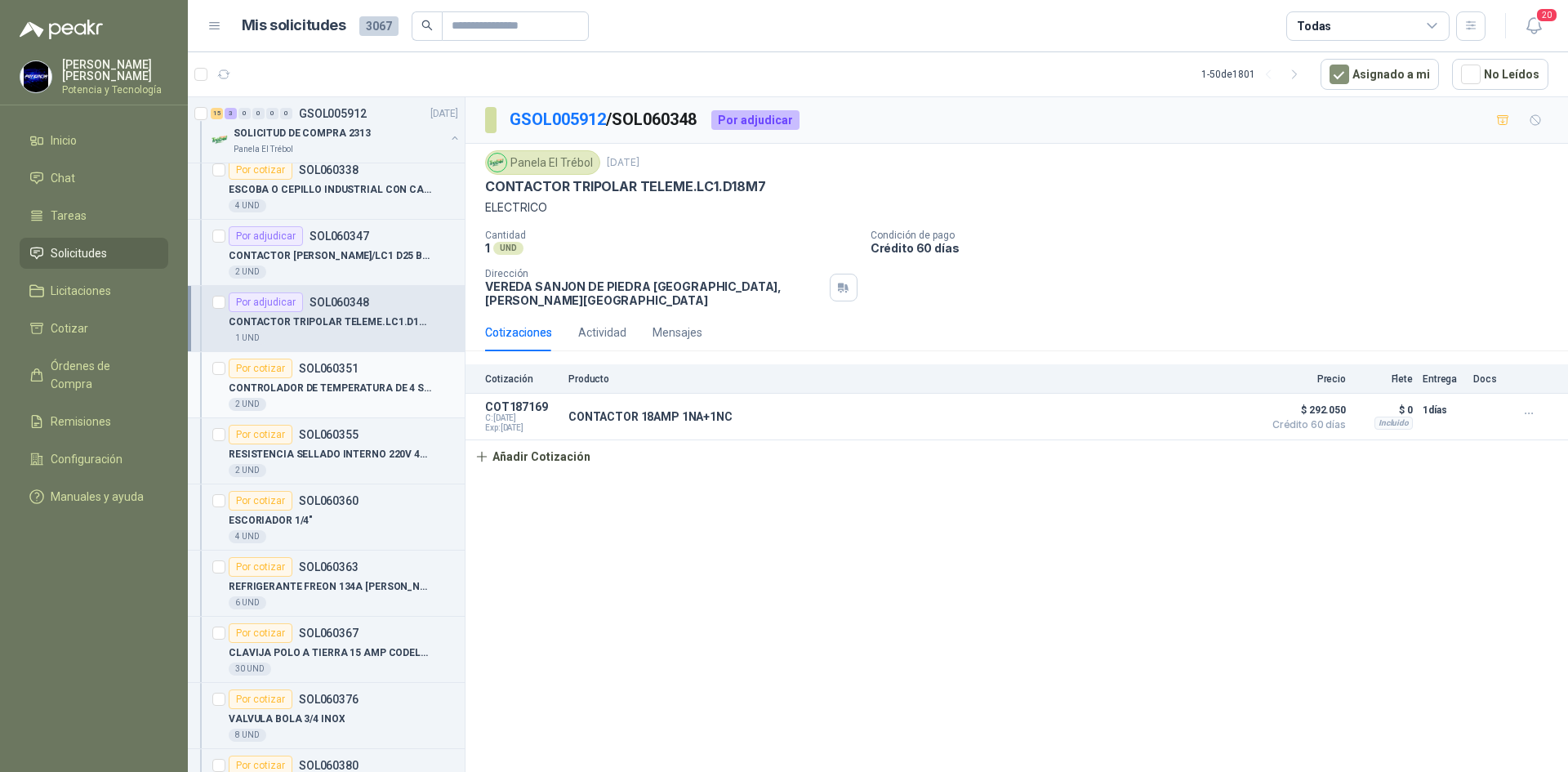
click at [338, 395] on p "CONTROLADOR DE TEMPERATURA DE 4 SALIDA MAQUINA FLOWPACK" at bounding box center [330, 388] width 204 height 15
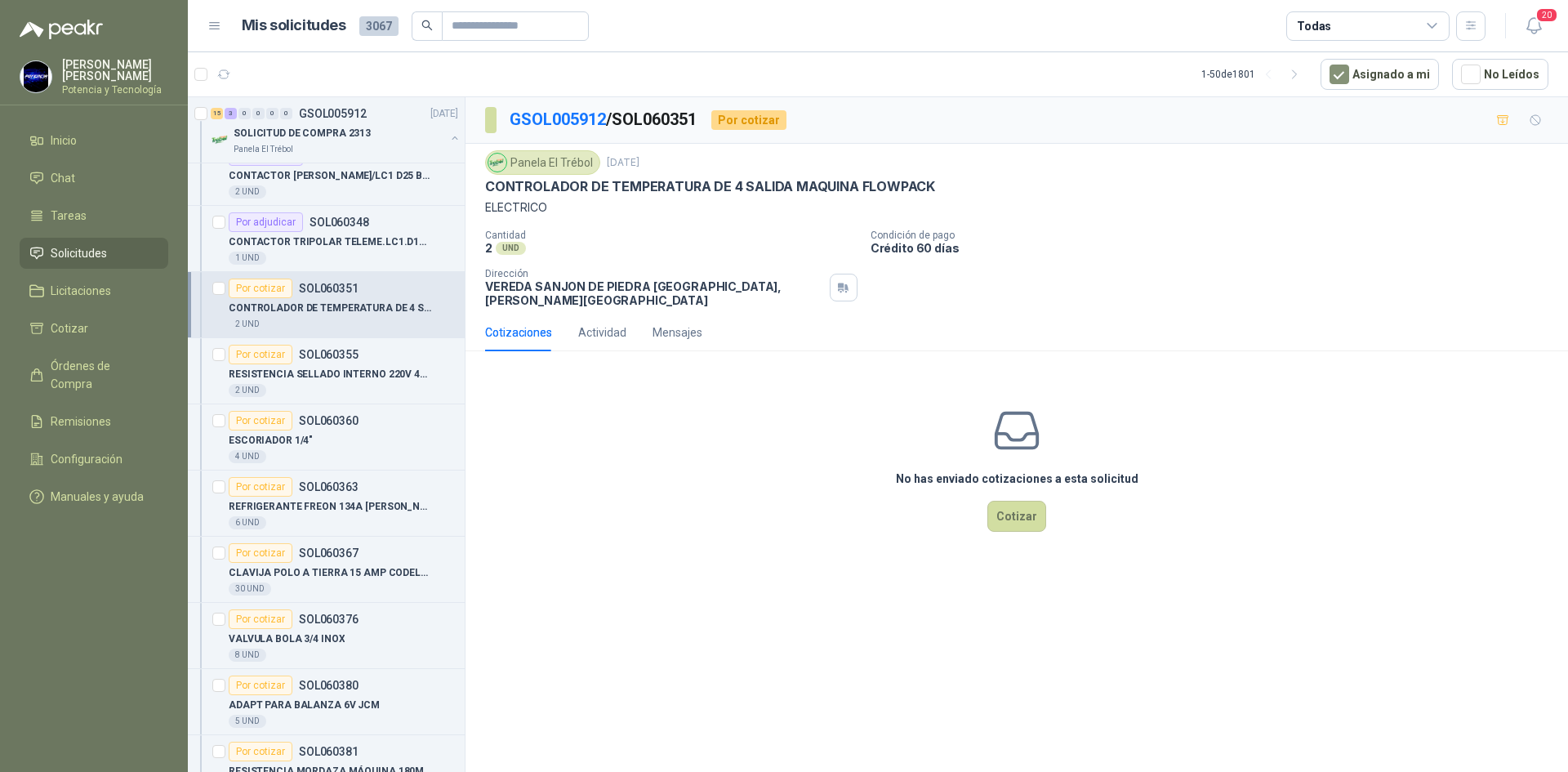
scroll to position [572, 0]
click at [337, 389] on div "2 UND" at bounding box center [343, 389] width 229 height 13
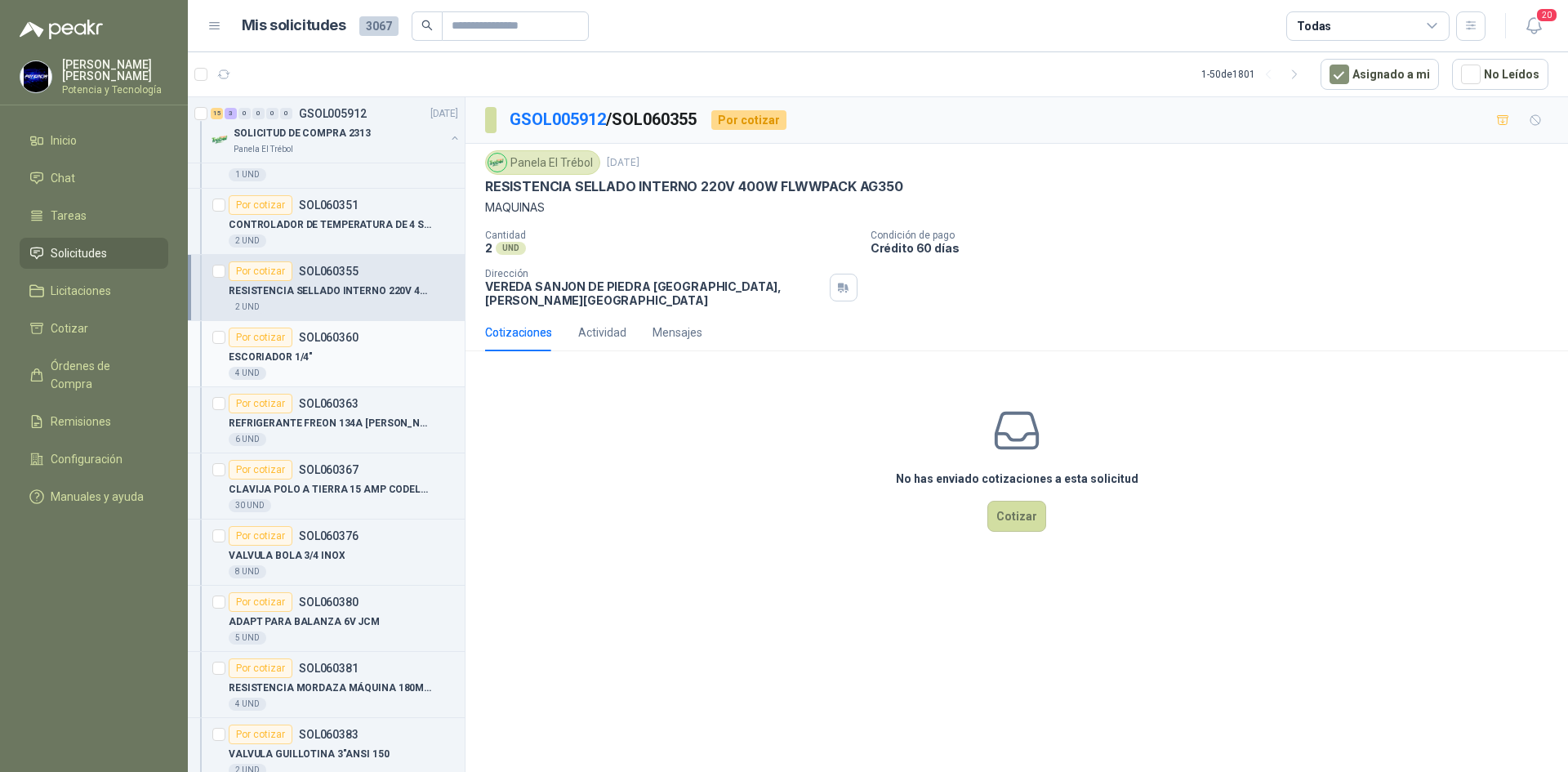
click at [344, 359] on div "ESCORIADOR 1/4"" at bounding box center [343, 357] width 229 height 20
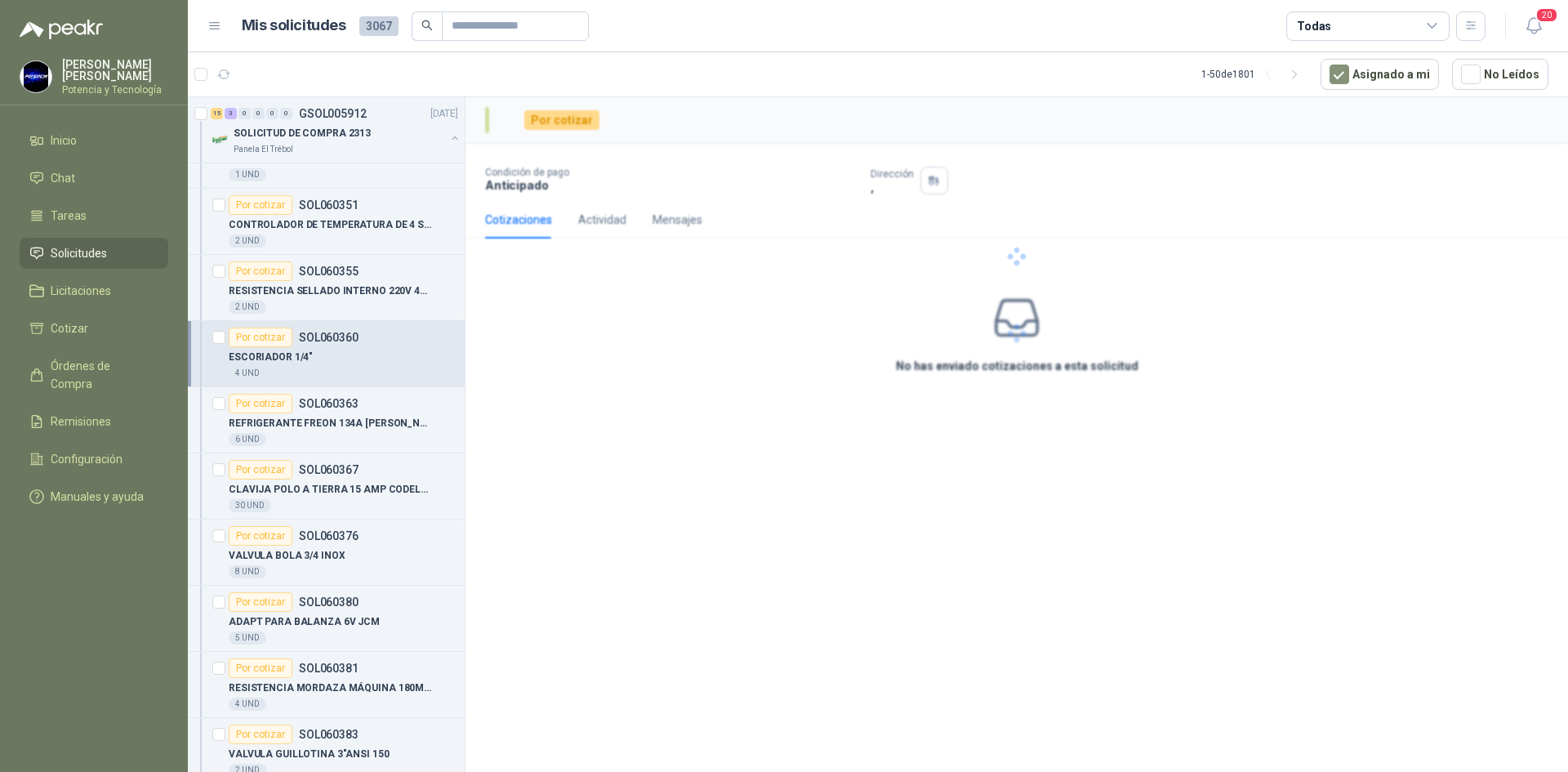
scroll to position [735, 0]
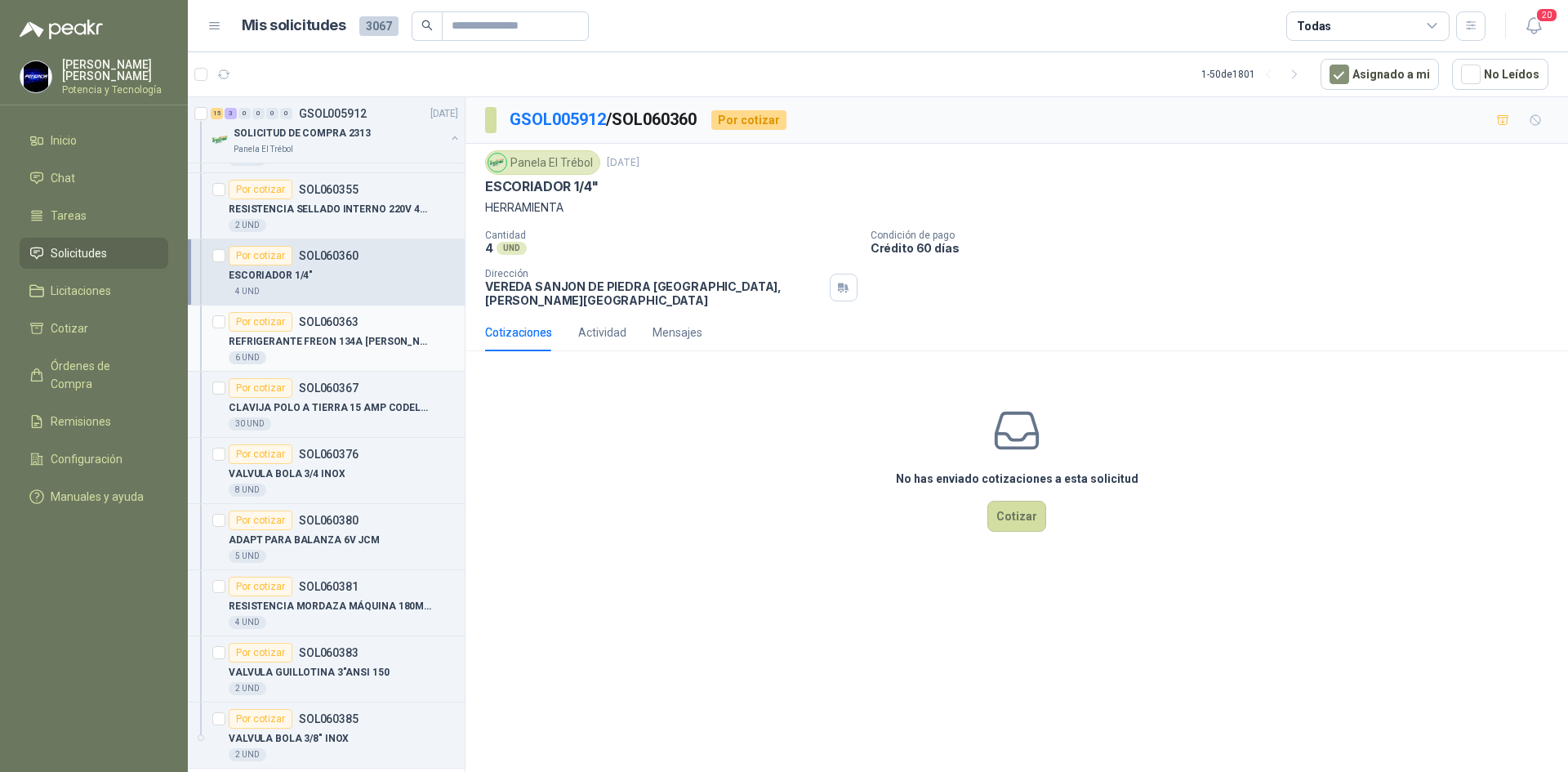
click at [348, 343] on p "REFRIGERANTE FREON 134A [PERSON_NAME] X 340 GR" at bounding box center [330, 342] width 204 height 15
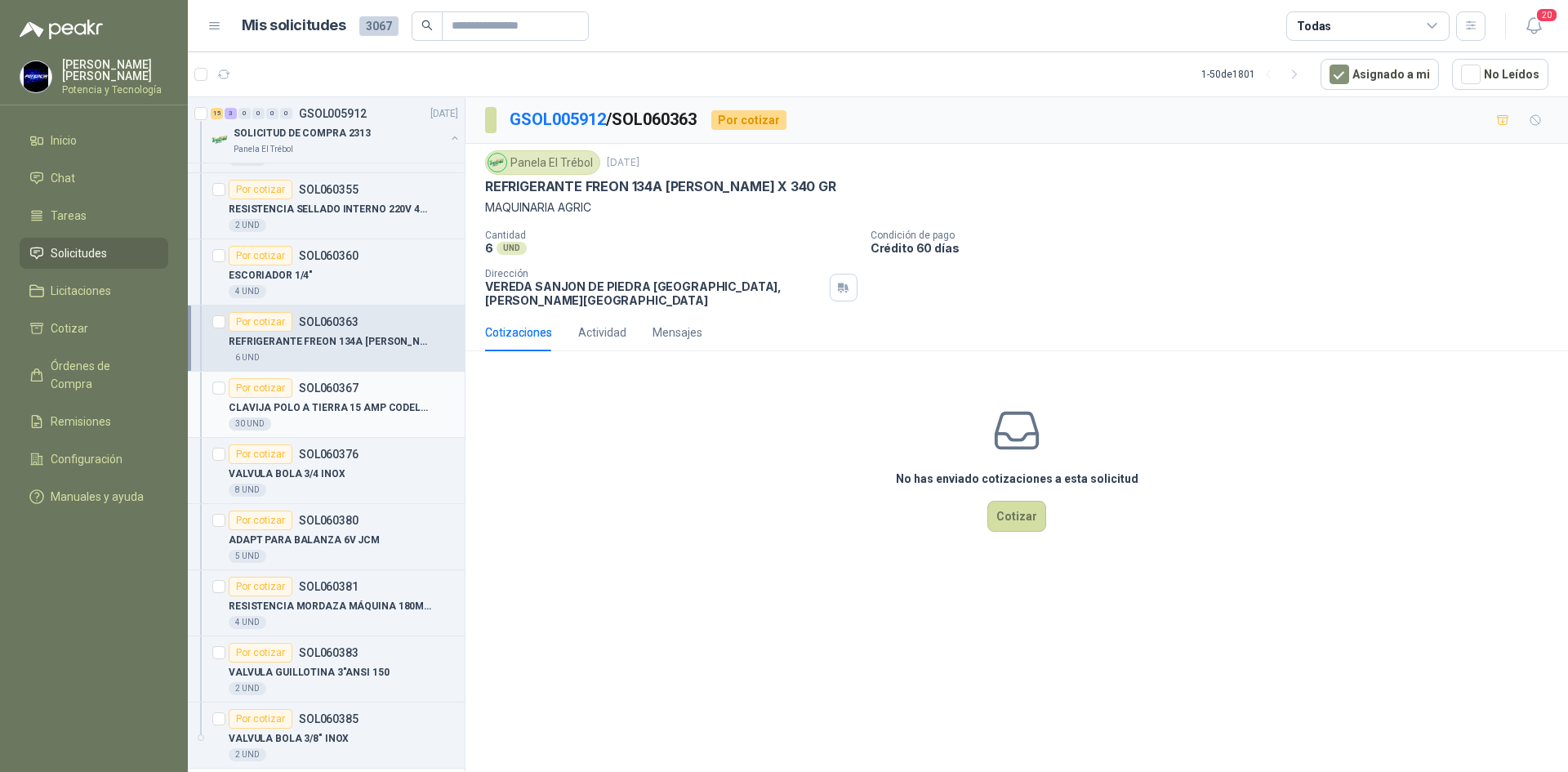
click at [361, 404] on p "CLAVIJA POLO A TIERRA 15 AMP CODELCA" at bounding box center [330, 408] width 204 height 15
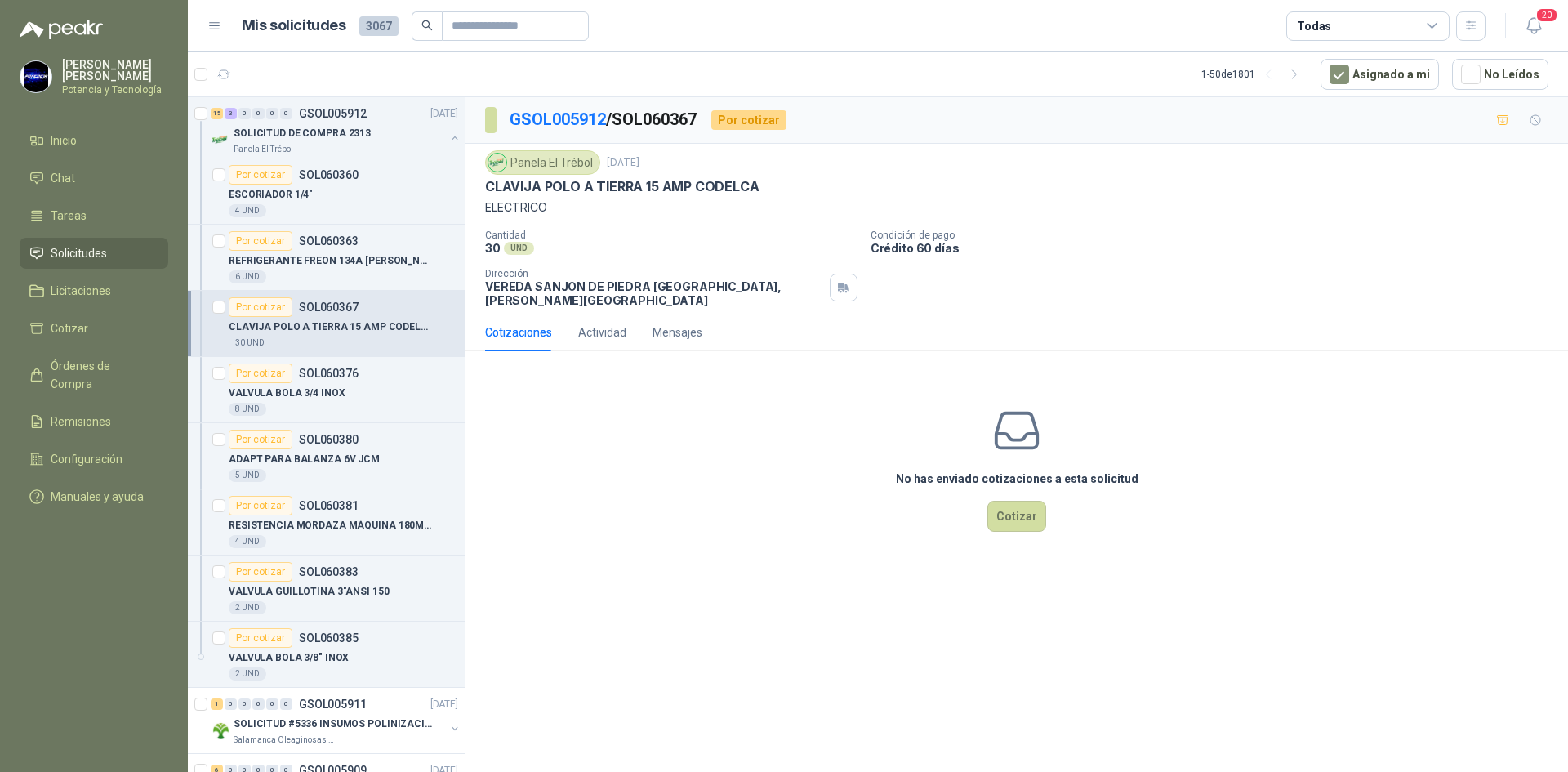
scroll to position [817, 0]
click at [1036, 501] on button "Cotizar" at bounding box center [1017, 516] width 59 height 31
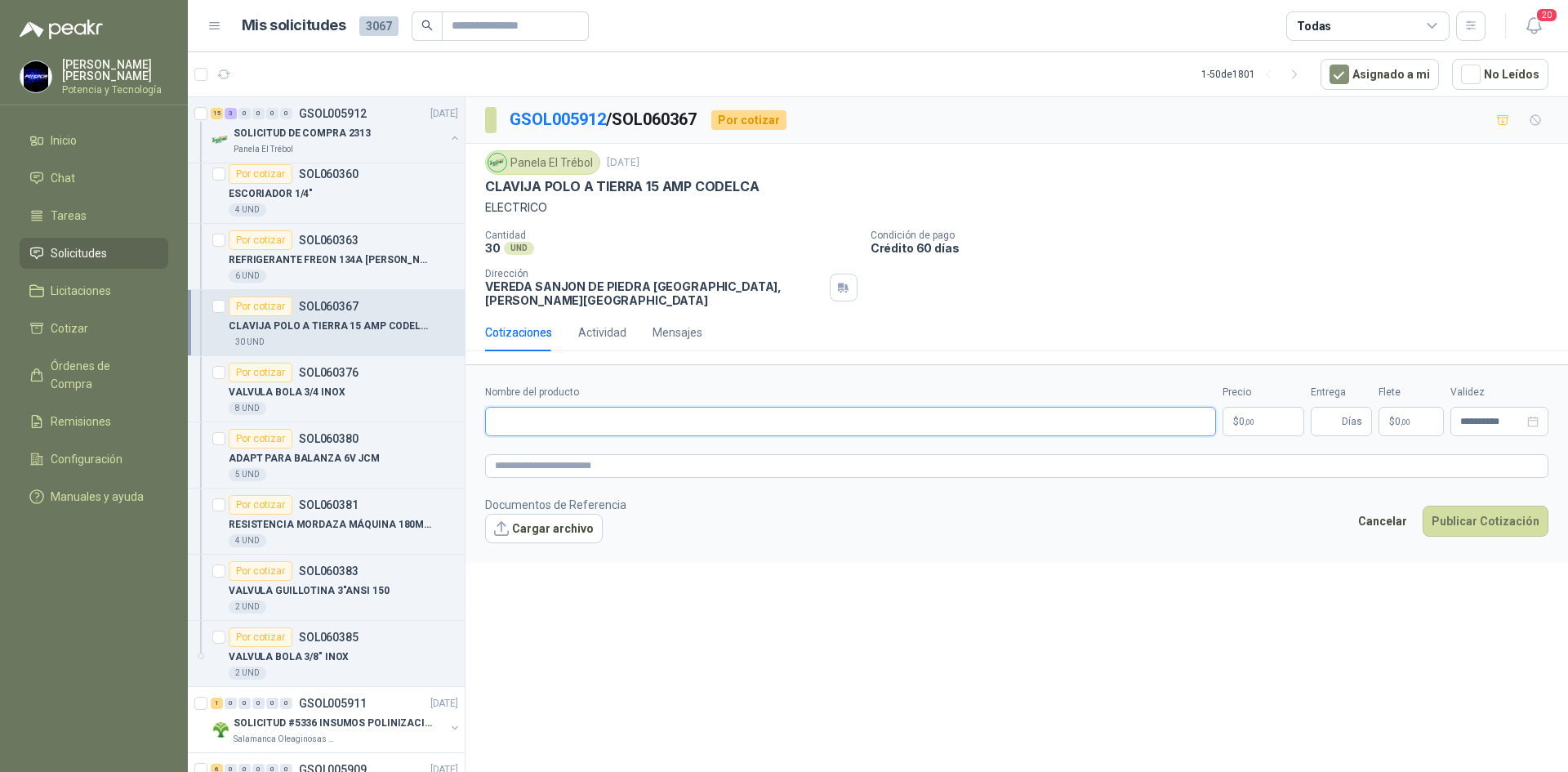
paste input "**********"
type input "**********"
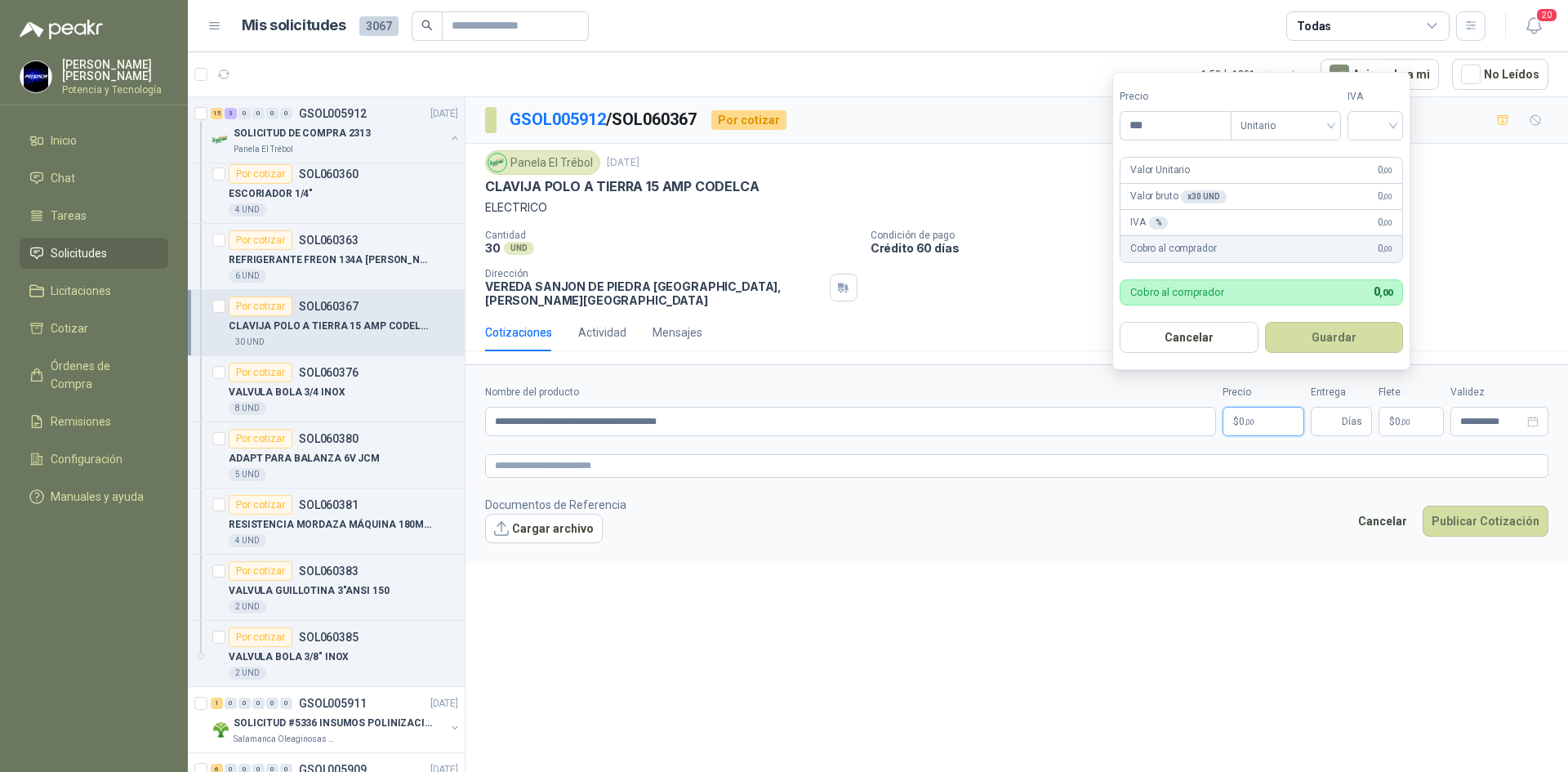
click at [1247, 417] on span "0 ,00" at bounding box center [1246, 422] width 15 height 10
type input "*******"
click at [1384, 124] on input "search" at bounding box center [1375, 125] width 36 height 25
click at [1375, 157] on div "19%" at bounding box center [1379, 159] width 30 height 18
click at [1327, 407] on input "Entrega" at bounding box center [1329, 421] width 18 height 28
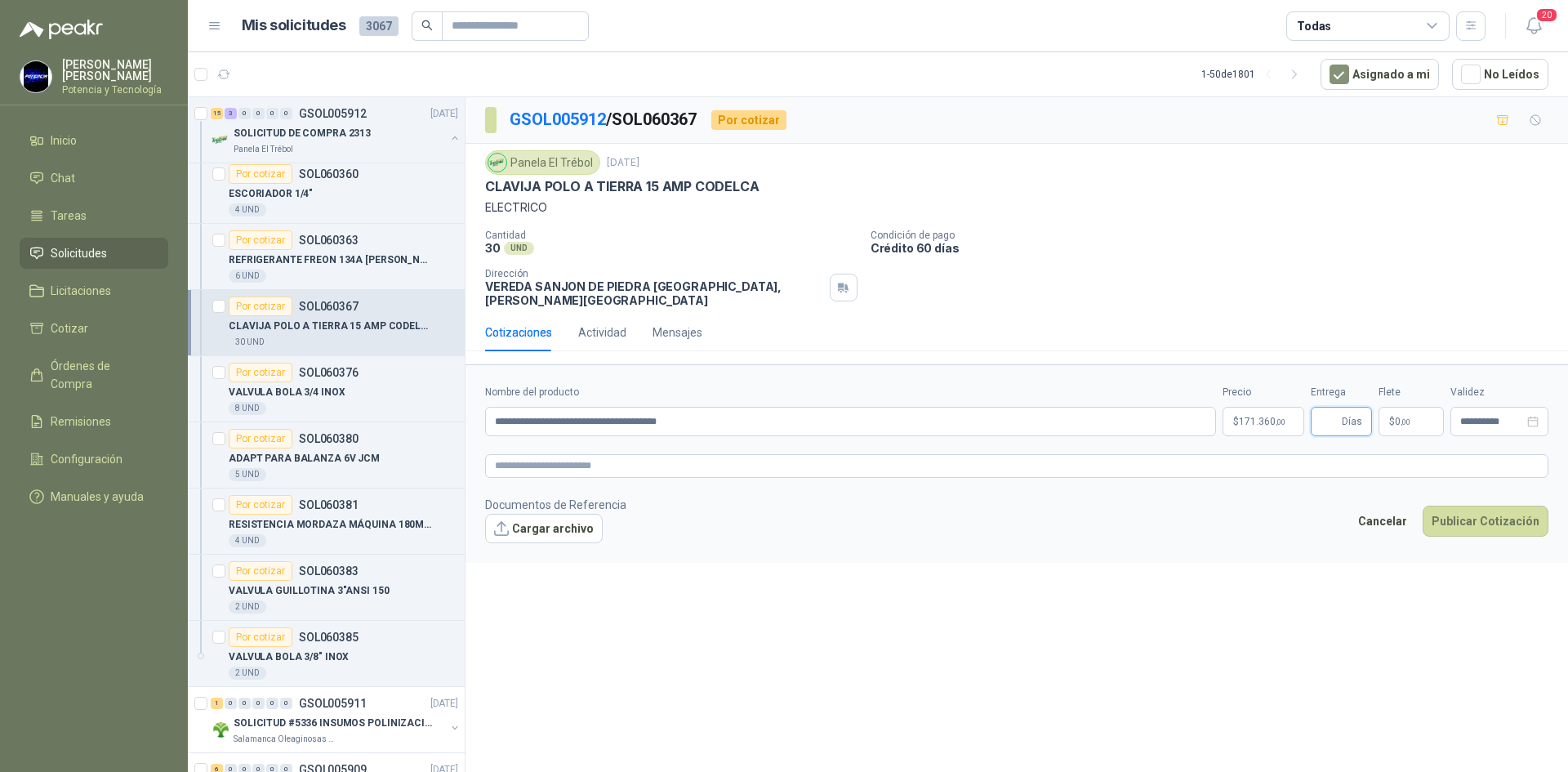
type input "*"
click at [1421, 406] on p "$ 0 ,00" at bounding box center [1411, 421] width 66 height 30
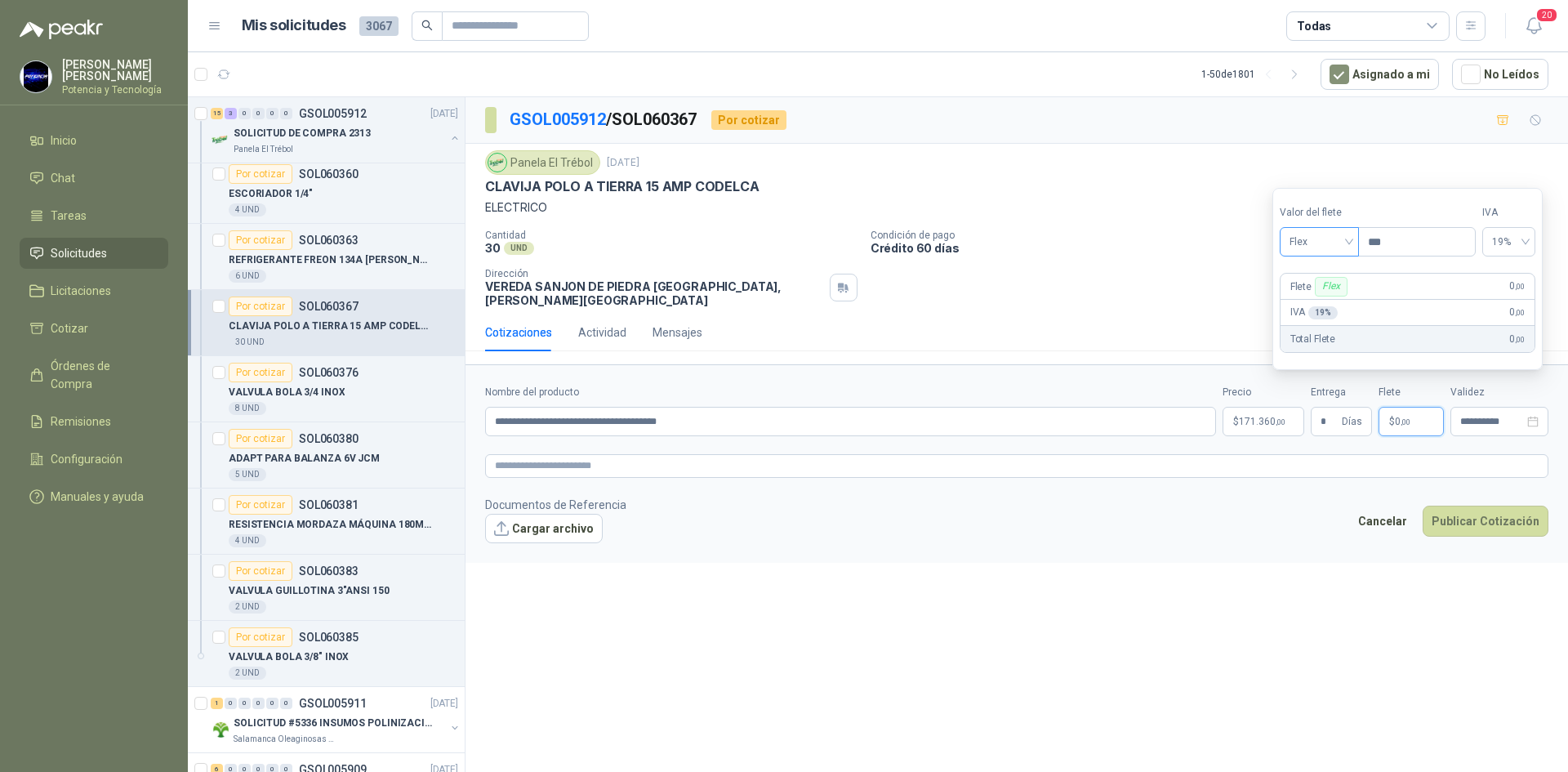
click at [1323, 245] on span "Flex" at bounding box center [1319, 242] width 60 height 25
click at [1317, 307] on div "Incluido" at bounding box center [1321, 302] width 56 height 18
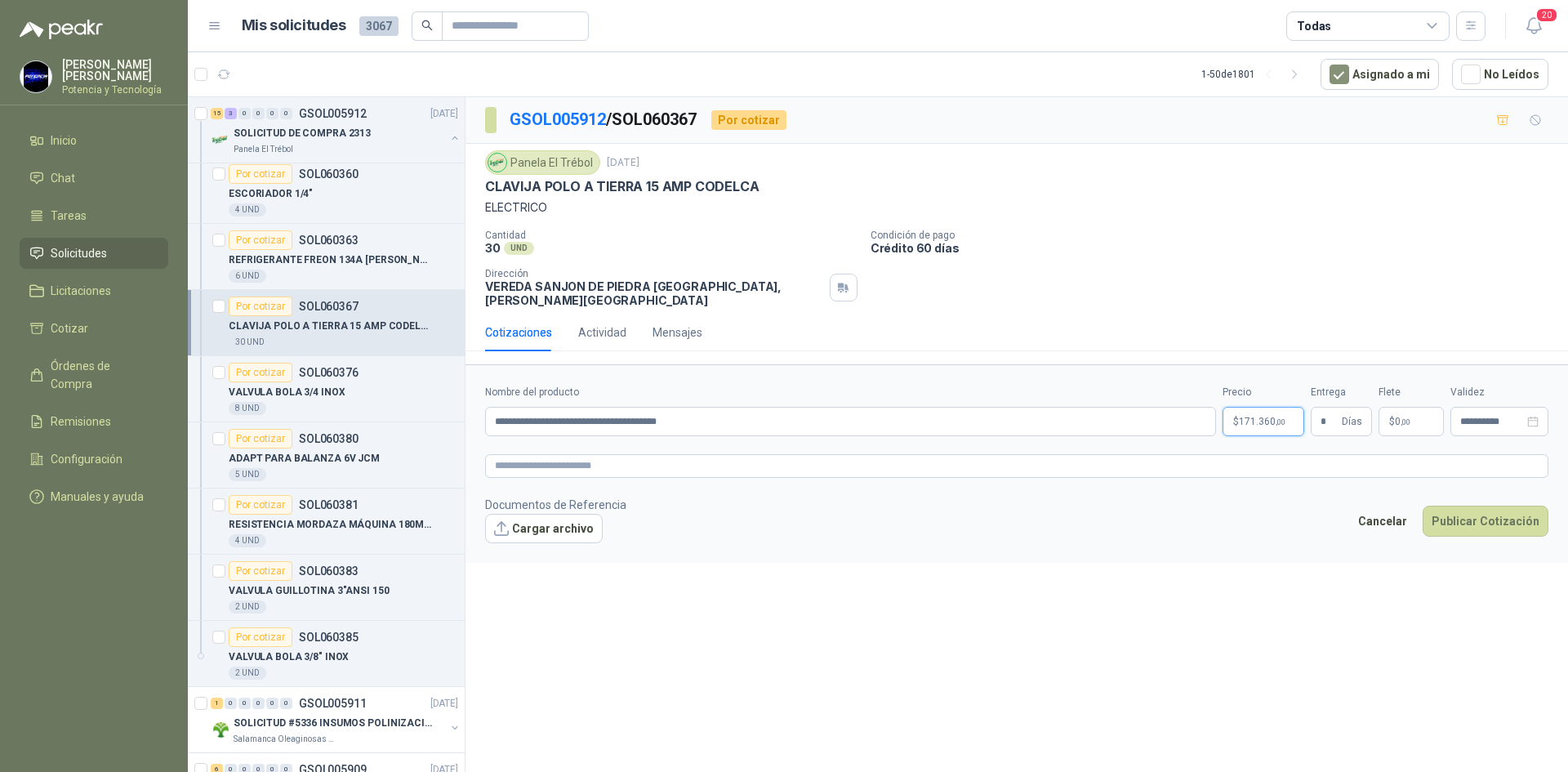
click at [1275, 406] on p "$ 171.360 ,00" at bounding box center [1264, 421] width 82 height 30
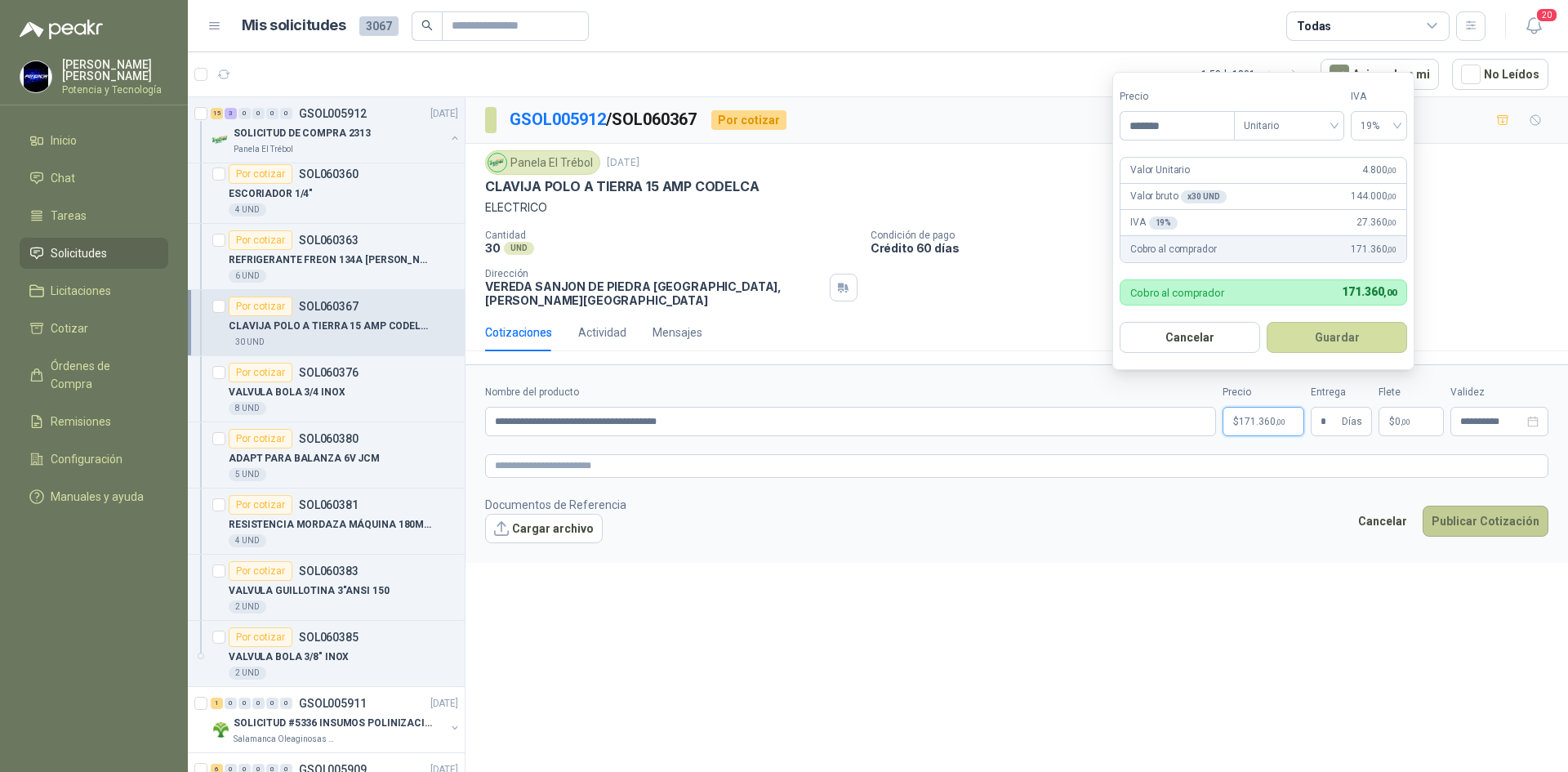
click at [1493, 513] on button "Publicar Cotización" at bounding box center [1485, 521] width 126 height 31
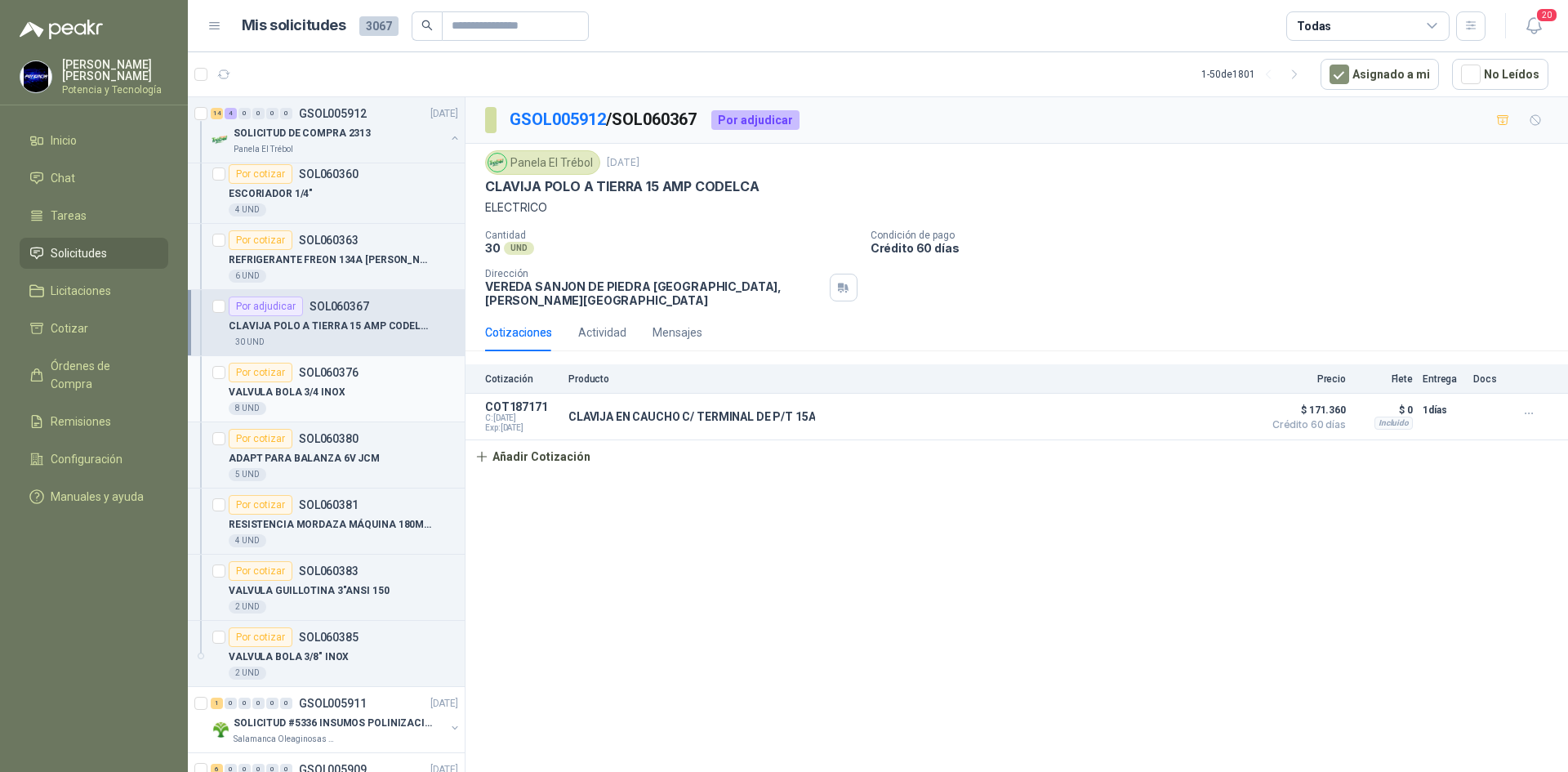
click at [367, 391] on div "VALVULA BOLA 3/4 INOX" at bounding box center [343, 392] width 229 height 20
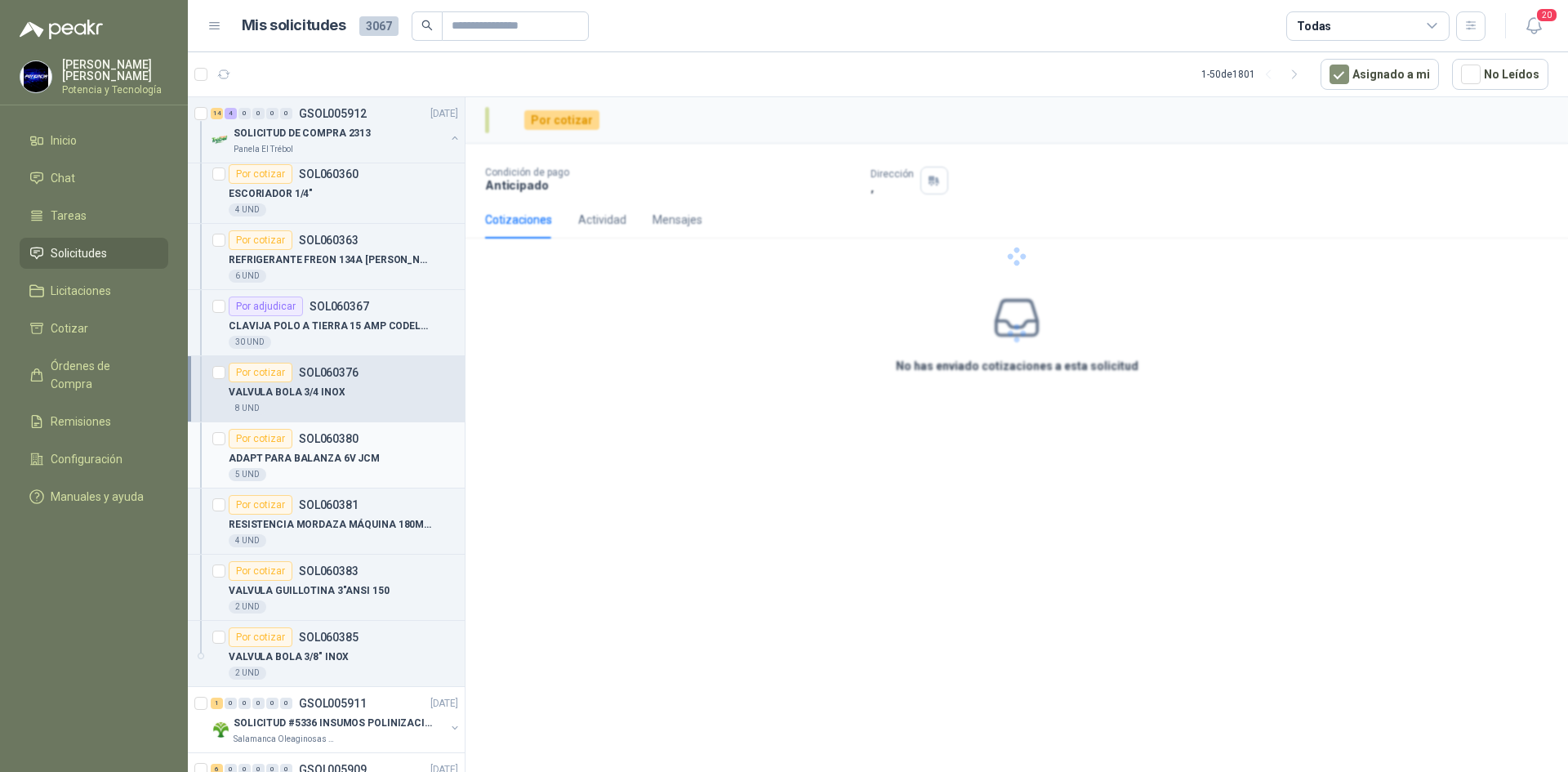
click at [356, 454] on p "ADAPT PARA BALANZA 6V JCM" at bounding box center [304, 459] width 151 height 15
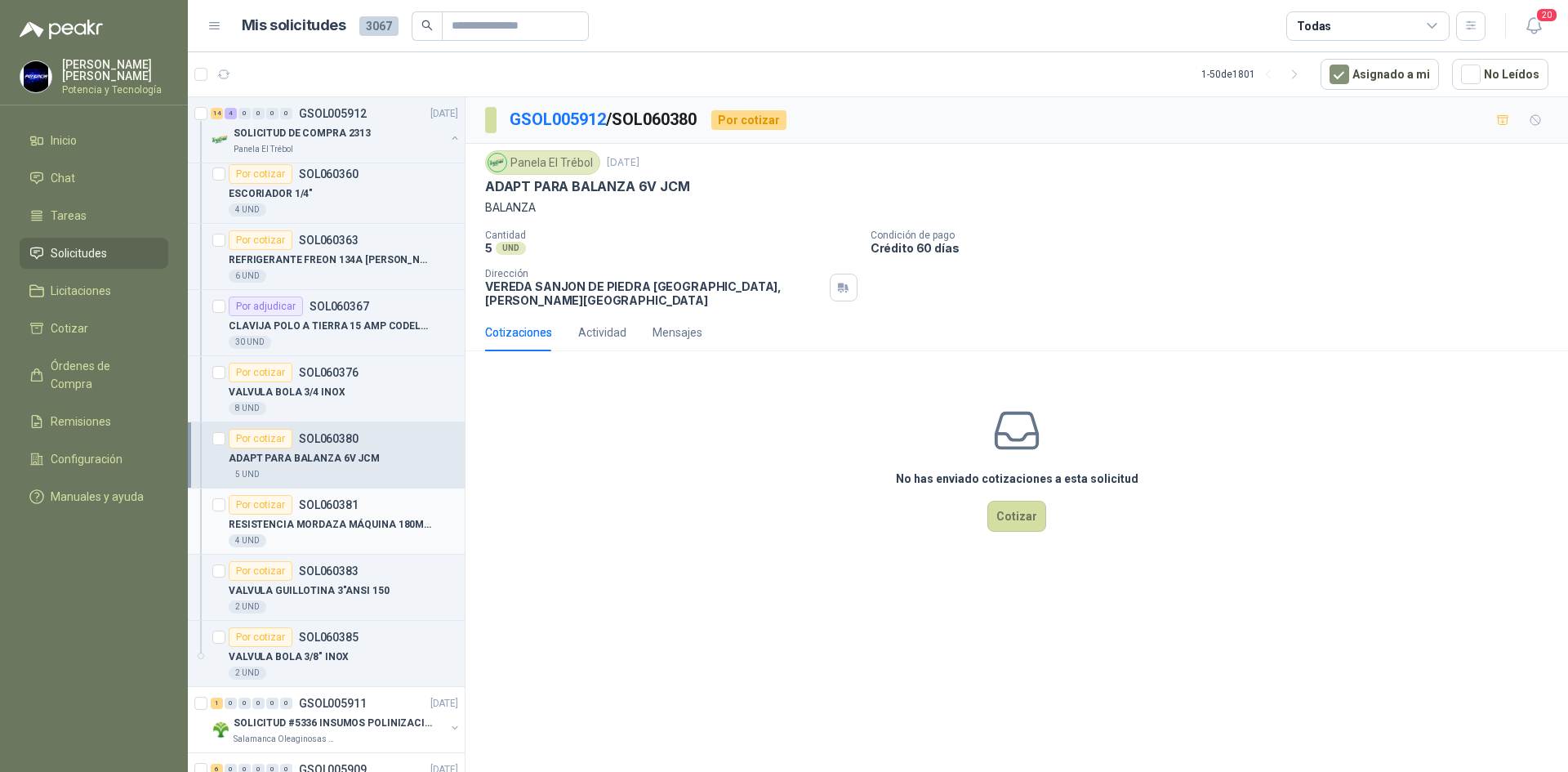
click at [378, 525] on p "RESISTENCIA MORDAZA MÁQUINA 180MM LARGO X 9.25 MM DIAMETRO TIPO CARTUCHO A 220V…" at bounding box center [330, 525] width 204 height 15
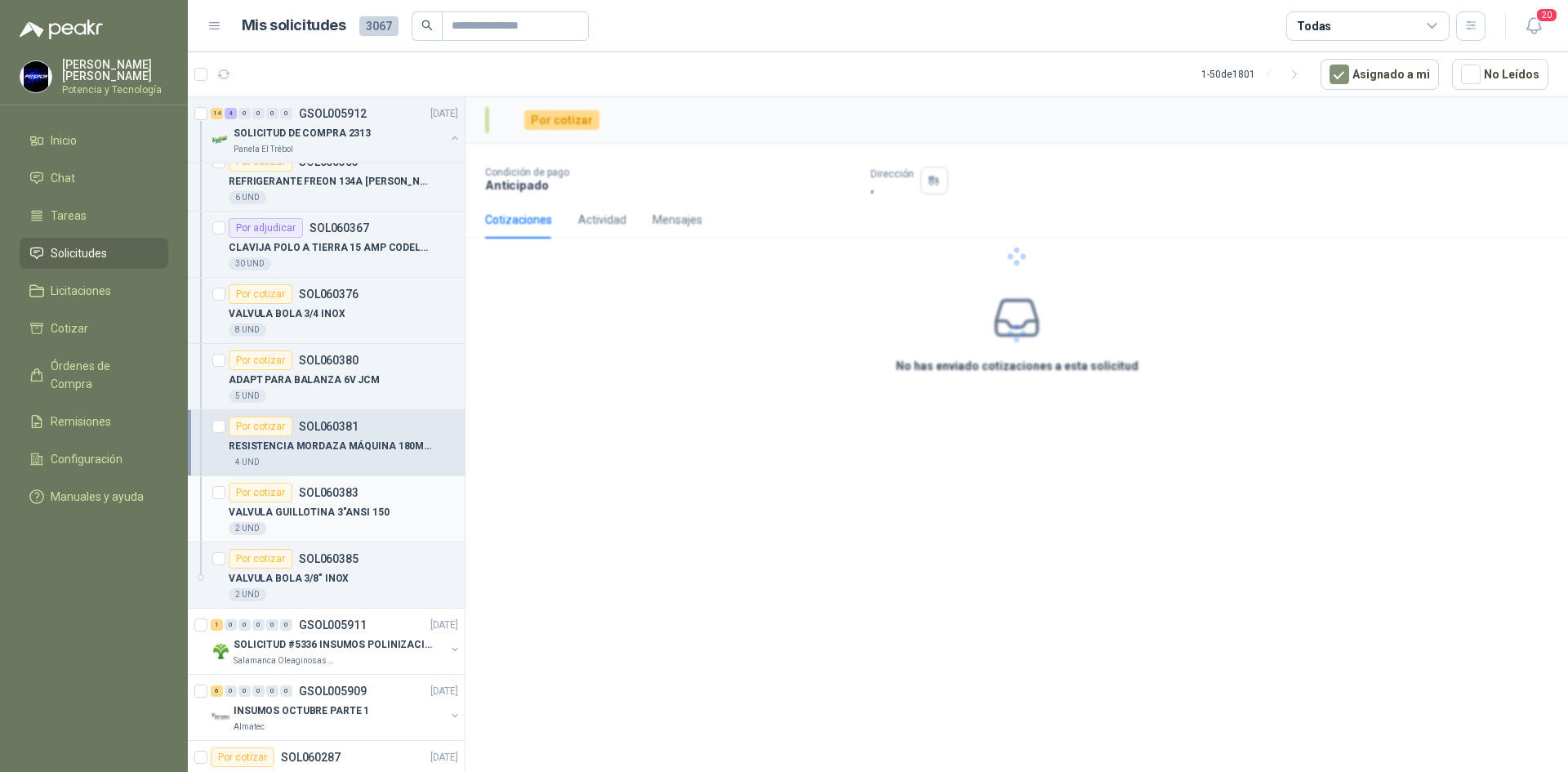
scroll to position [899, 0]
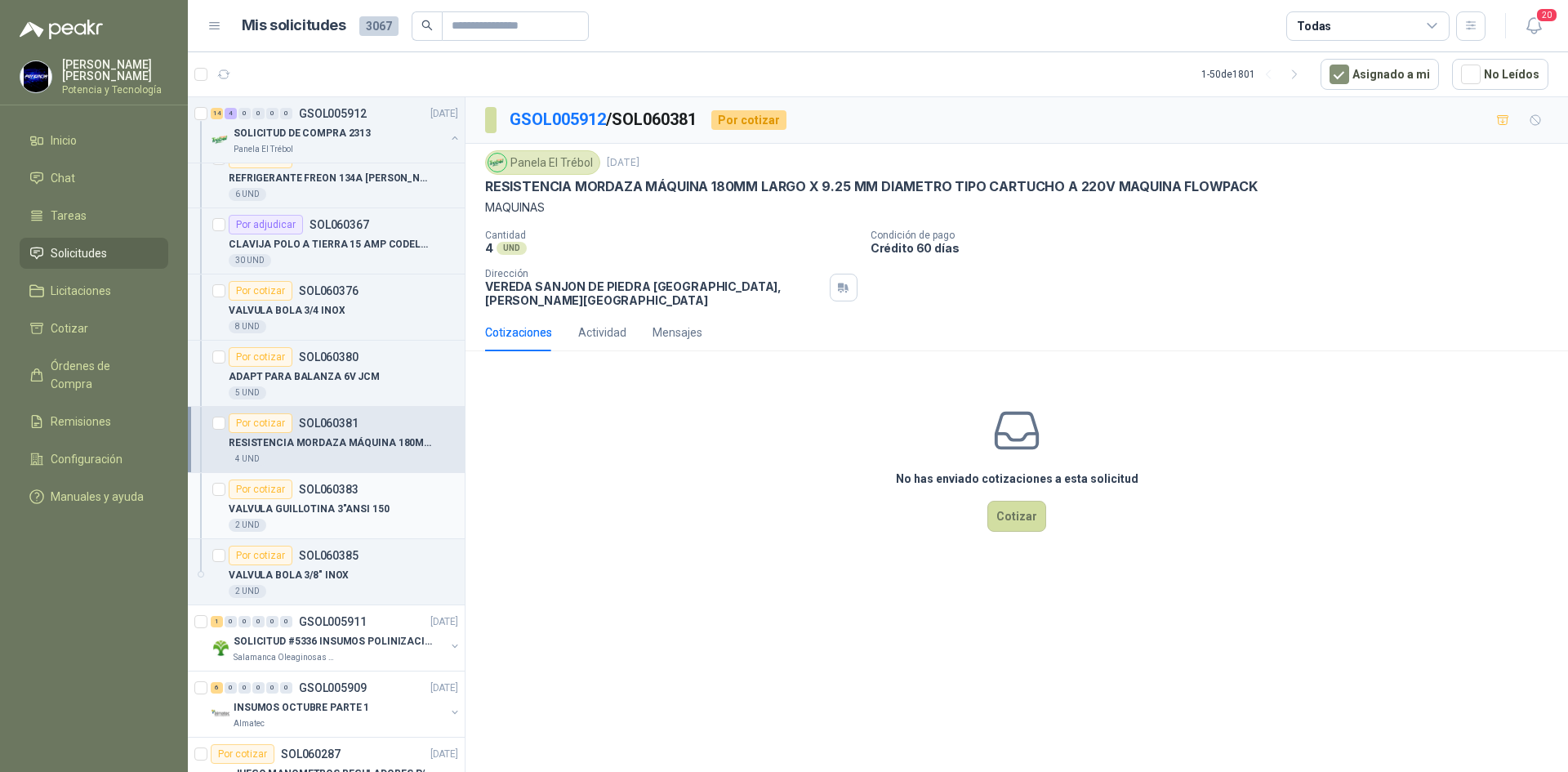
click at [382, 516] on div "VALVULA GUILLOTINA 3"ANSI 150" at bounding box center [343, 508] width 229 height 20
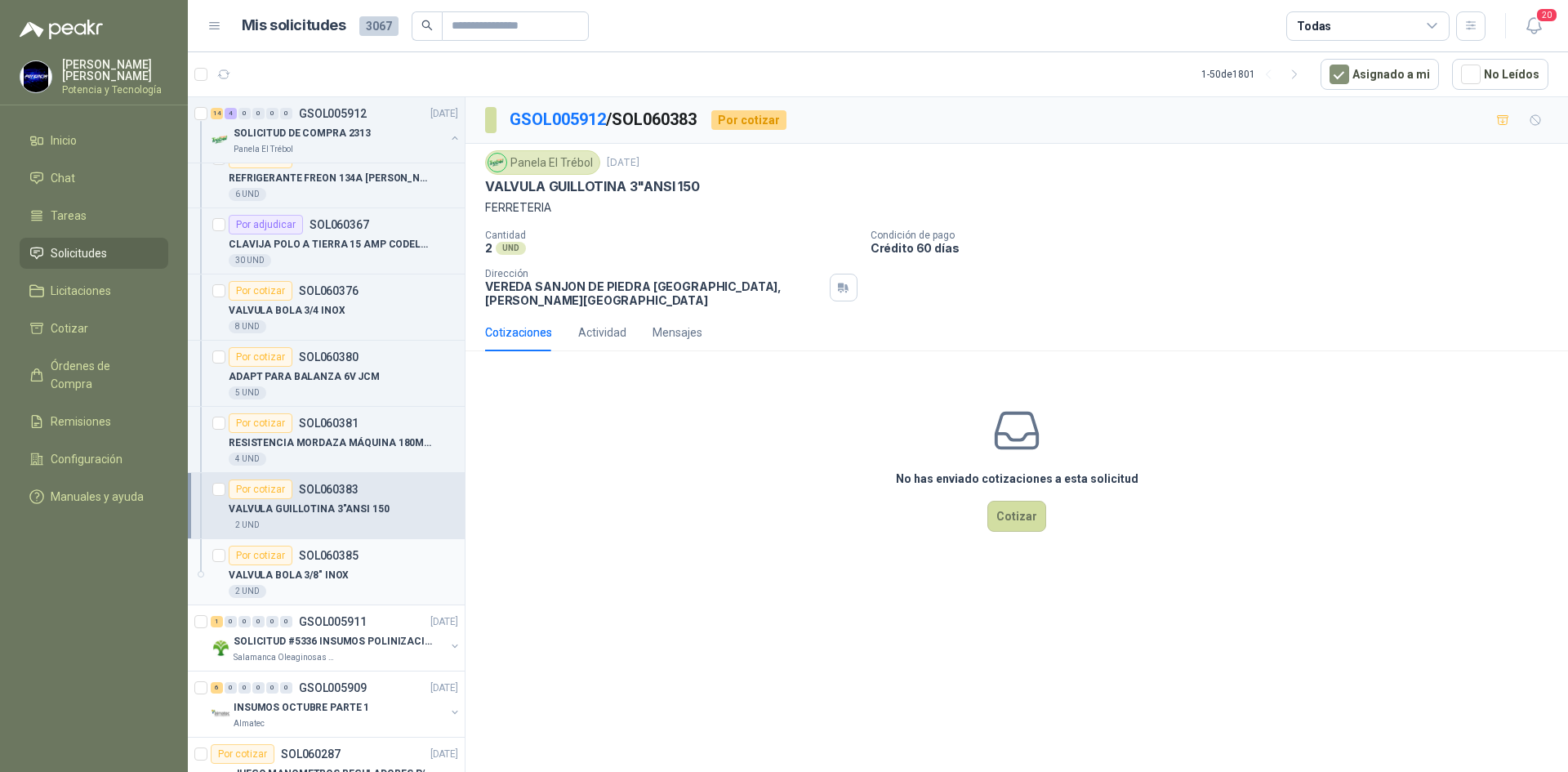
click at [337, 578] on p "VALVULA BOLA 3/8" INOX" at bounding box center [288, 575] width 120 height 15
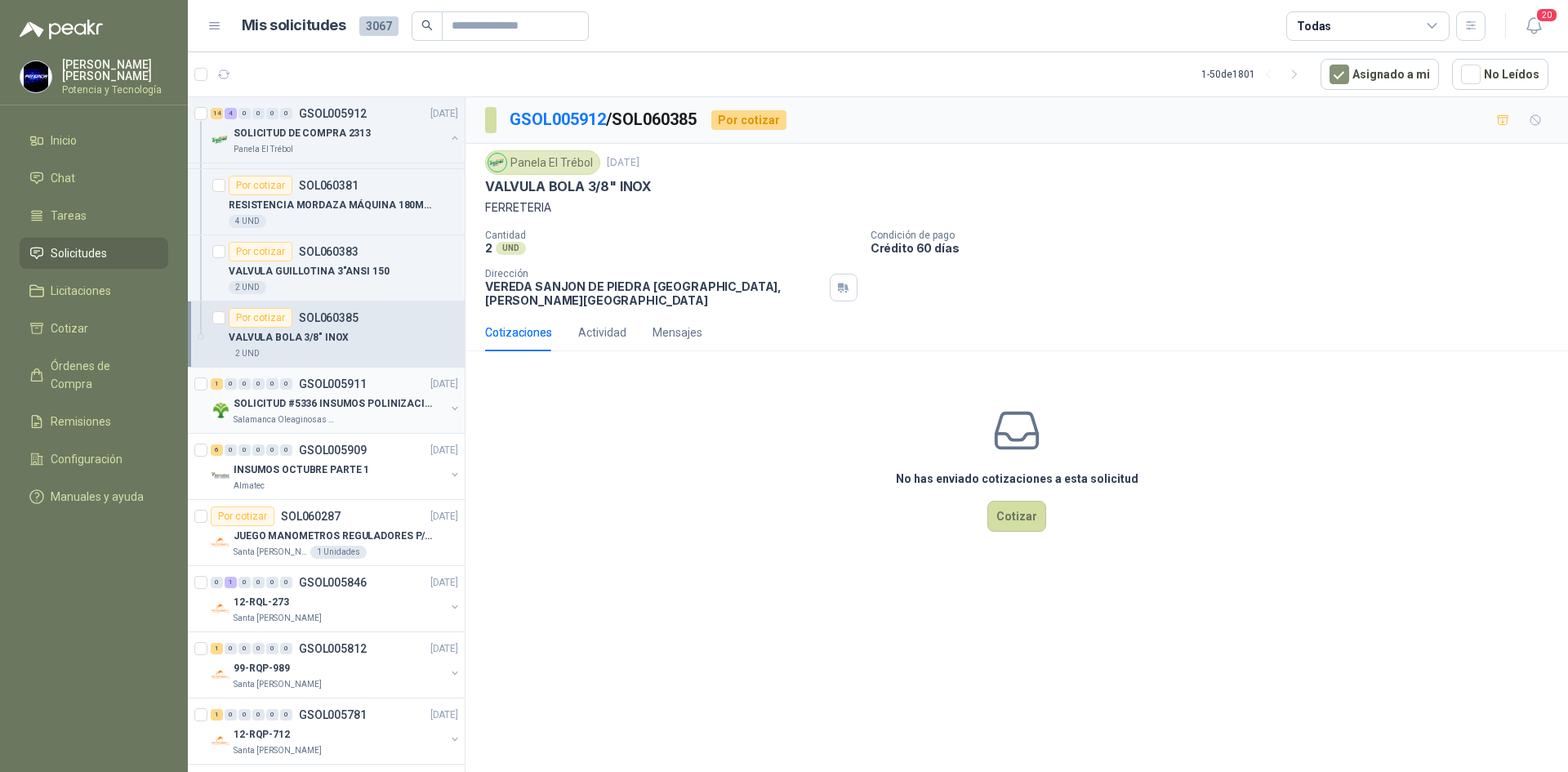
scroll to position [1144, 0]
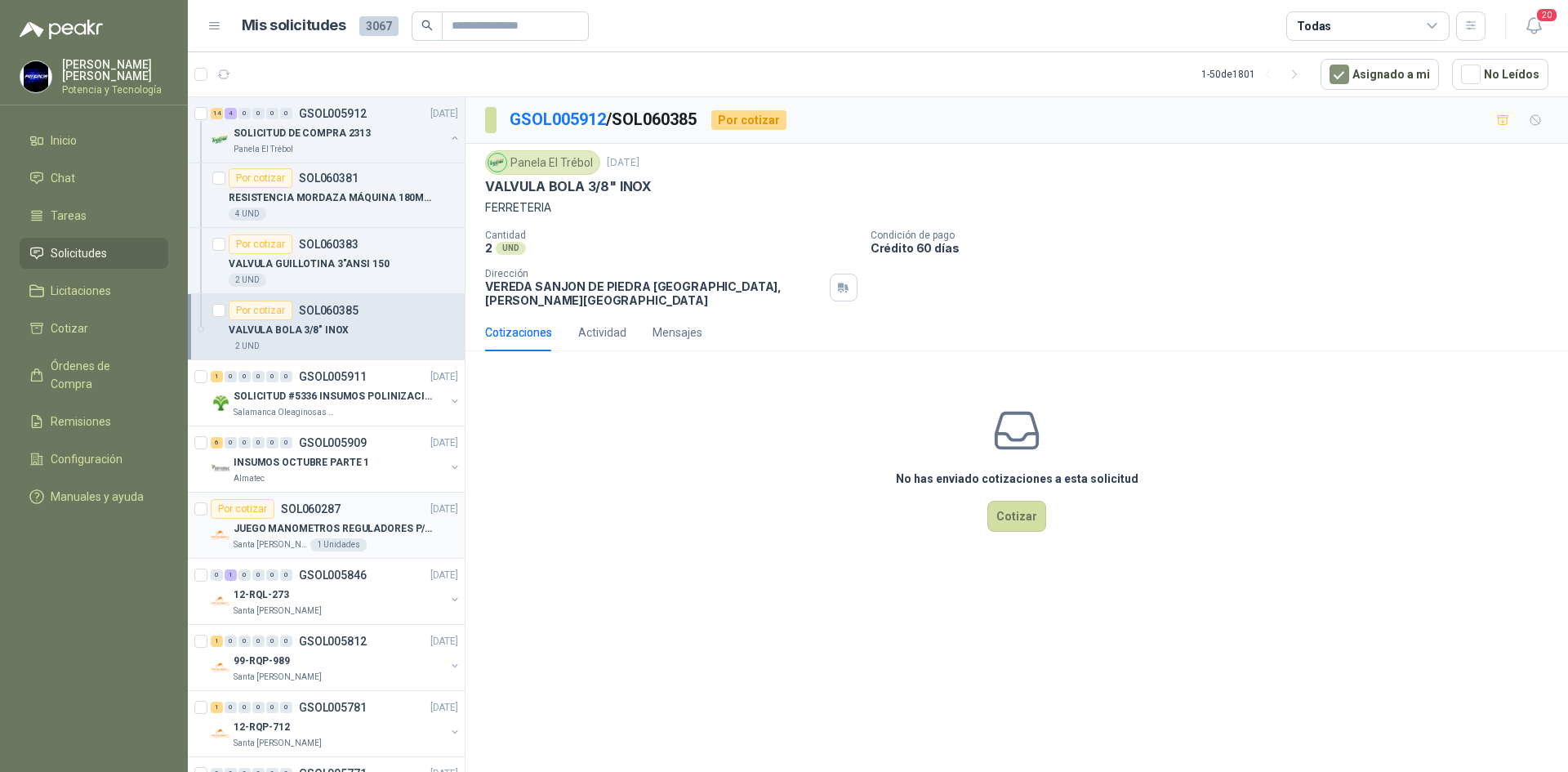
click at [282, 532] on p "JUEGO MANOMETROS REGULADORES P/OXIGENO" at bounding box center [335, 529] width 204 height 15
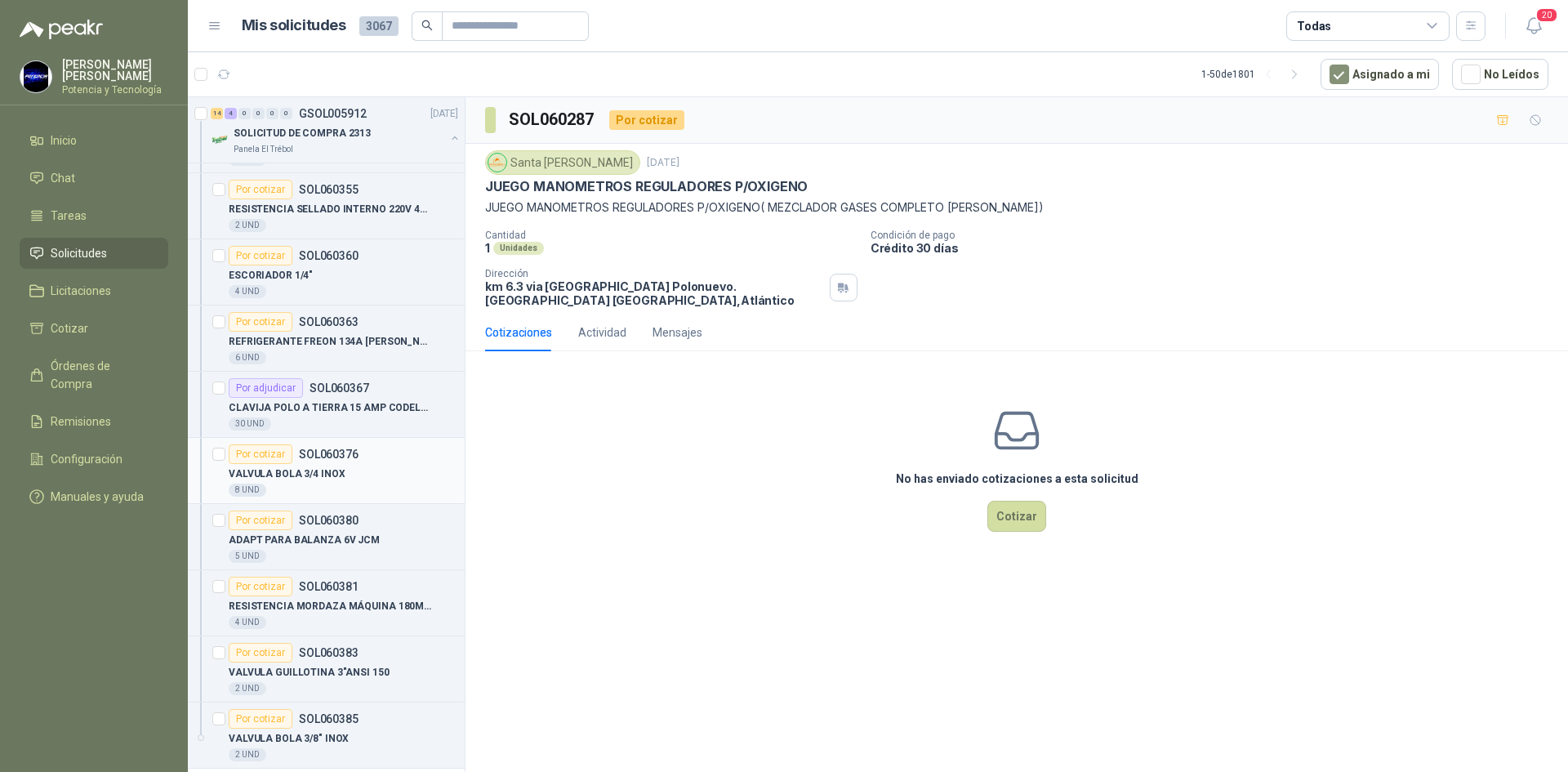
scroll to position [654, 0]
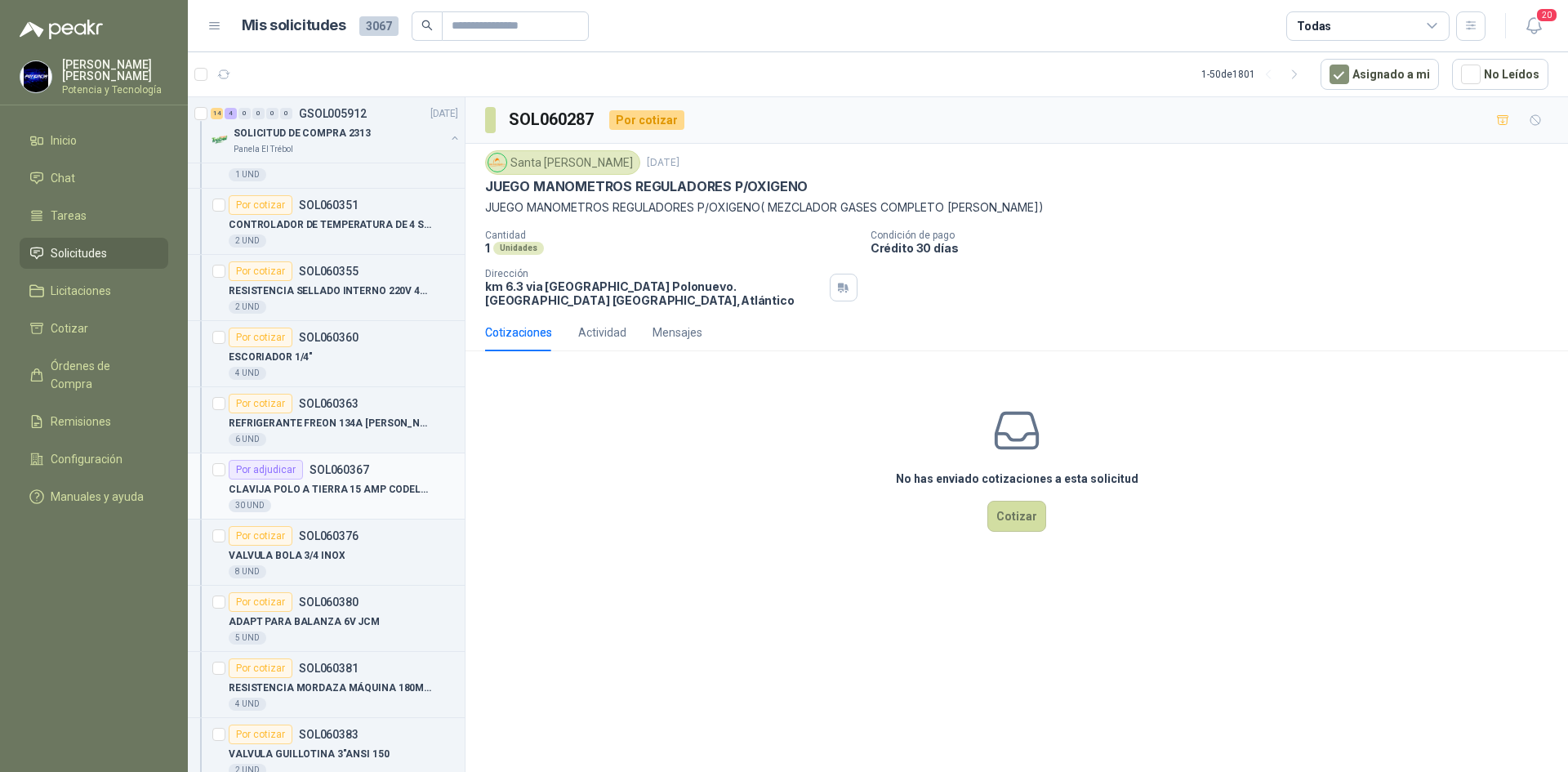
click at [297, 497] on p "CLAVIJA POLO A TIERRA 15 AMP CODELCA" at bounding box center [330, 489] width 204 height 15
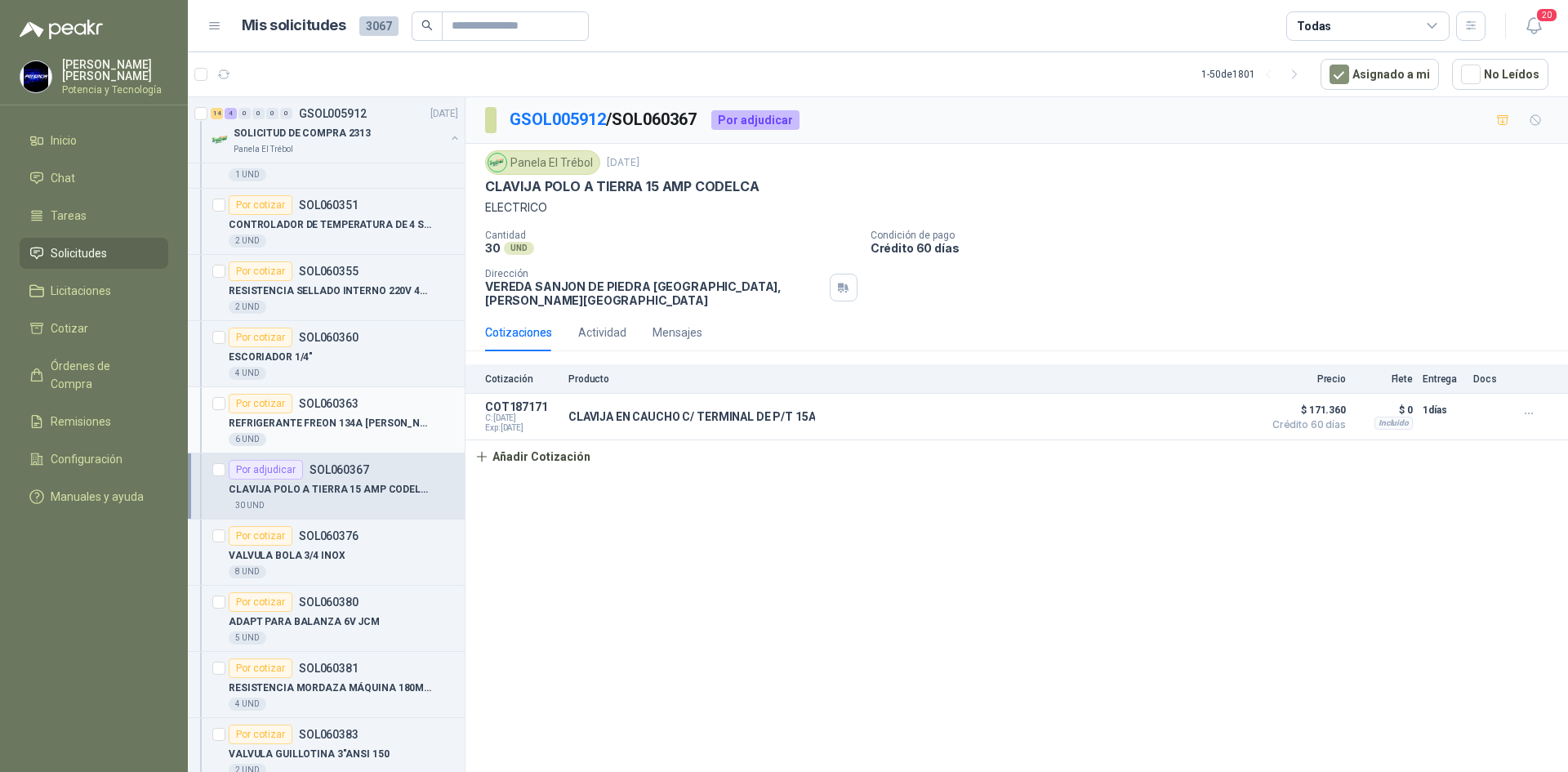
click at [361, 432] on div "REFRIGERANTE FREON 134A [PERSON_NAME] X 340 GR" at bounding box center [343, 423] width 229 height 20
